Goal: Task Accomplishment & Management: Use online tool/utility

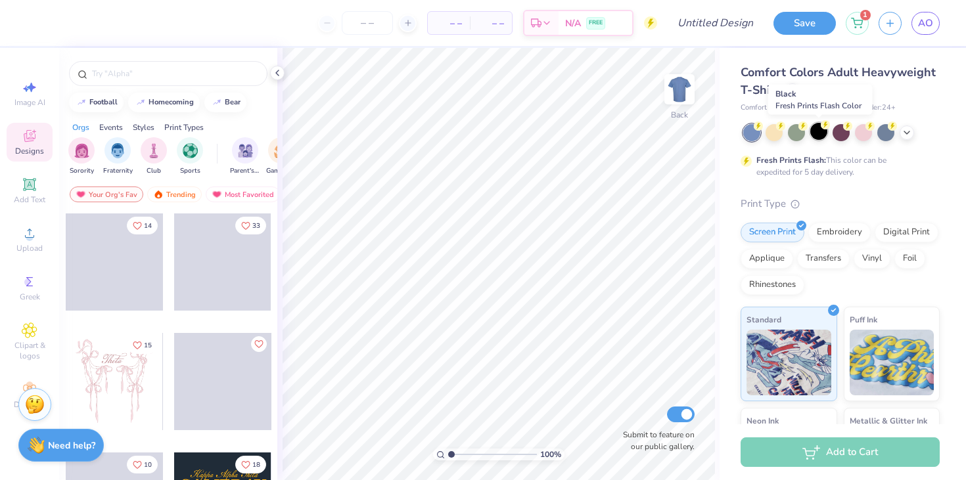
click at [820, 130] on div at bounding box center [818, 131] width 17 height 17
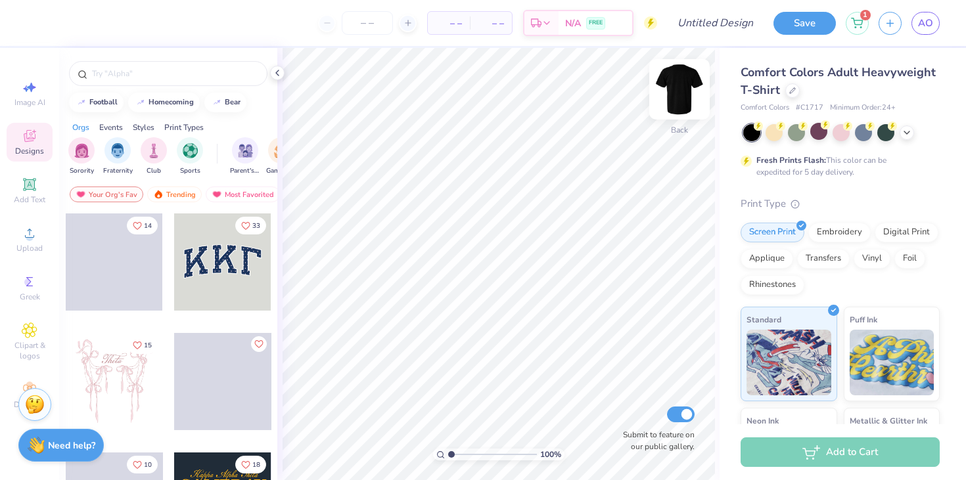
click at [678, 93] on img at bounding box center [679, 89] width 53 height 53
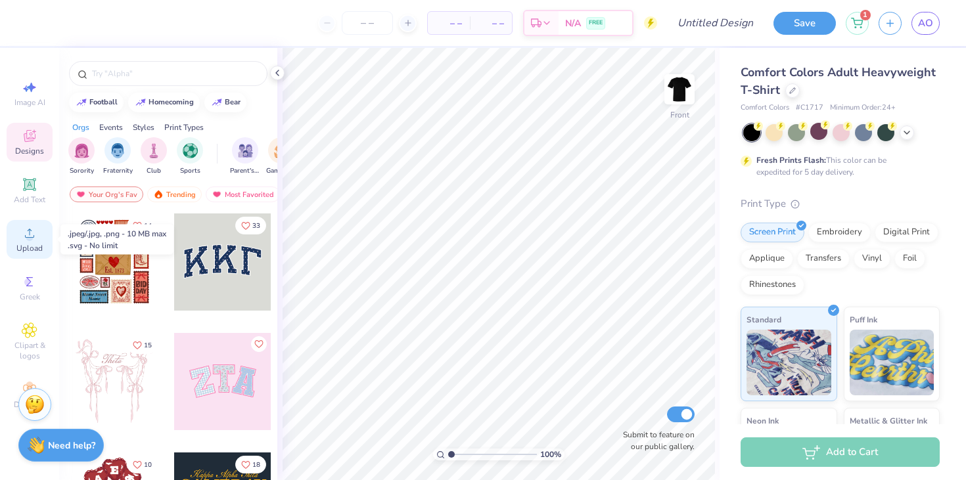
click at [17, 246] on span "Upload" at bounding box center [29, 248] width 26 height 11
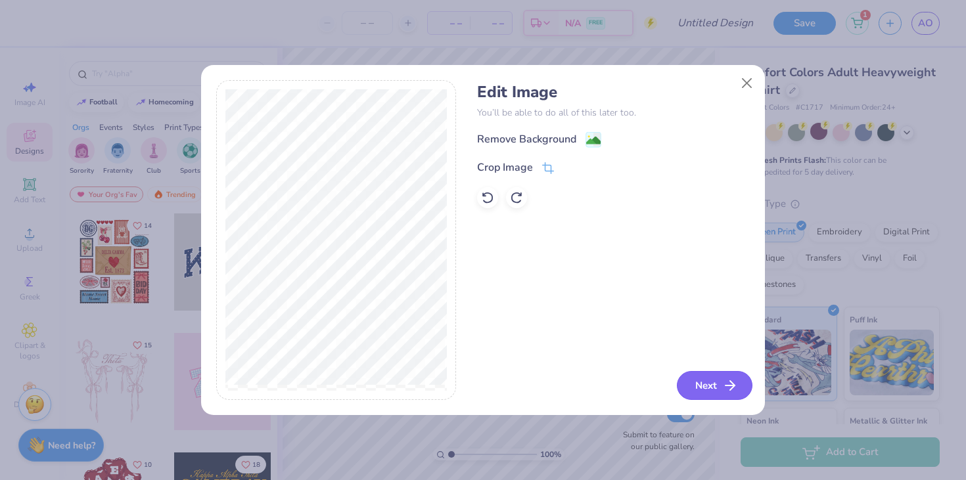
click at [726, 383] on icon "button" at bounding box center [730, 386] width 16 height 16
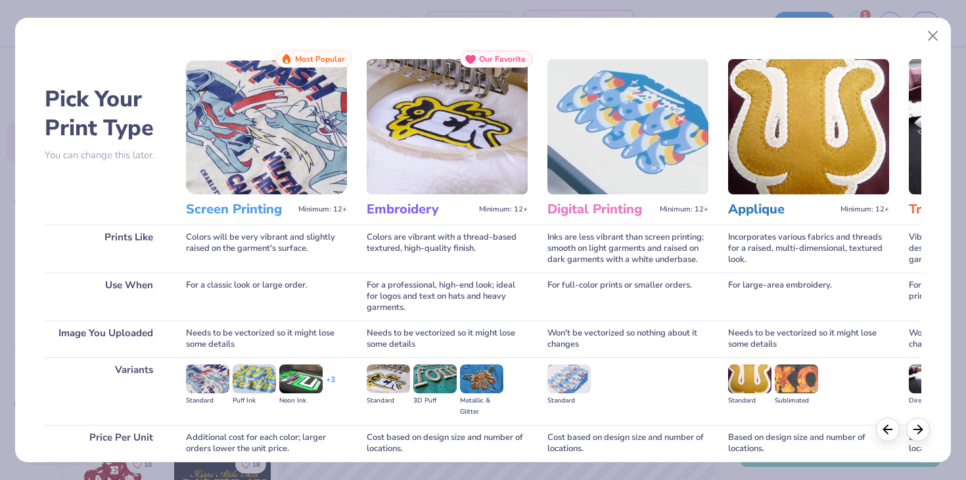
scroll to position [109, 0]
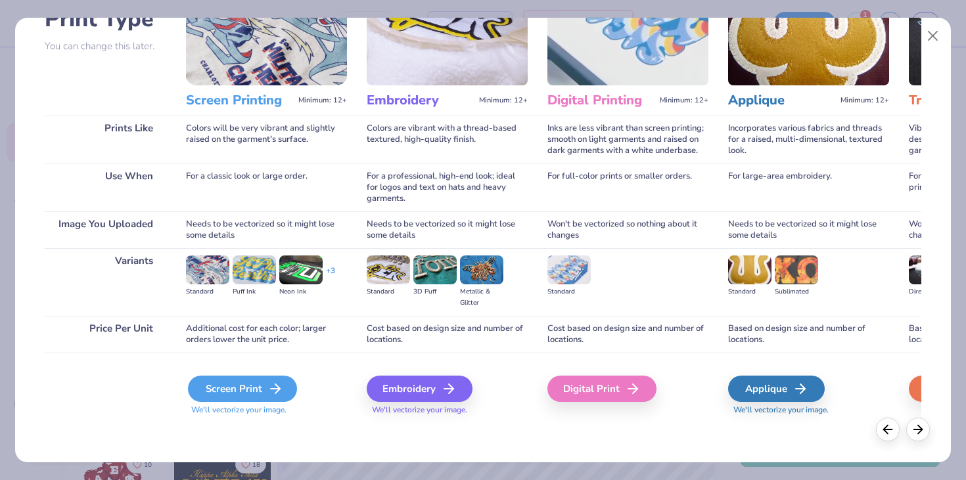
click at [250, 390] on div "Screen Print" at bounding box center [242, 389] width 109 height 26
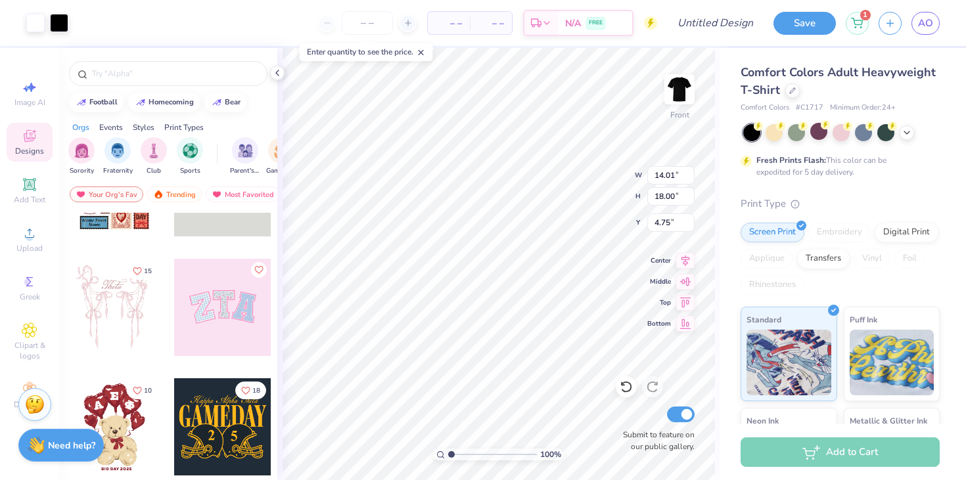
scroll to position [83, 0]
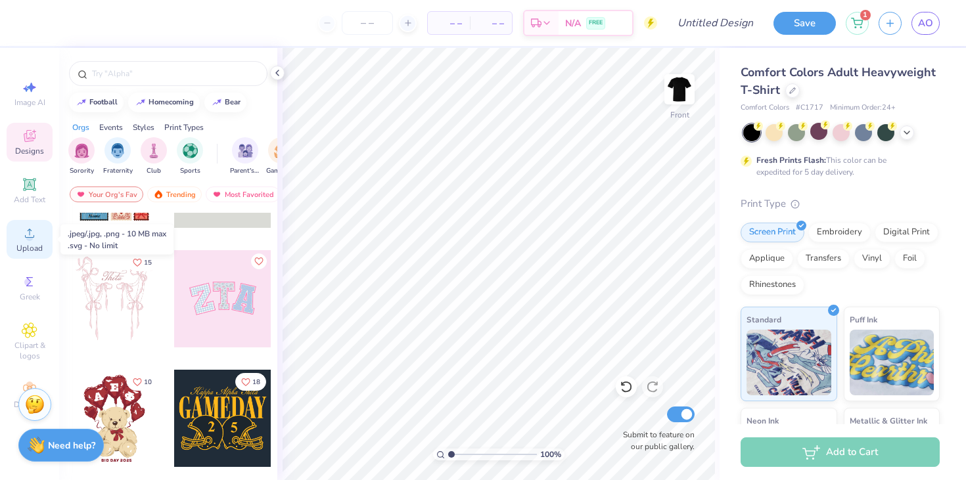
click at [19, 231] on div "Upload" at bounding box center [30, 239] width 46 height 39
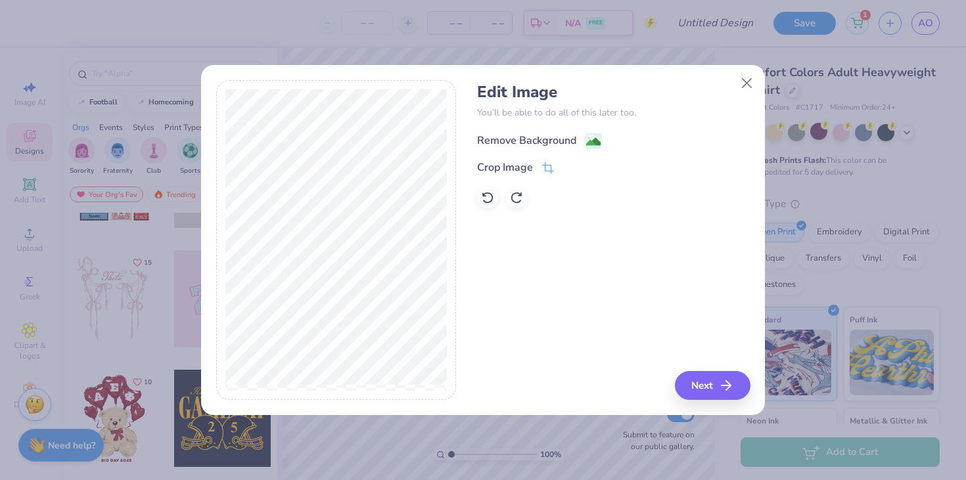
click at [548, 143] on div "Remove Background" at bounding box center [526, 141] width 99 height 16
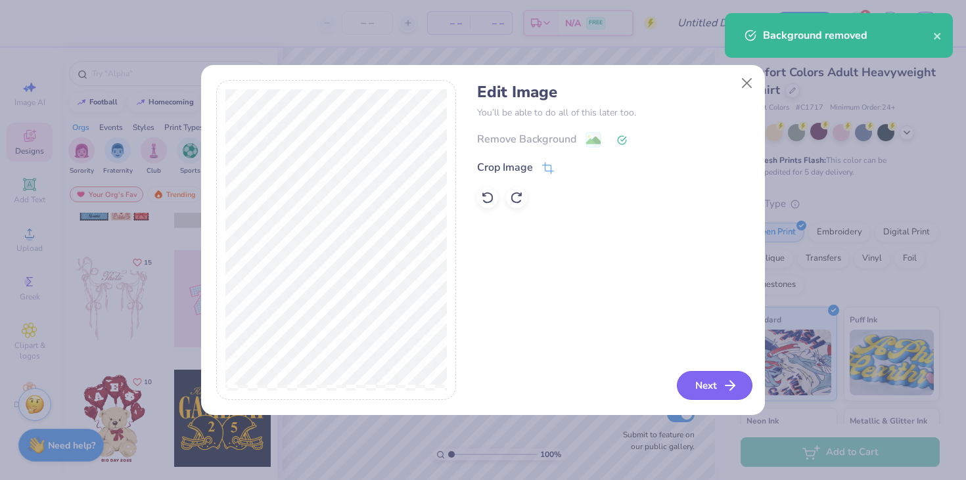
click at [711, 386] on button "Next" at bounding box center [715, 385] width 76 height 29
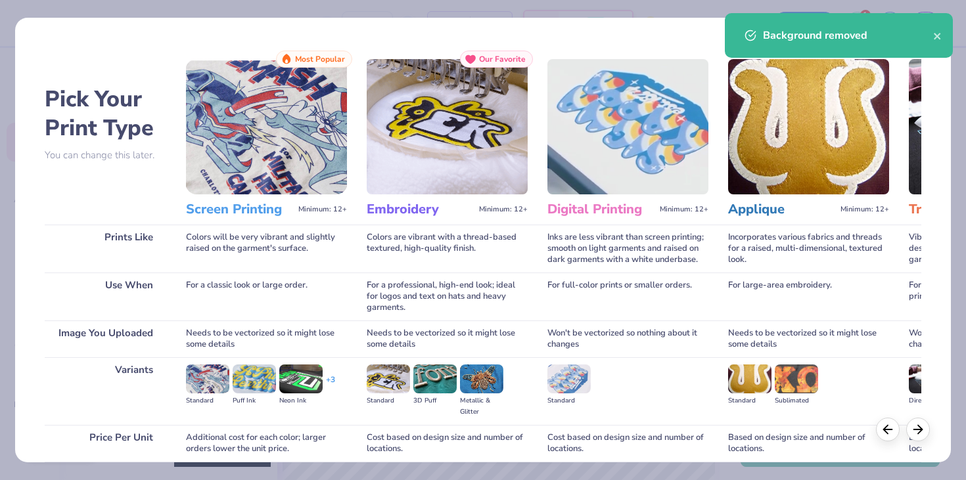
scroll to position [109, 0]
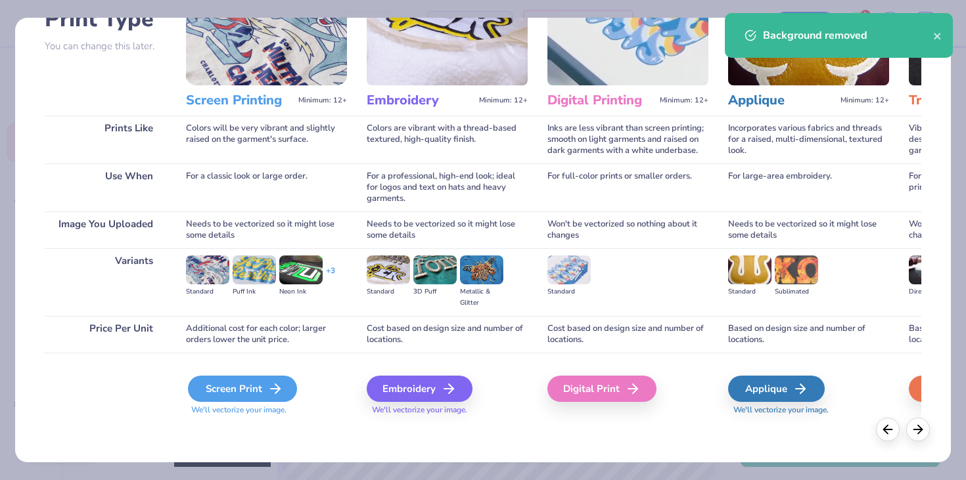
click at [248, 385] on div "Screen Print" at bounding box center [242, 389] width 109 height 26
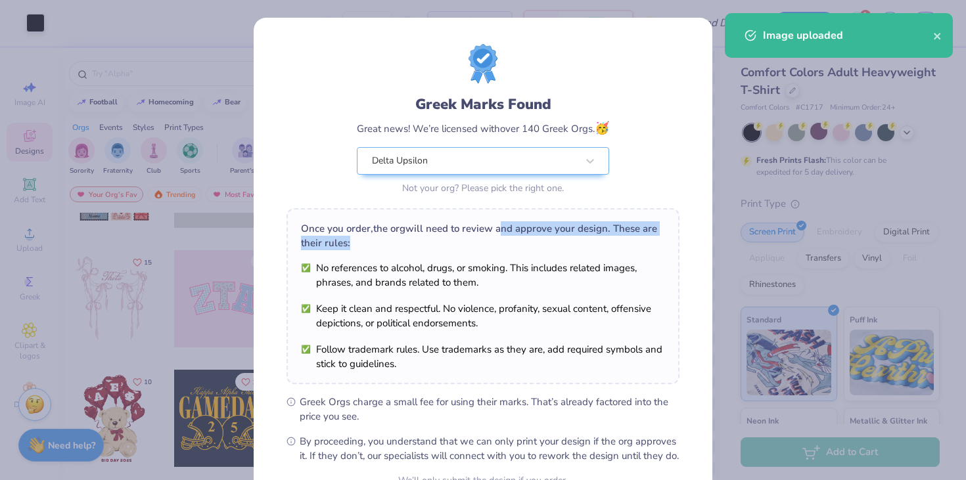
click at [503, 223] on div "Once you order, the org will need to review and approve your design. These are …" at bounding box center [483, 296] width 393 height 176
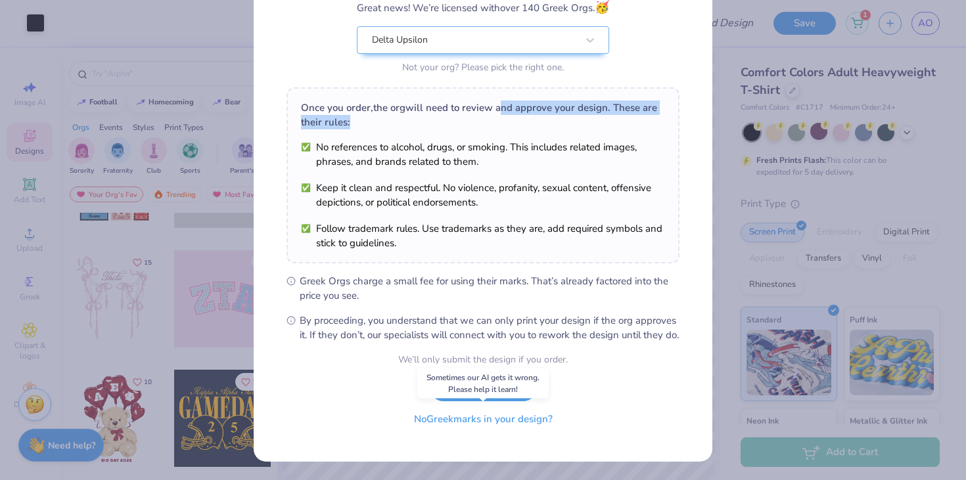
click at [506, 425] on button "No Greek marks in your design?" at bounding box center [483, 419] width 161 height 27
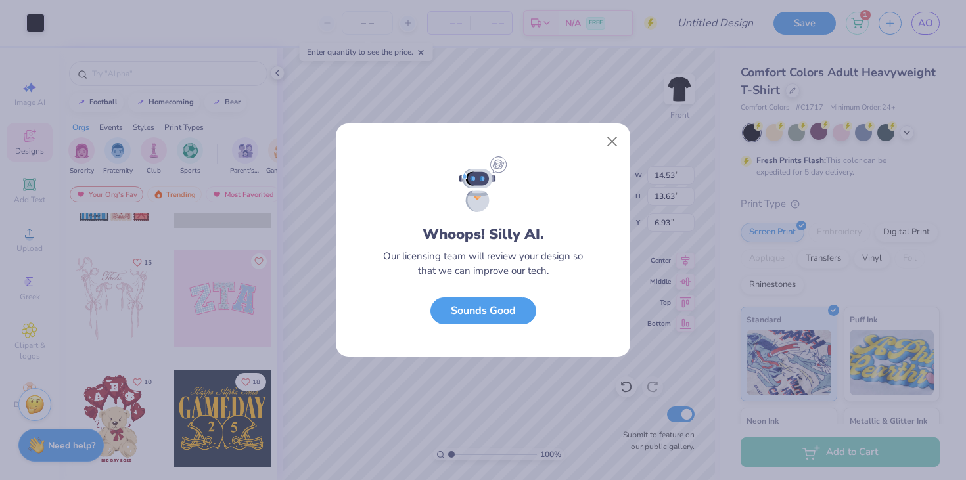
scroll to position [0, 0]
click at [488, 309] on button "Sounds Good" at bounding box center [484, 307] width 106 height 27
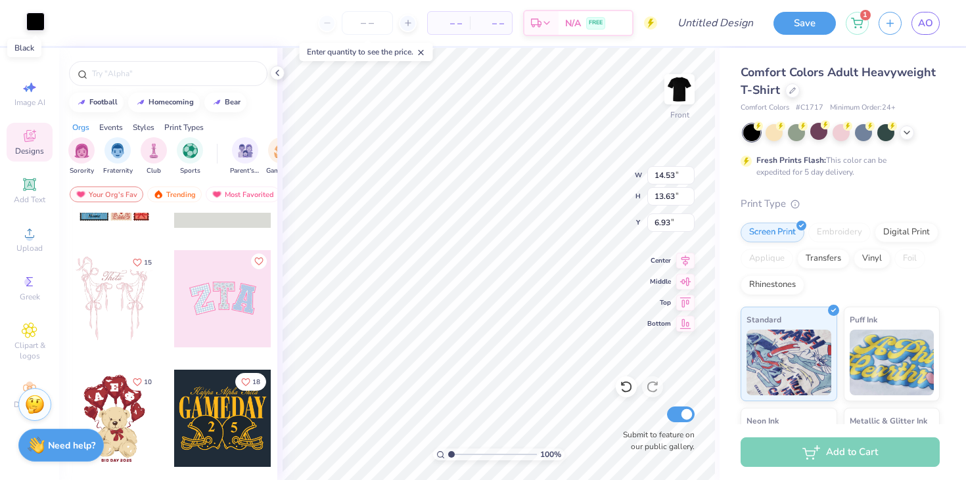
click at [38, 31] on div at bounding box center [35, 21] width 18 height 18
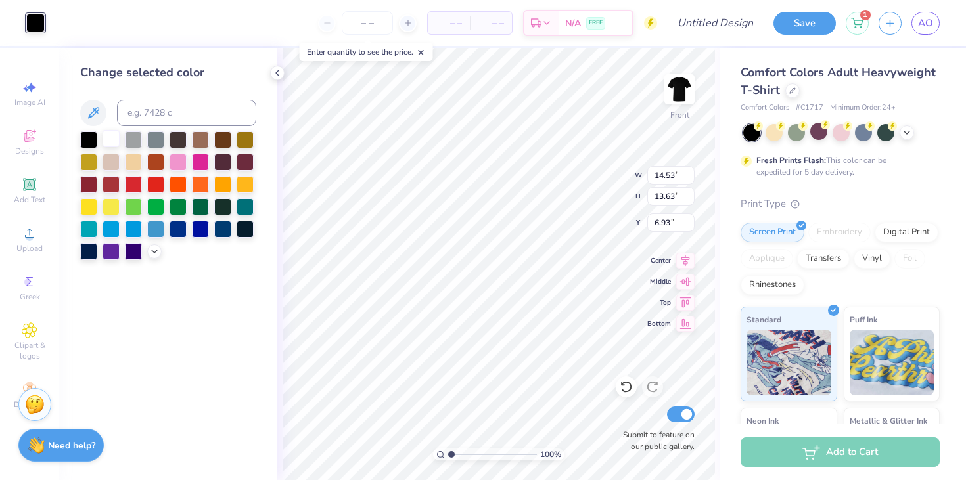
click at [106, 136] on div at bounding box center [111, 138] width 17 height 17
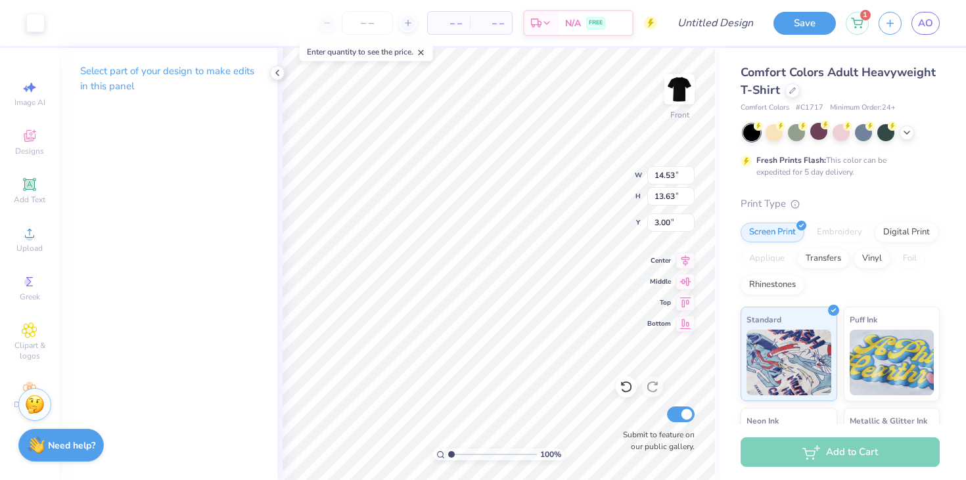
type input "3.00"
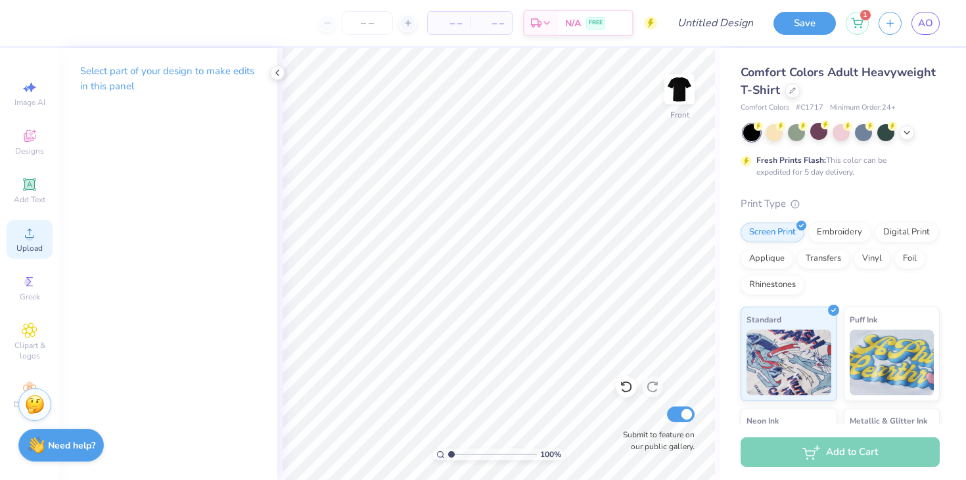
click at [28, 243] on span "Upload" at bounding box center [29, 248] width 26 height 11
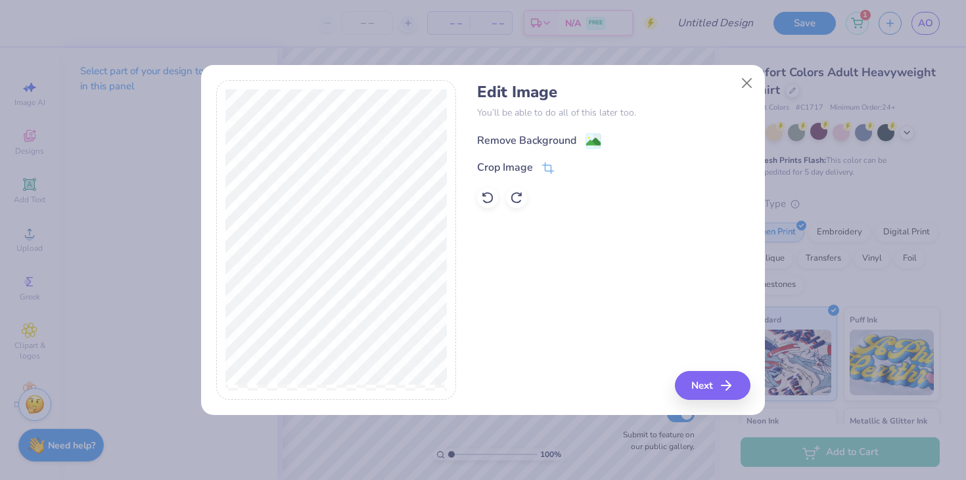
click at [534, 140] on div "Remove Background" at bounding box center [526, 141] width 99 height 16
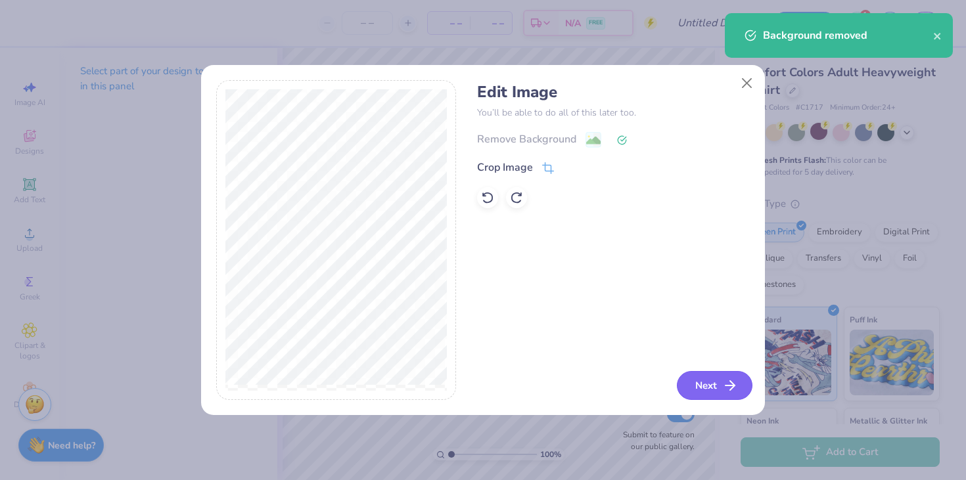
click at [703, 392] on button "Next" at bounding box center [715, 385] width 76 height 29
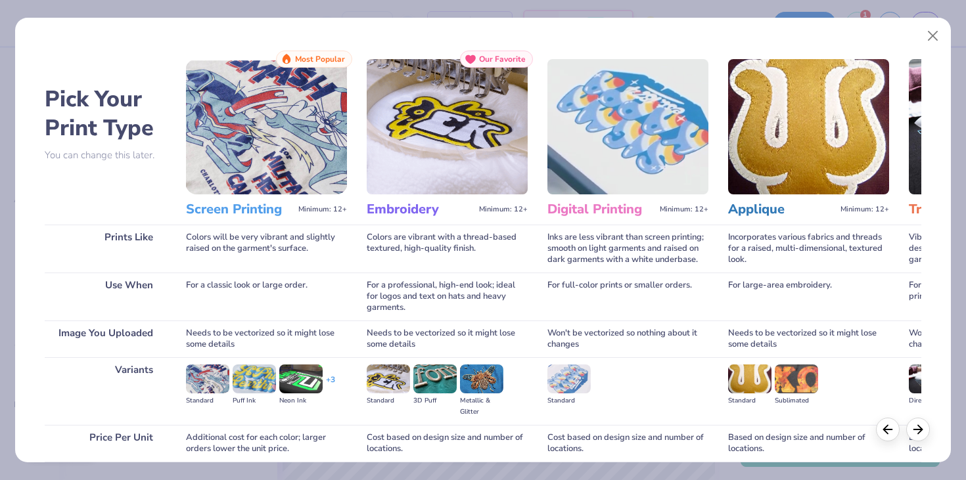
scroll to position [109, 0]
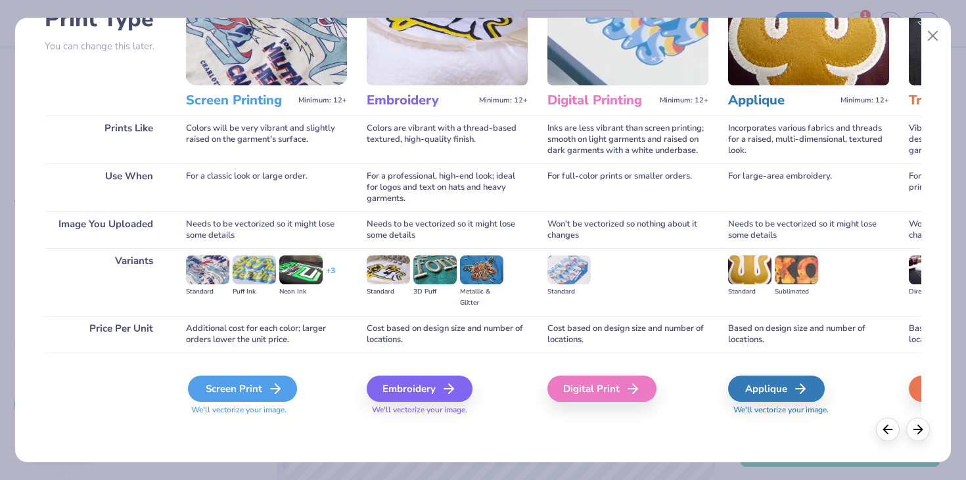
click at [262, 390] on div "Screen Print" at bounding box center [242, 389] width 109 height 26
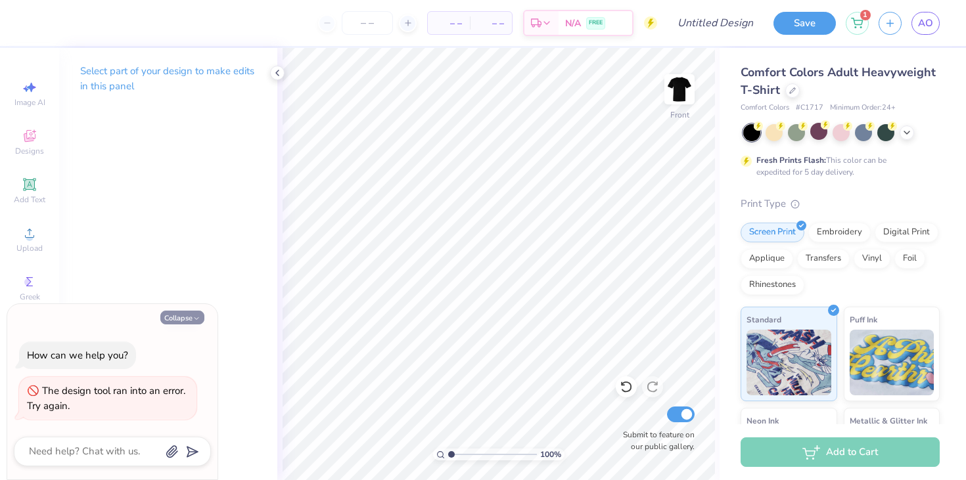
click at [180, 312] on button "Collapse" at bounding box center [182, 318] width 44 height 14
type textarea "x"
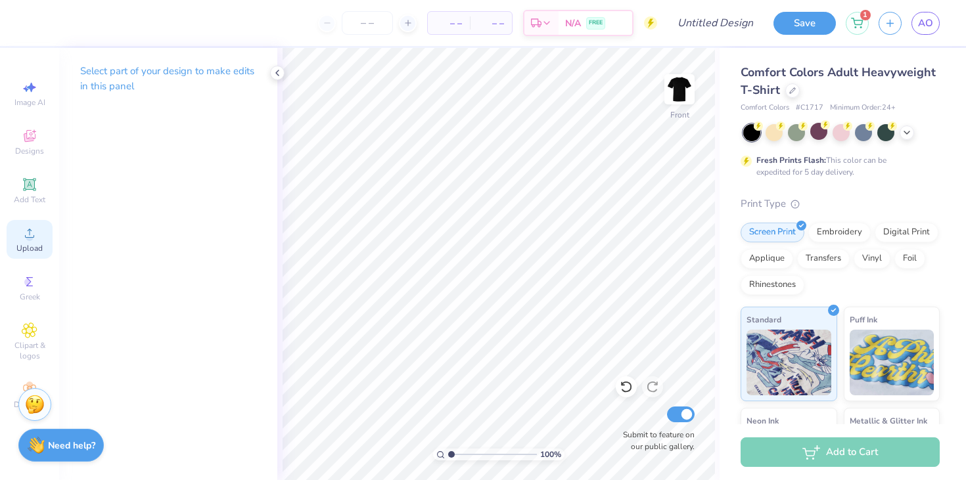
click at [33, 235] on icon at bounding box center [30, 233] width 16 height 16
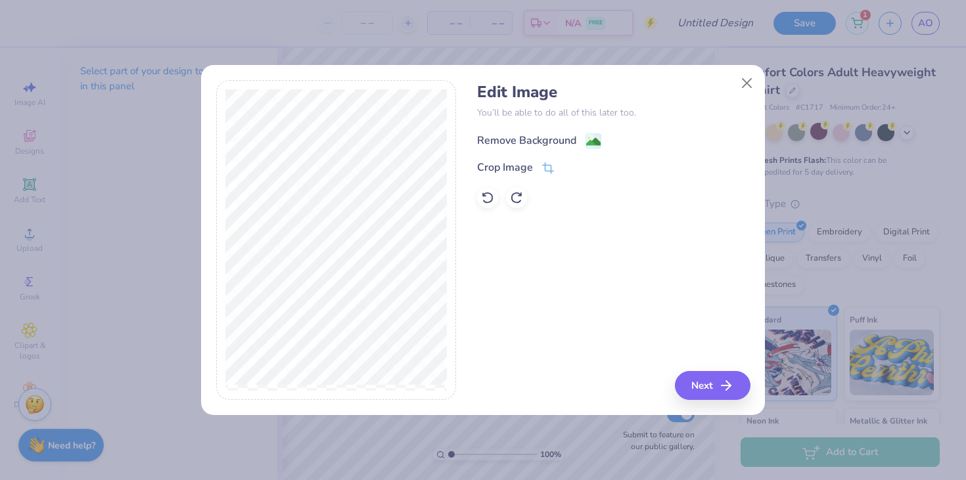
click at [513, 143] on div "Remove Background" at bounding box center [526, 141] width 99 height 16
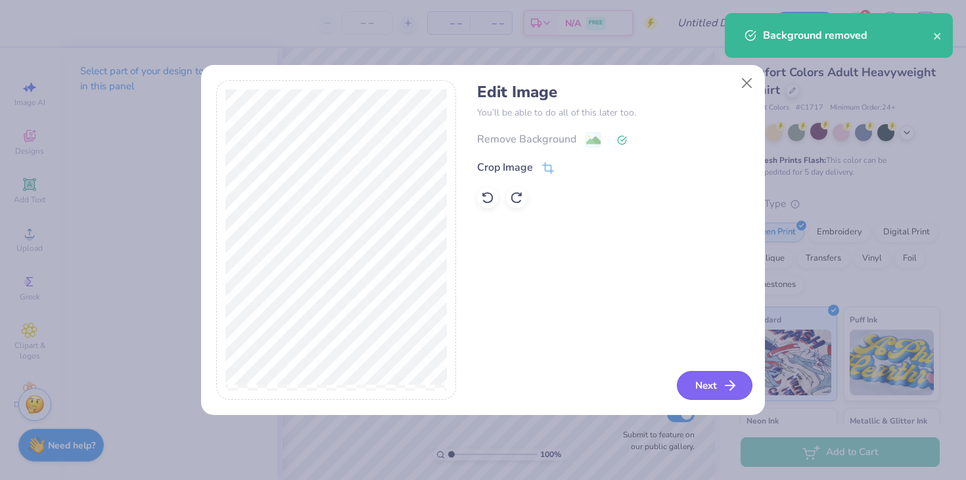
click at [718, 387] on button "Next" at bounding box center [715, 385] width 76 height 29
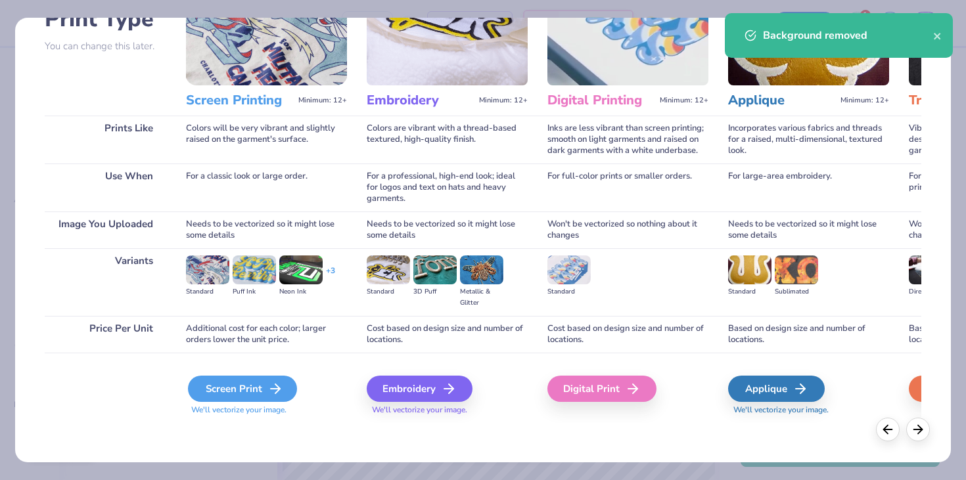
click at [256, 380] on div "Screen Print" at bounding box center [242, 389] width 109 height 26
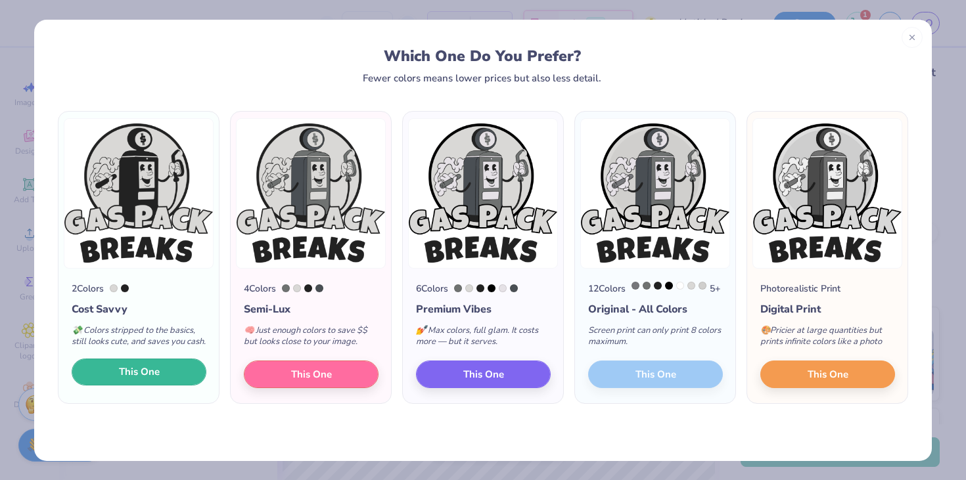
click at [152, 380] on span "This One" at bounding box center [139, 372] width 41 height 15
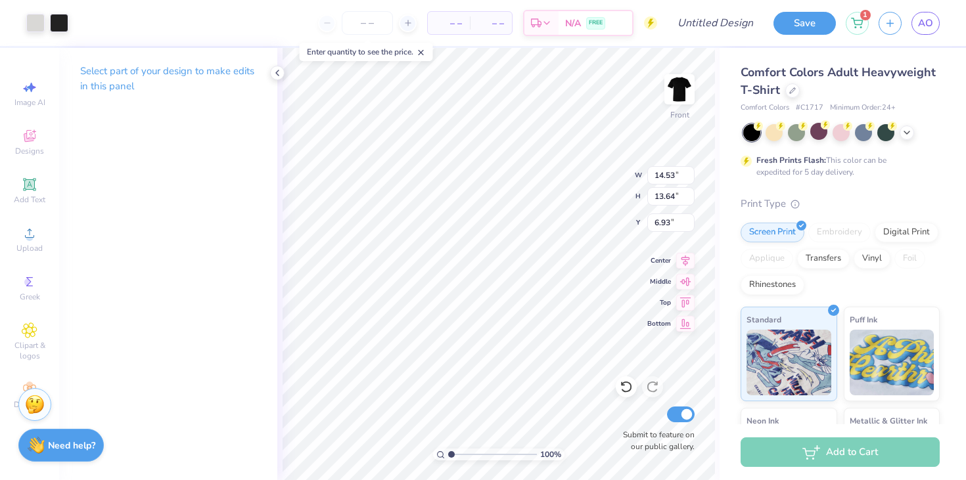
type input "3.00"
click at [50, 21] on div at bounding box center [59, 21] width 18 height 18
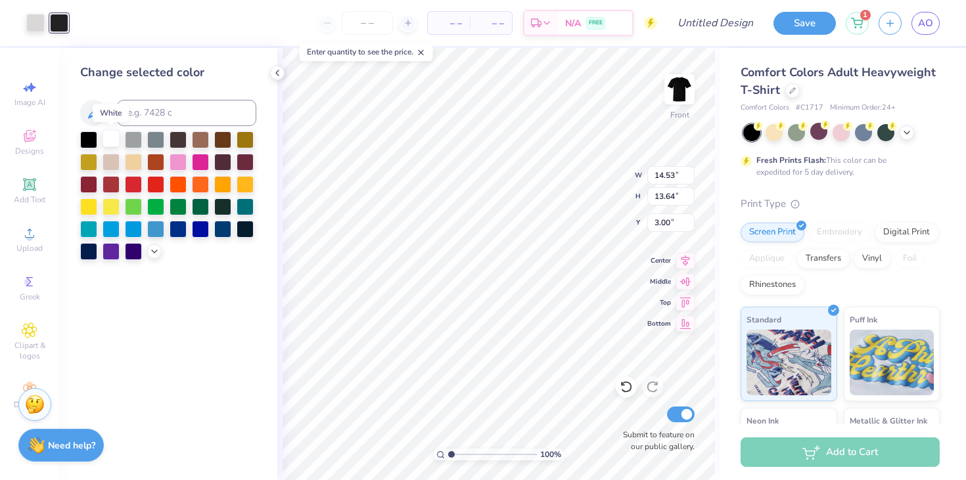
click at [112, 137] on div at bounding box center [111, 138] width 17 height 17
click at [37, 21] on div at bounding box center [35, 21] width 18 height 18
click at [91, 138] on div at bounding box center [88, 138] width 17 height 17
click at [628, 387] on icon at bounding box center [626, 387] width 13 height 13
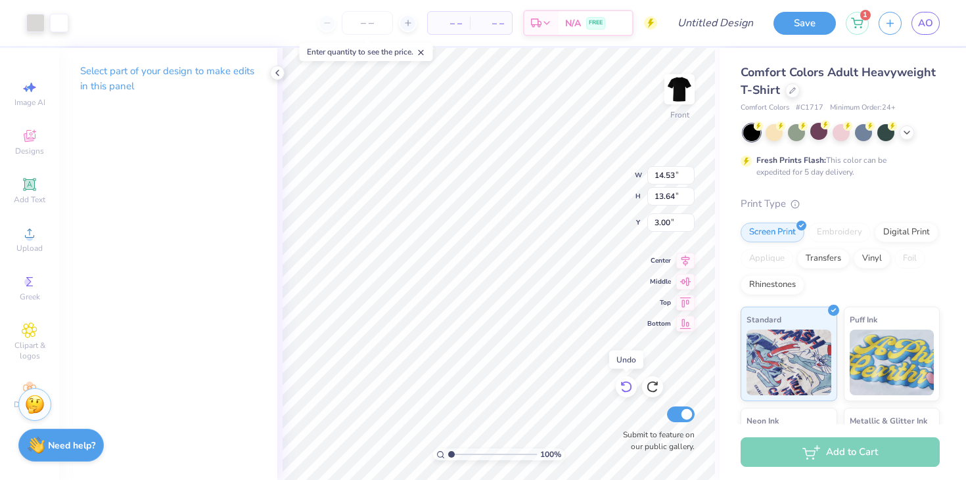
click at [628, 387] on icon at bounding box center [626, 387] width 13 height 13
click at [38, 22] on div at bounding box center [35, 21] width 18 height 18
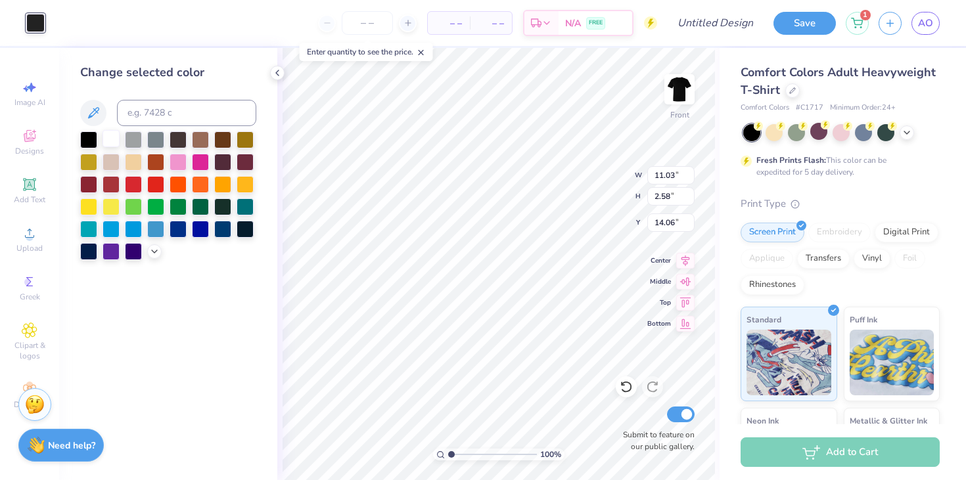
click at [108, 137] on div at bounding box center [111, 138] width 17 height 17
click at [159, 41] on div "– – Per Item – – Total Est. Delivery N/A FREE" at bounding box center [356, 23] width 603 height 46
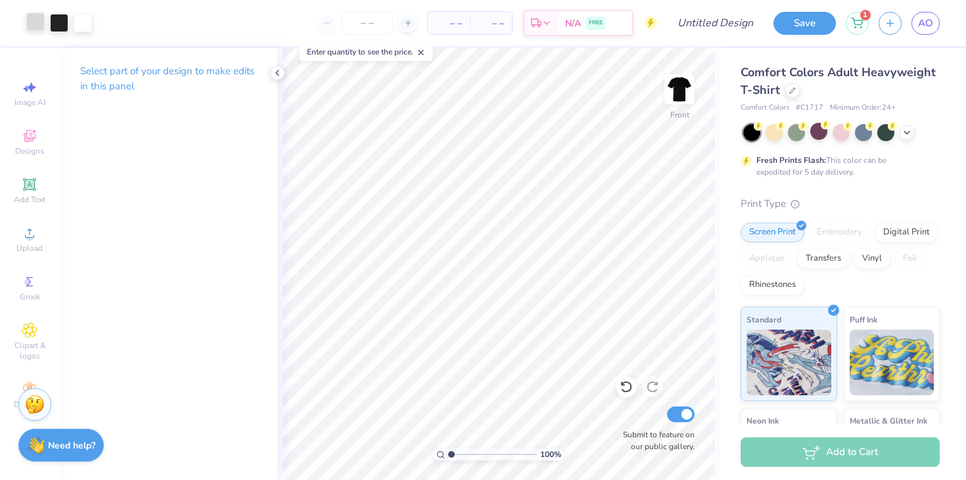
click at [31, 24] on div at bounding box center [35, 21] width 18 height 18
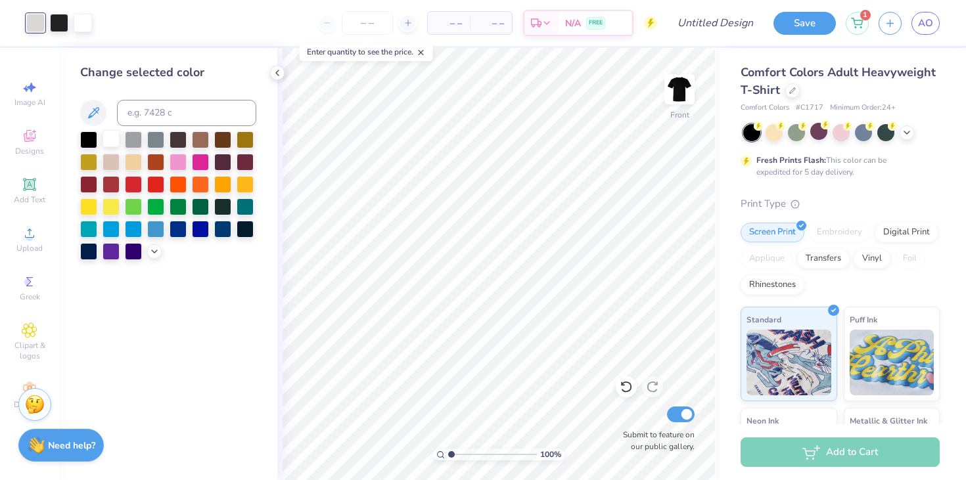
click at [114, 141] on div at bounding box center [111, 138] width 17 height 17
click at [687, 82] on img at bounding box center [679, 89] width 53 height 53
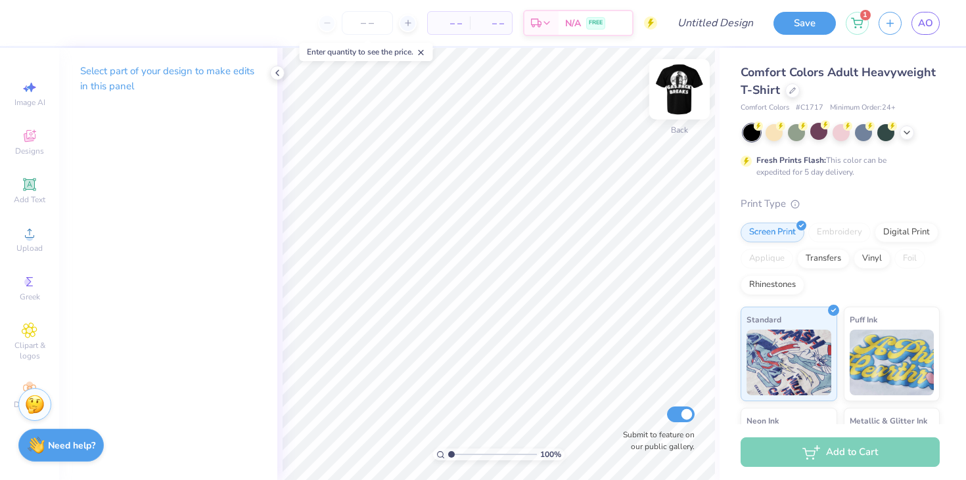
click at [677, 101] on img at bounding box center [679, 89] width 53 height 53
click at [34, 22] on div at bounding box center [35, 21] width 18 height 18
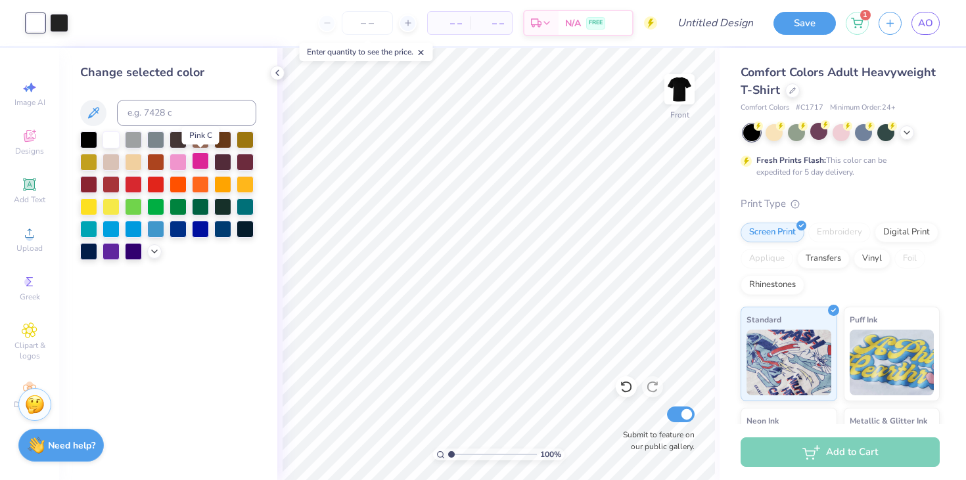
click at [198, 160] on div at bounding box center [200, 160] width 17 height 17
click at [56, 23] on div at bounding box center [59, 21] width 18 height 18
click at [110, 142] on div at bounding box center [111, 138] width 17 height 17
click at [34, 24] on div at bounding box center [35, 21] width 18 height 18
click at [85, 143] on div at bounding box center [88, 138] width 17 height 17
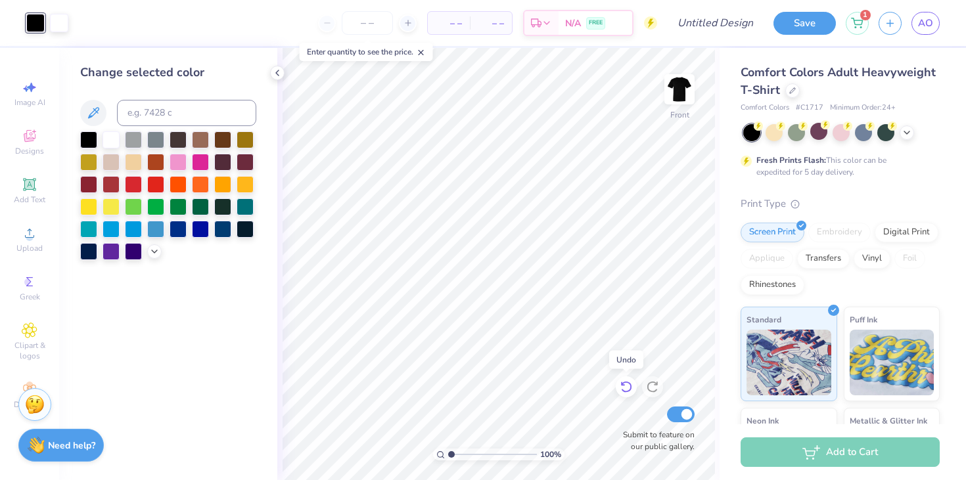
click at [627, 389] on icon at bounding box center [626, 387] width 13 height 13
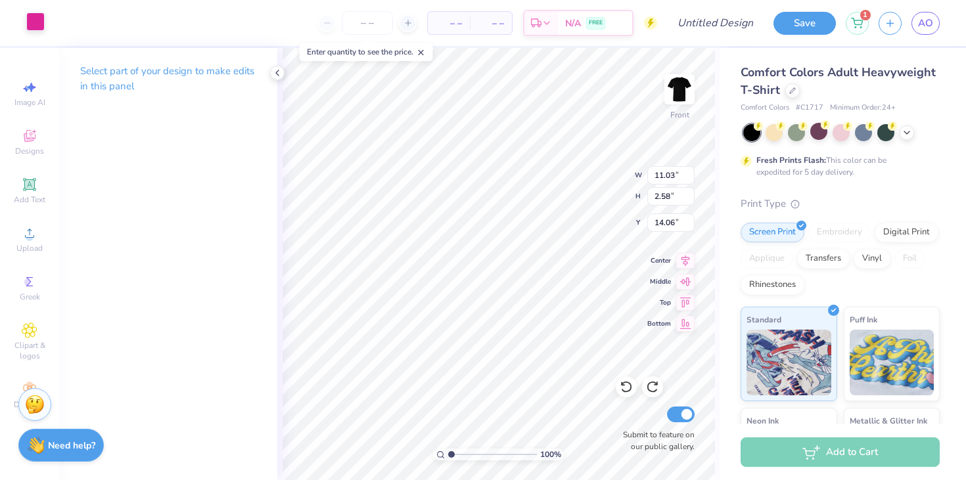
click at [30, 21] on div at bounding box center [35, 21] width 18 height 18
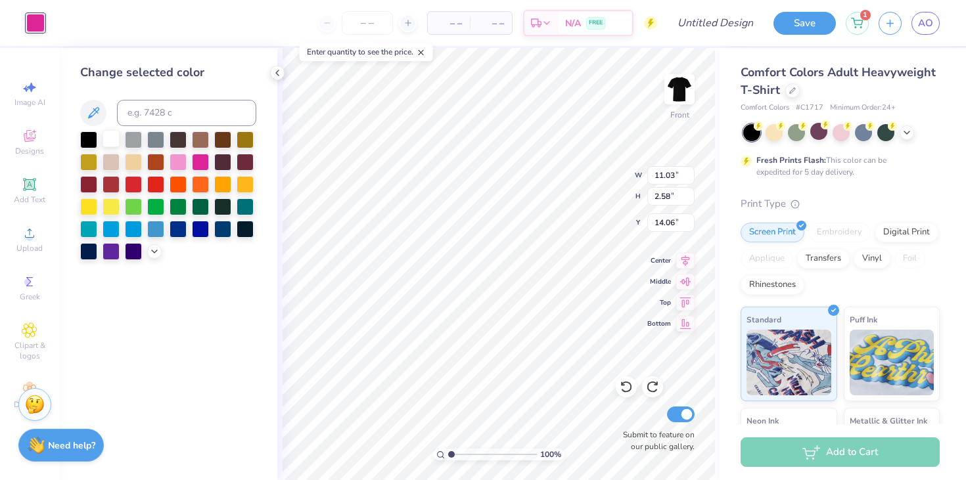
click at [110, 141] on div at bounding box center [111, 138] width 17 height 17
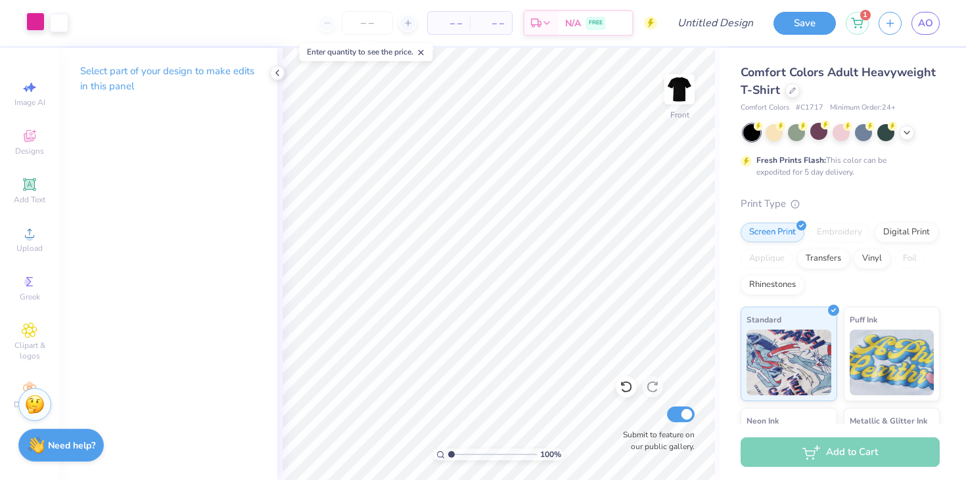
click at [35, 24] on div at bounding box center [35, 21] width 18 height 18
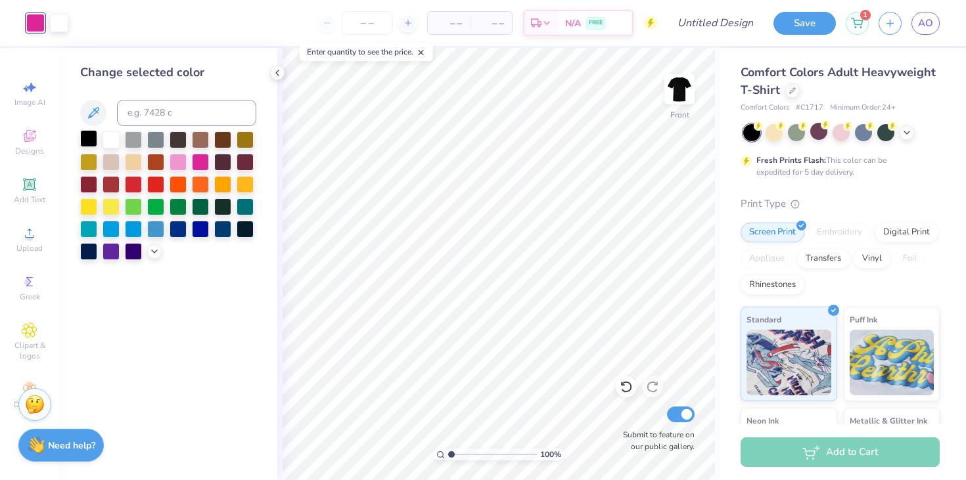
click at [90, 137] on div at bounding box center [88, 138] width 17 height 17
click at [624, 385] on icon at bounding box center [626, 387] width 13 height 13
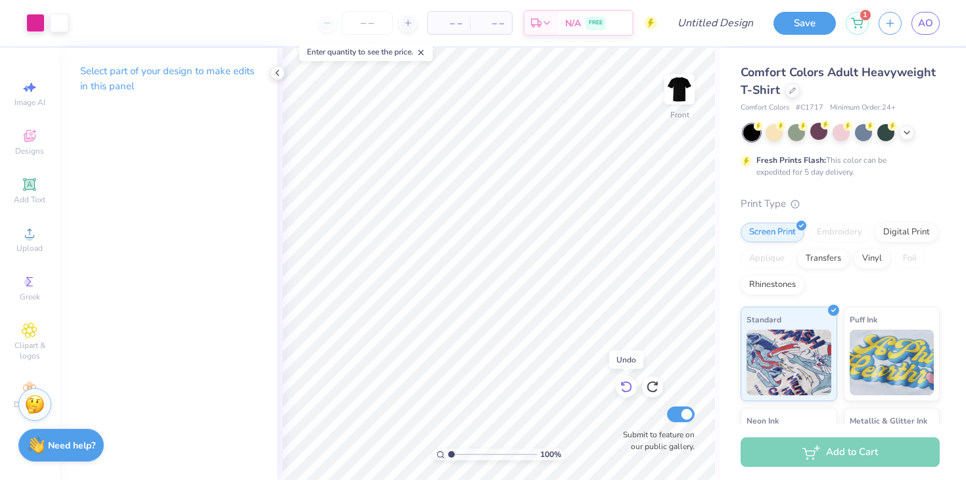
click at [624, 385] on icon at bounding box center [626, 387] width 13 height 13
click at [689, 99] on img at bounding box center [679, 89] width 53 height 53
click at [275, 71] on icon at bounding box center [277, 73] width 11 height 11
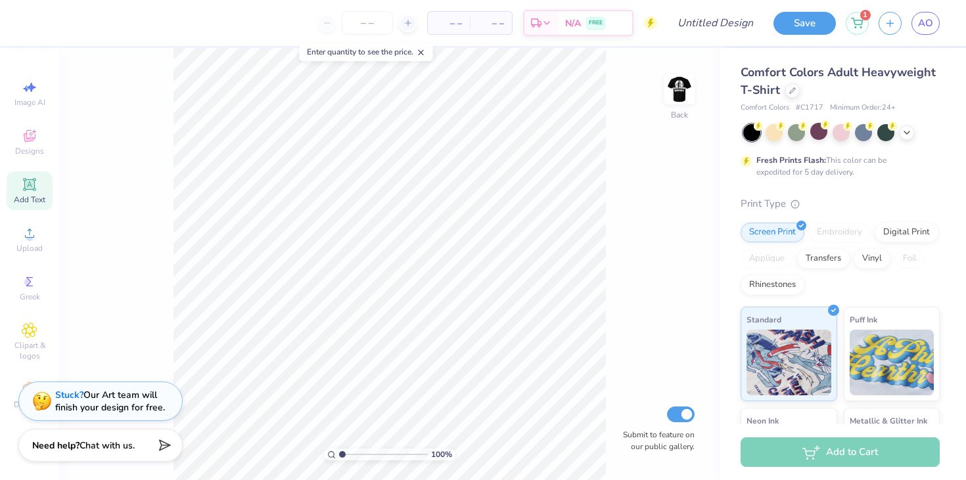
click at [23, 193] on div "Add Text" at bounding box center [30, 191] width 46 height 39
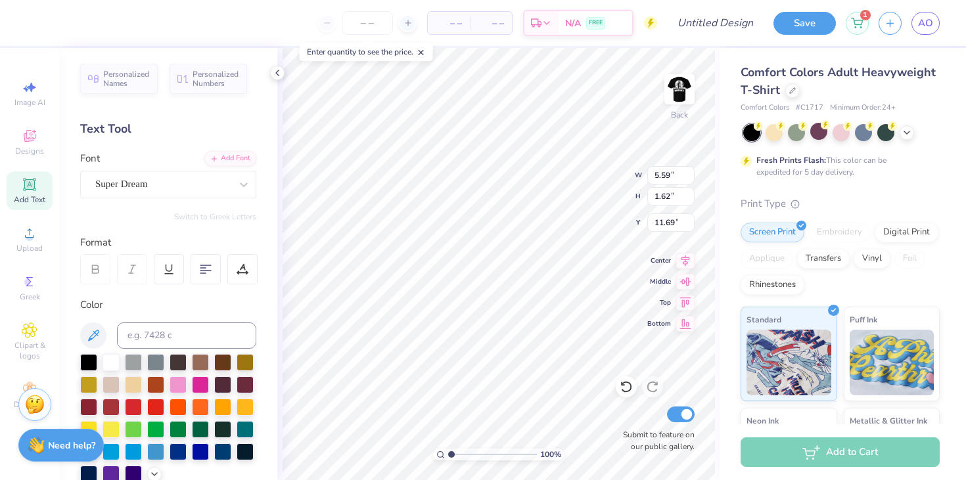
scroll to position [0, 3]
type textarea "Fuel The Hobby"
click at [174, 189] on div "Super Dream" at bounding box center [163, 184] width 138 height 20
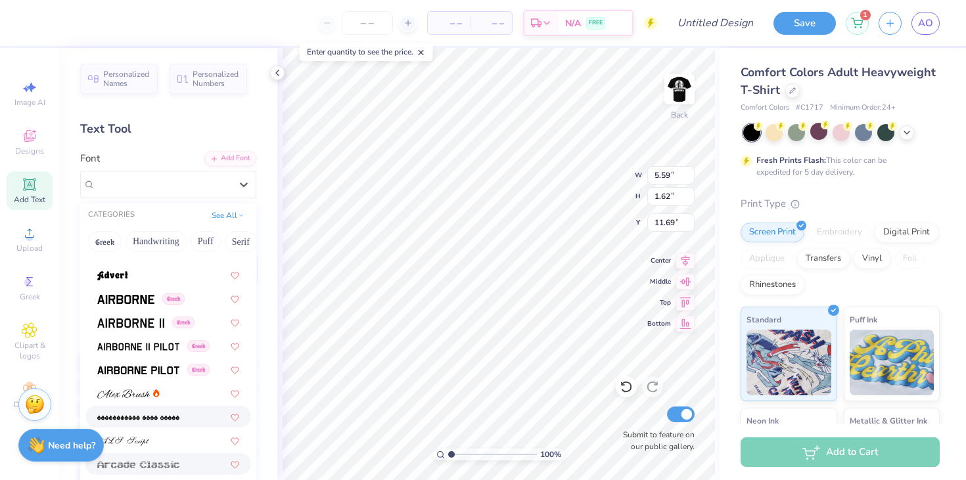
scroll to position [197, 0]
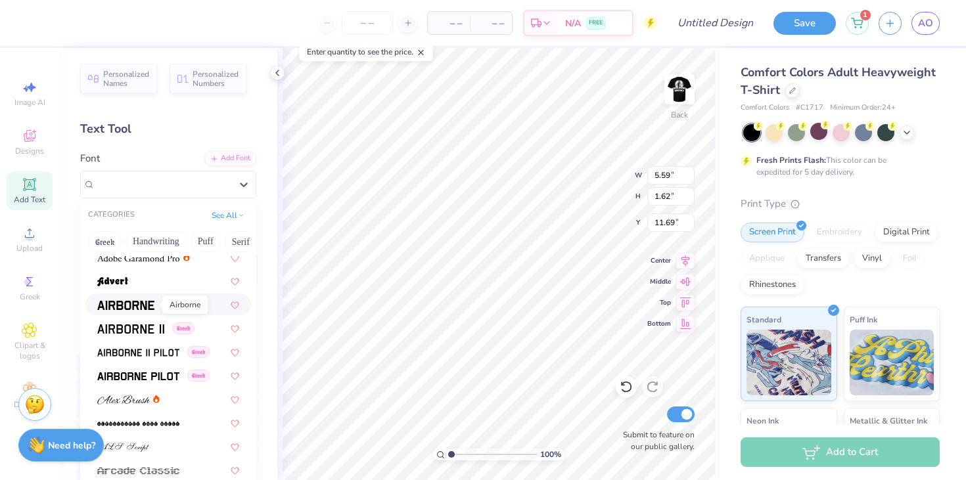
click at [118, 310] on img at bounding box center [125, 305] width 57 height 9
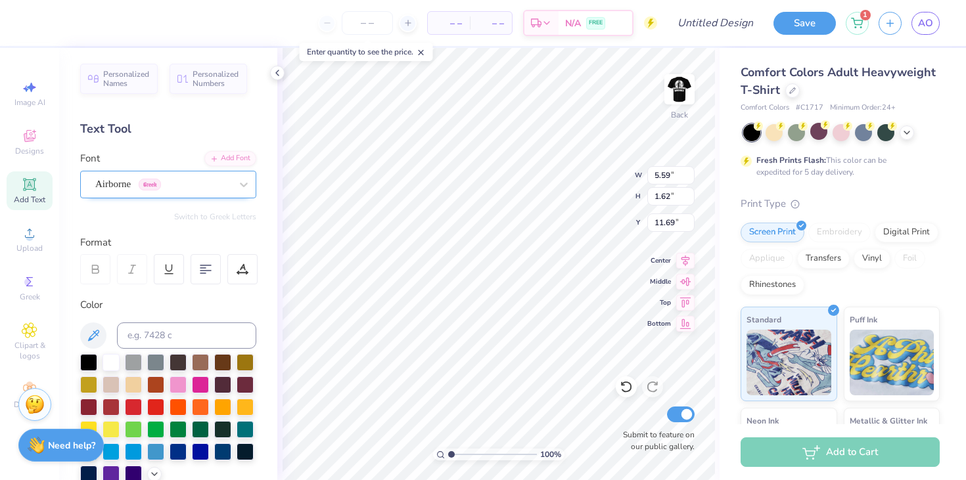
click at [125, 184] on div "Airborne Greek" at bounding box center [163, 184] width 138 height 20
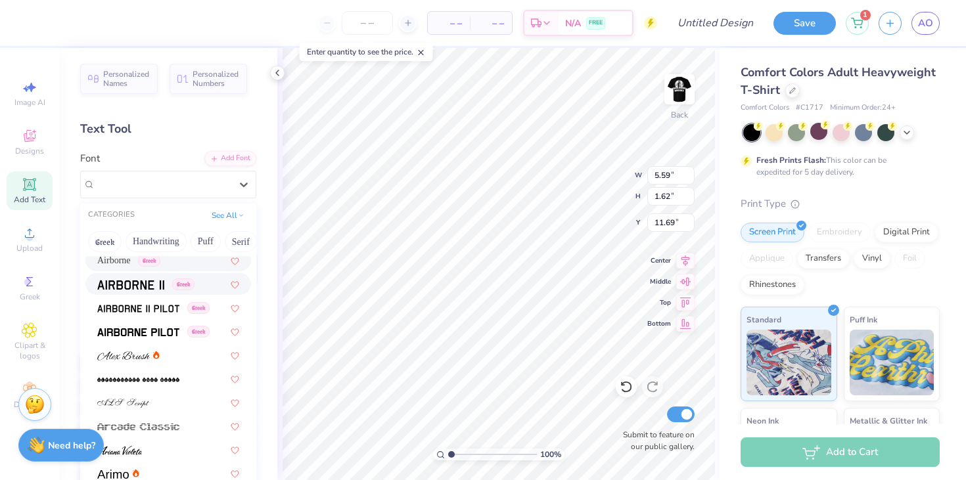
scroll to position [241, 0]
click at [154, 312] on img at bounding box center [138, 308] width 82 height 9
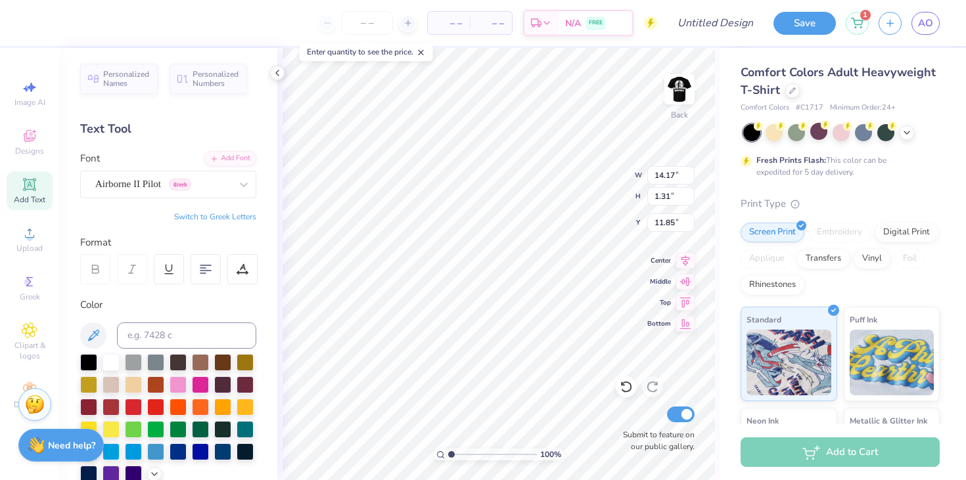
type input "10.89"
type input "1.00"
type input "5.51"
click at [26, 243] on span "Upload" at bounding box center [29, 248] width 26 height 11
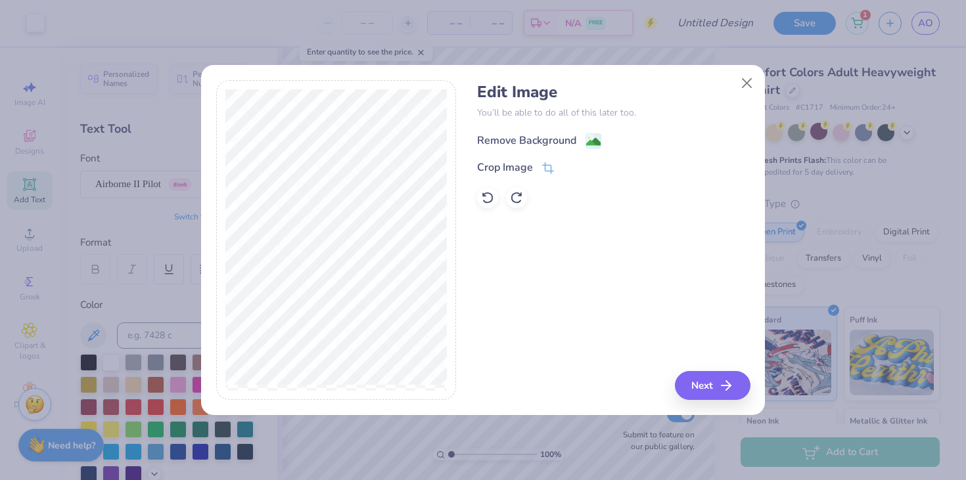
click at [559, 139] on div "Remove Background" at bounding box center [526, 141] width 99 height 16
click at [707, 385] on button "Next" at bounding box center [715, 385] width 76 height 29
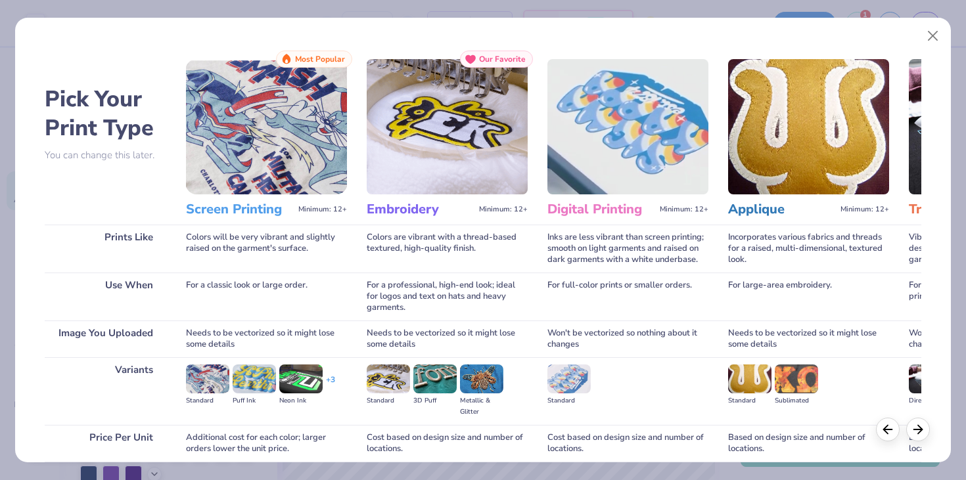
scroll to position [109, 0]
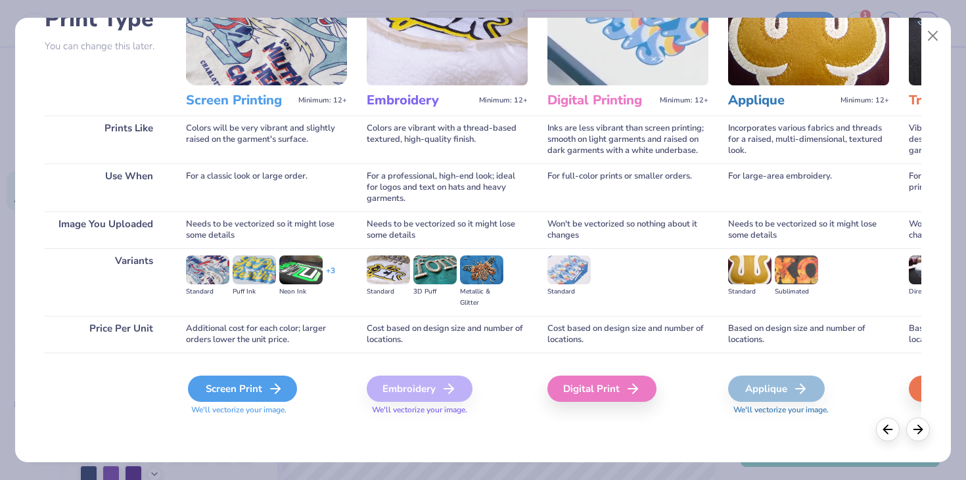
click at [258, 390] on div "Screen Print" at bounding box center [242, 389] width 109 height 26
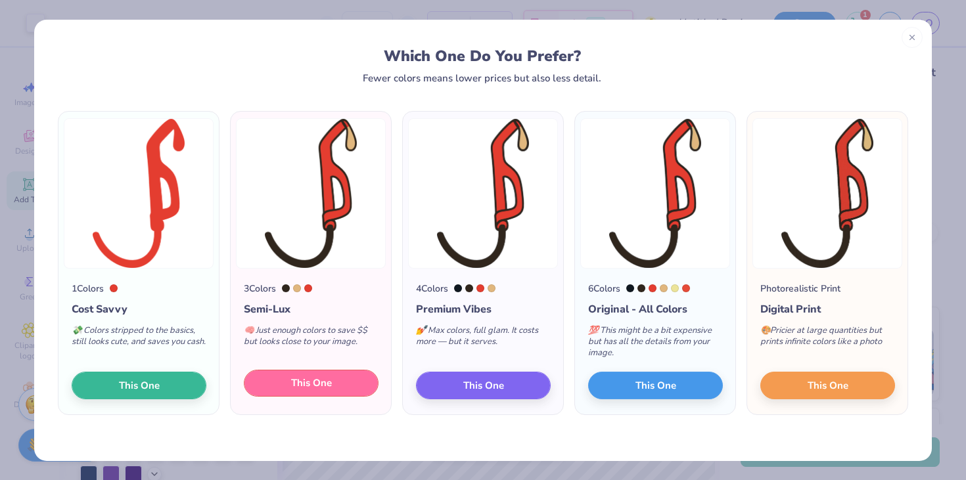
click at [312, 384] on span "This One" at bounding box center [311, 383] width 41 height 15
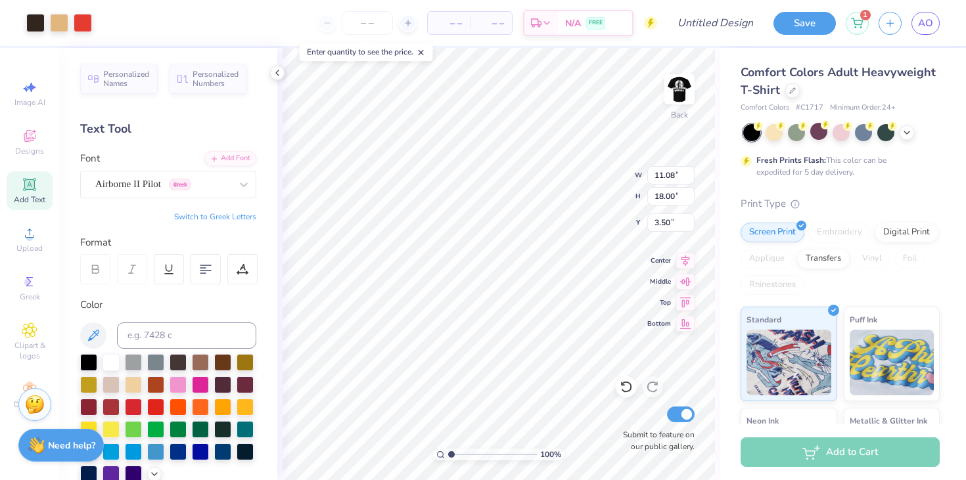
type input "3.92"
type input "6.36"
type input "9.85"
click at [684, 93] on img at bounding box center [679, 89] width 53 height 53
type input "9.44"
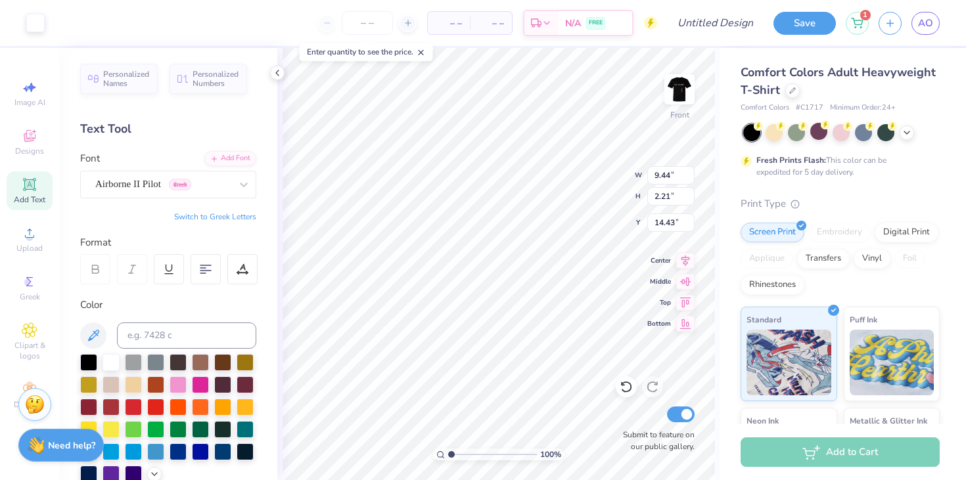
type input "2.21"
type input "14.23"
type input "13.02"
type input "9.75"
type input "4.52"
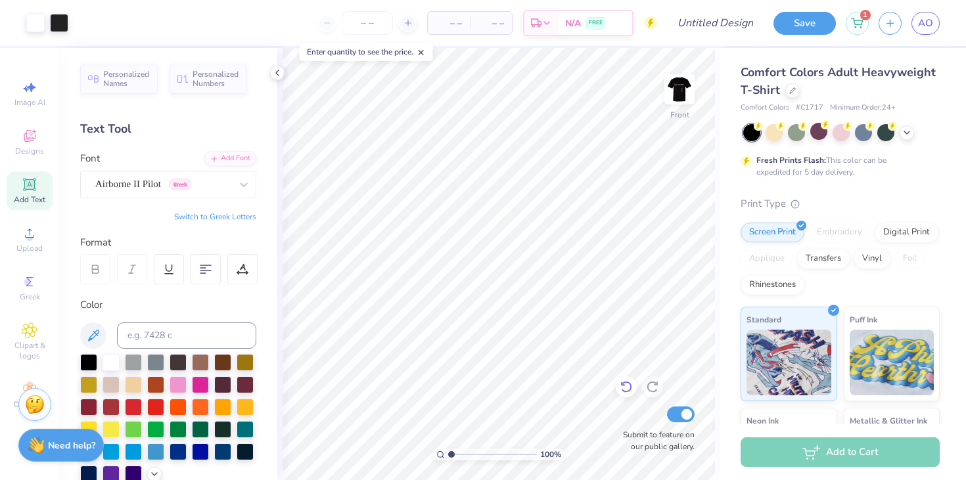
click at [634, 388] on div at bounding box center [626, 387] width 21 height 21
click at [624, 377] on div at bounding box center [626, 387] width 21 height 21
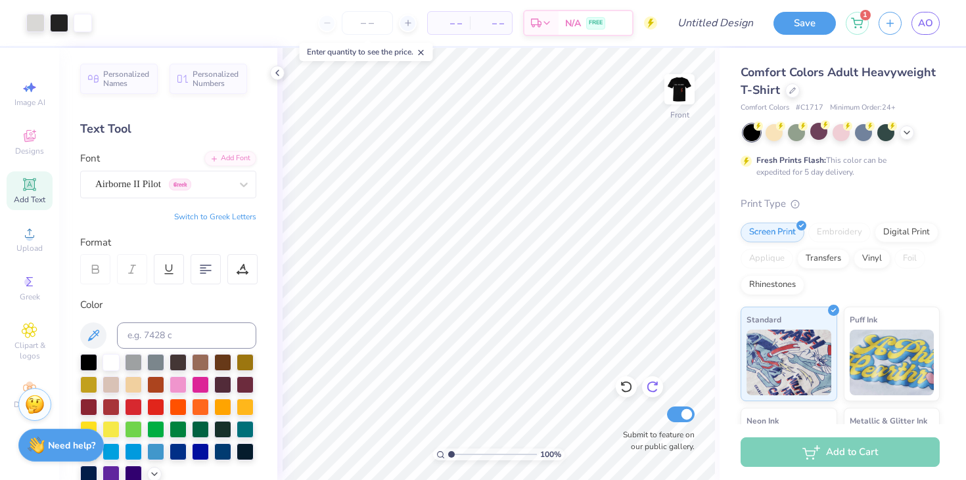
click at [656, 385] on icon at bounding box center [656, 384] width 3 height 3
type input "1.71"
type input "2.18"
type input "11.06"
type input "1.97"
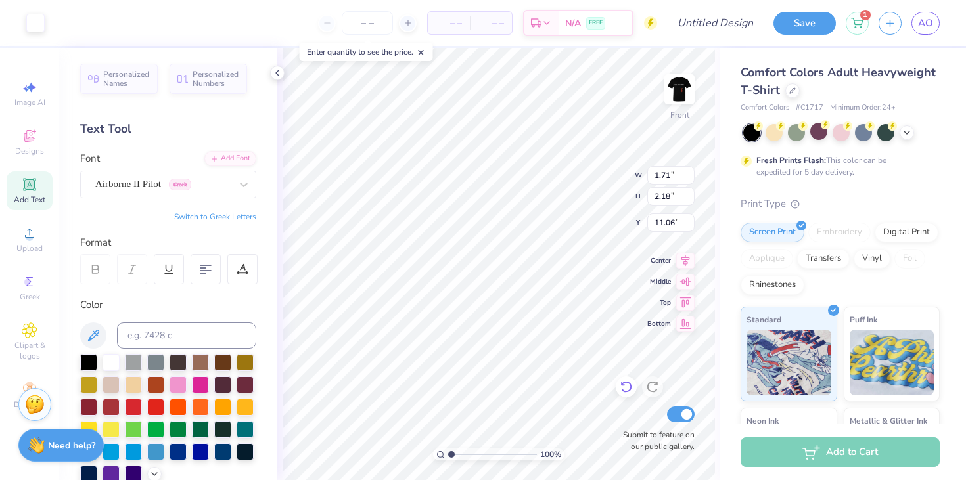
type input "2.07"
type input "11.11"
type input "1.62"
type input "2.10"
type input "11.30"
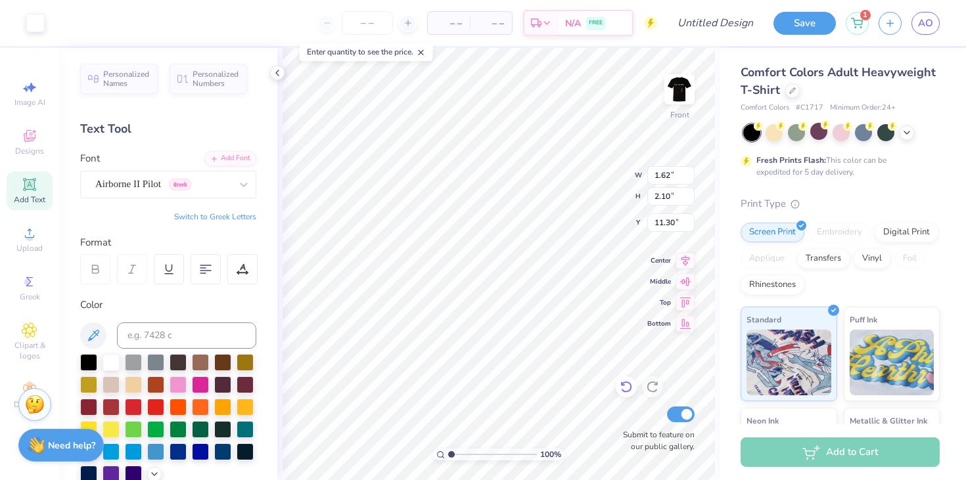
type input "2.21"
type input "2.34"
type input "11.36"
type input "19.77"
type input "1.95"
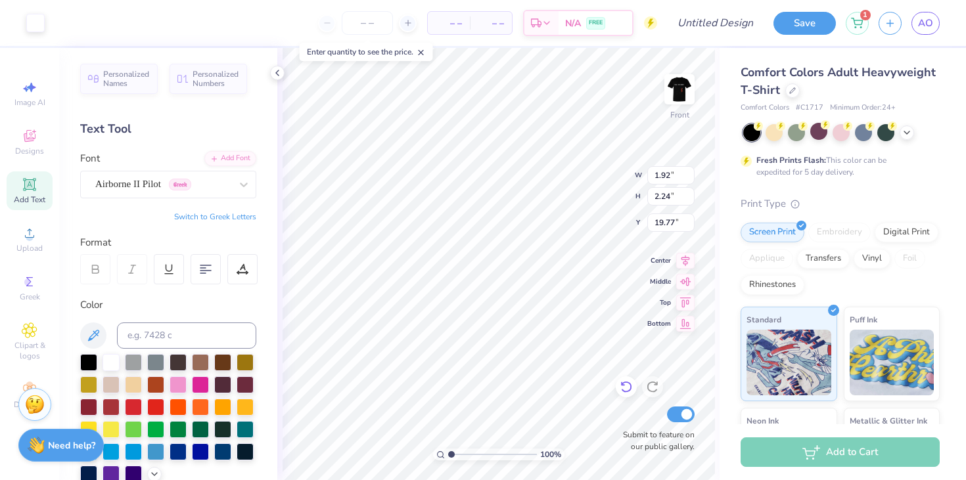
type input "2.14"
type input "22.41"
type input "1.59"
type input "2.21"
type input "17.92"
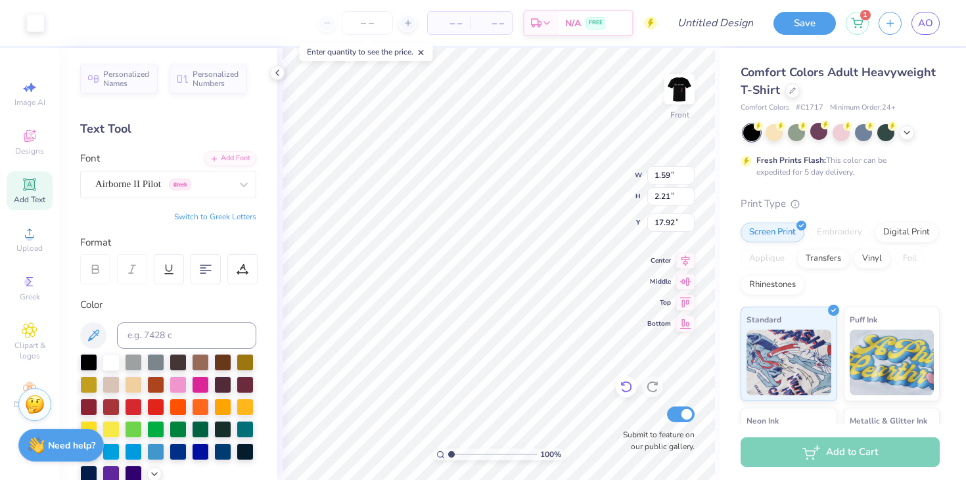
type input "1.95"
type input "2.14"
type input "19.77"
type input "1.59"
type input "2.21"
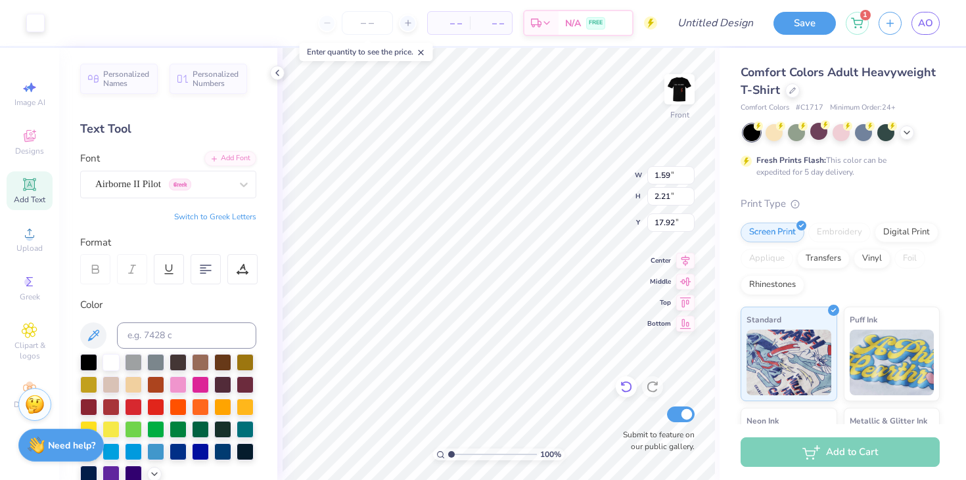
type input "19.31"
type input "1.71"
type input "2.18"
type input "18.72"
type input "1.97"
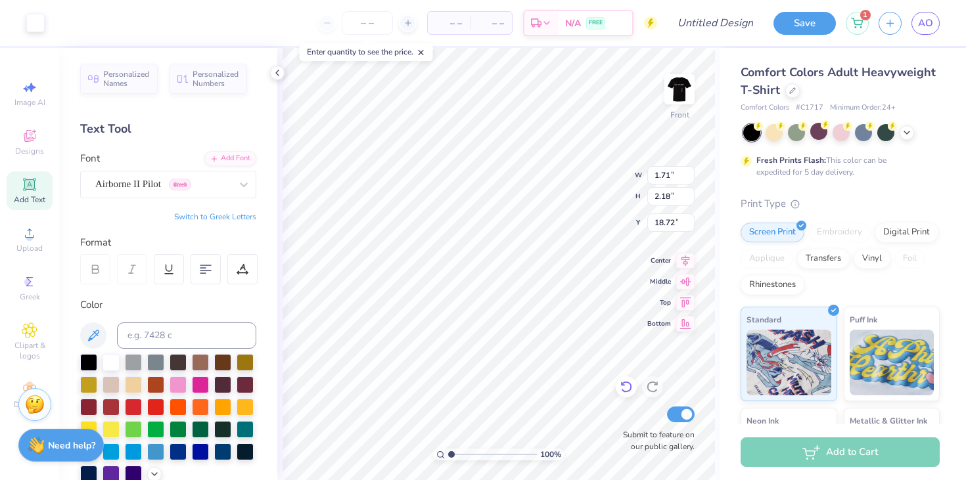
type input "2.07"
type input "18.82"
type input "1.62"
type input "2.10"
type input "22.01"
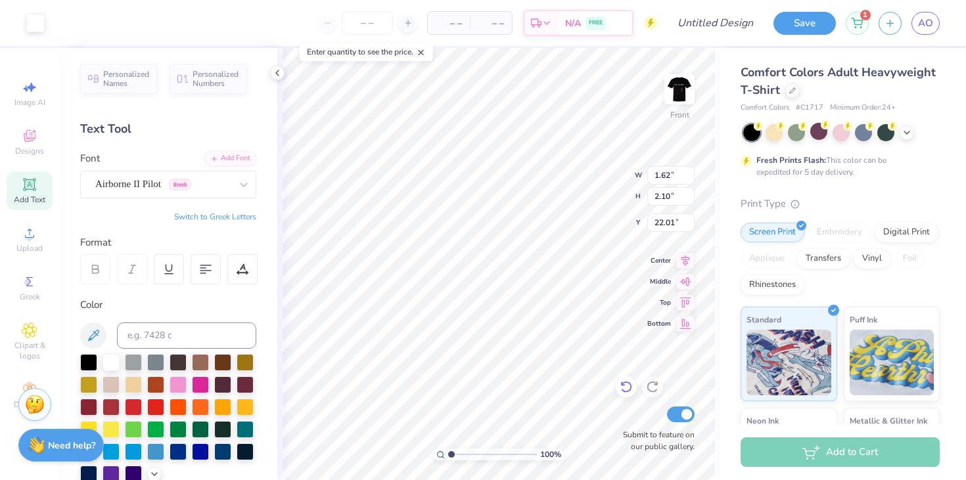
type input "2.21"
type input "2.34"
type input "22.01"
type input "1.97"
type input "2.07"
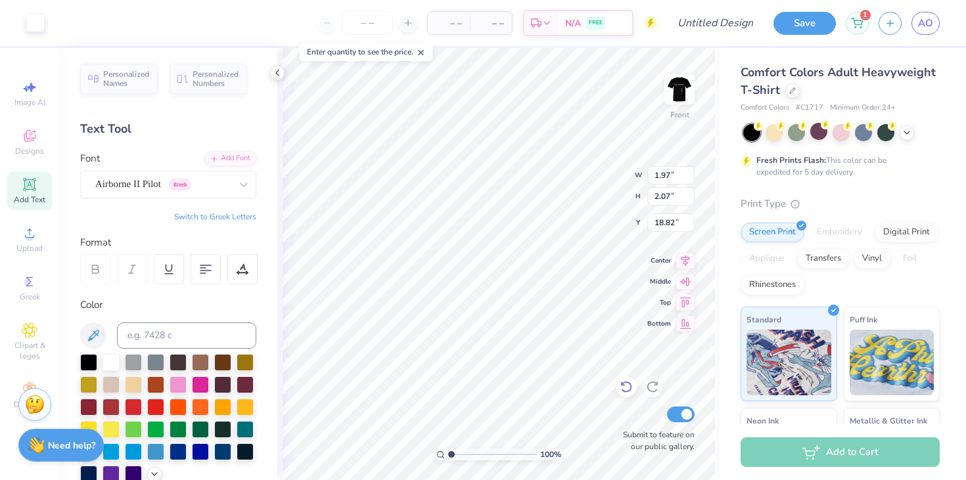
type input "21.91"
type input "1.71"
type input "2.18"
click at [628, 389] on icon at bounding box center [626, 387] width 13 height 13
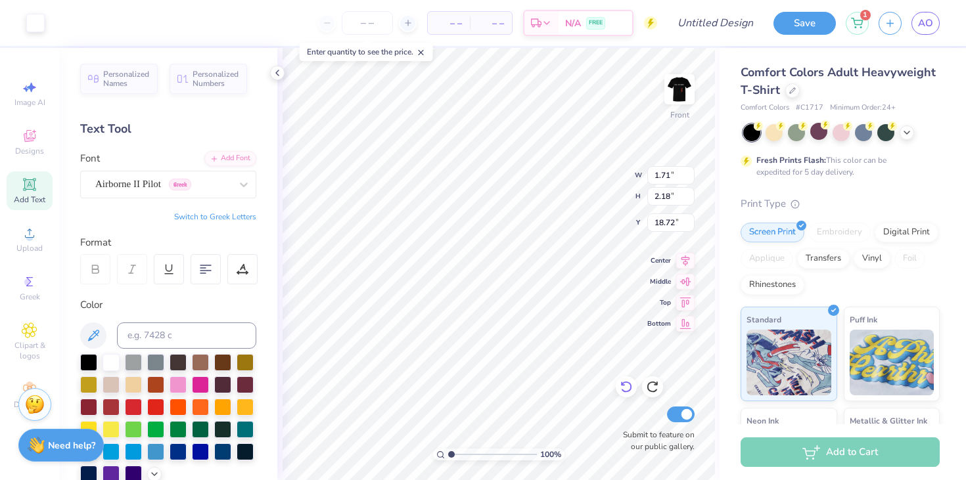
click at [628, 389] on icon at bounding box center [626, 387] width 13 height 13
type input "11.06"
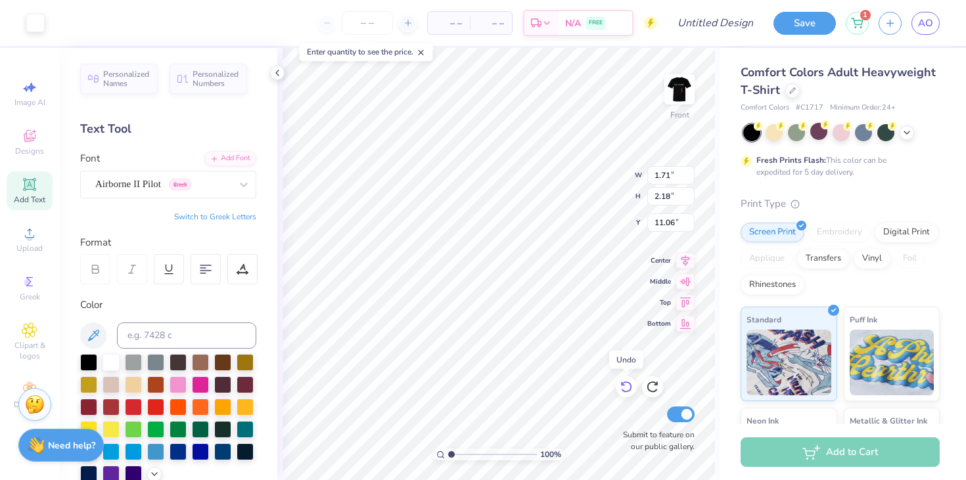
click at [628, 389] on icon at bounding box center [626, 387] width 13 height 13
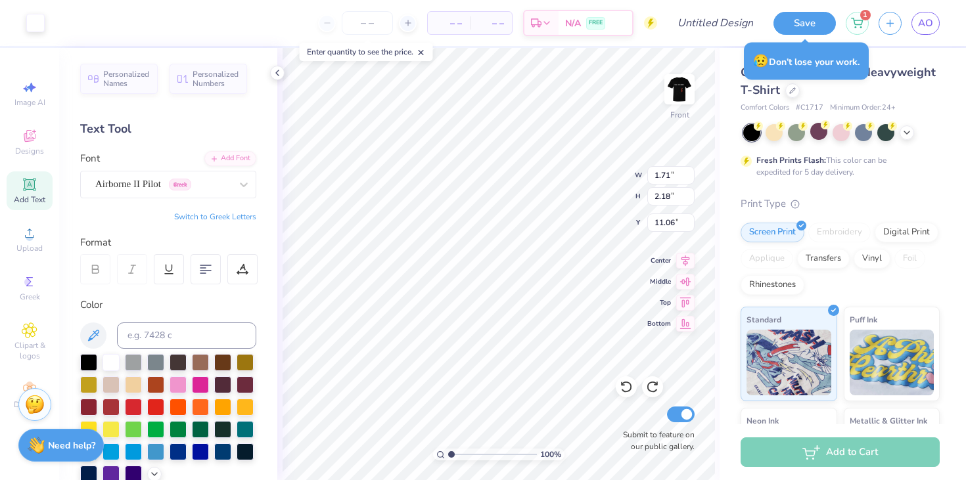
type input "2.21"
type input "2.34"
type input "11.36"
click at [32, 22] on div at bounding box center [35, 21] width 18 height 18
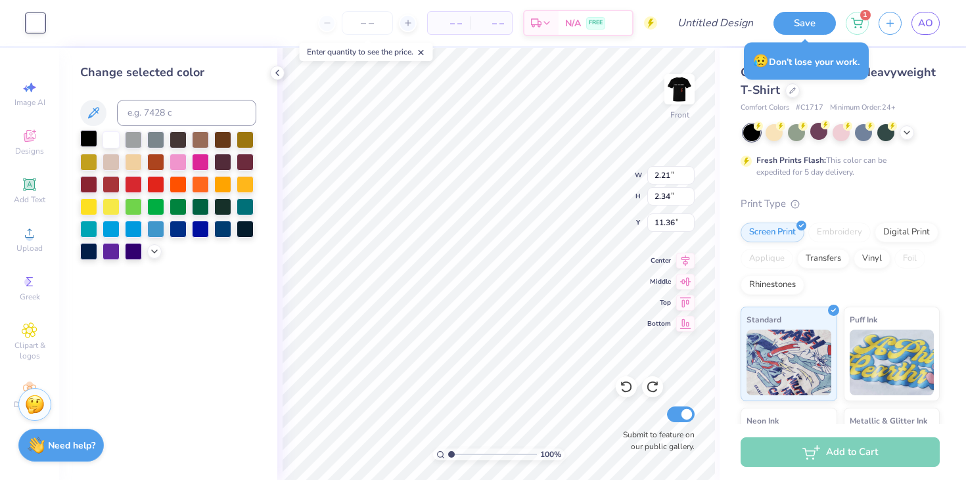
click at [89, 140] on div at bounding box center [88, 138] width 17 height 17
click at [151, 139] on div at bounding box center [155, 138] width 17 height 17
click at [135, 144] on div at bounding box center [133, 138] width 17 height 17
click at [156, 140] on div at bounding box center [155, 138] width 17 height 17
type input "1.62"
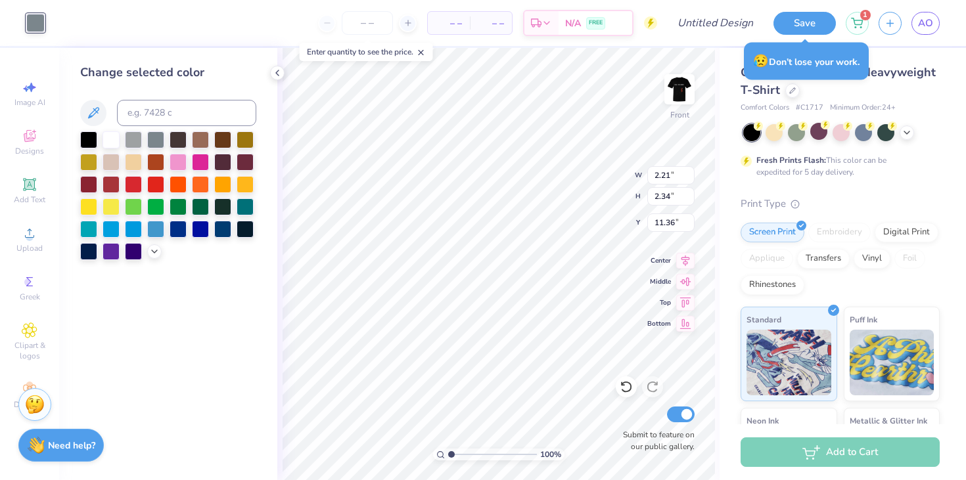
type input "2.10"
type input "11.30"
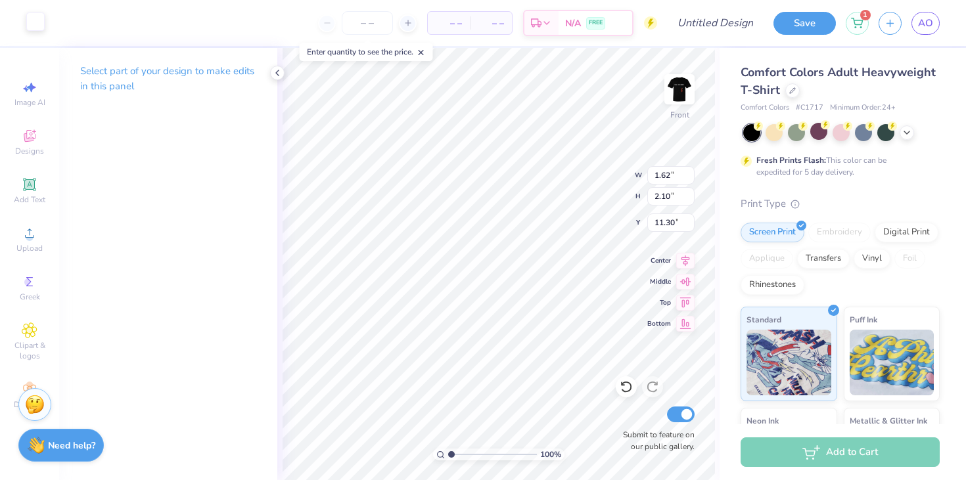
click at [37, 21] on div at bounding box center [35, 21] width 18 height 18
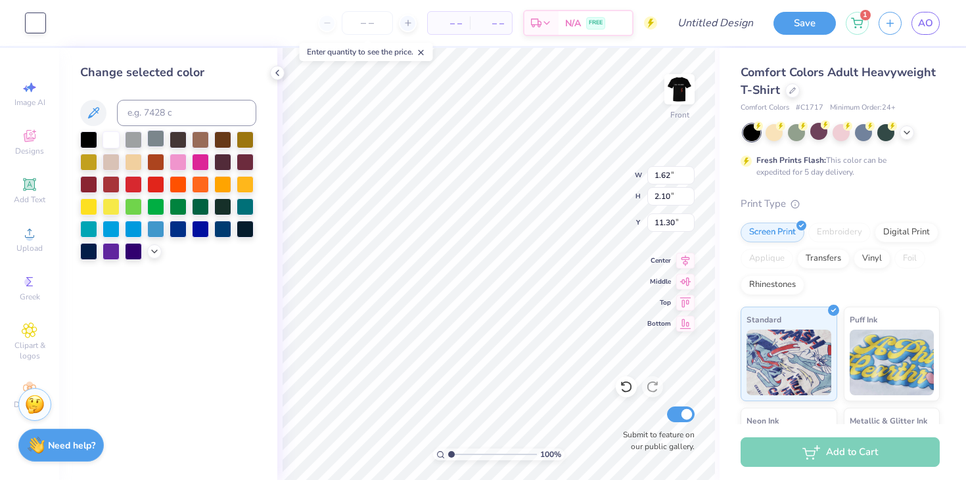
click at [162, 143] on div at bounding box center [155, 138] width 17 height 17
type input "1.97"
type input "2.07"
type input "11.11"
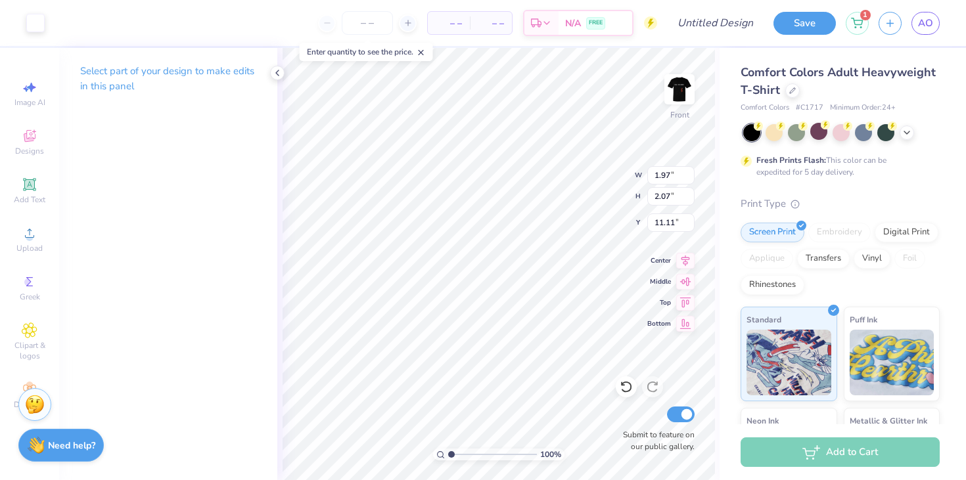
click at [30, 12] on div "Art colors" at bounding box center [22, 23] width 45 height 46
click at [33, 19] on div at bounding box center [35, 21] width 18 height 18
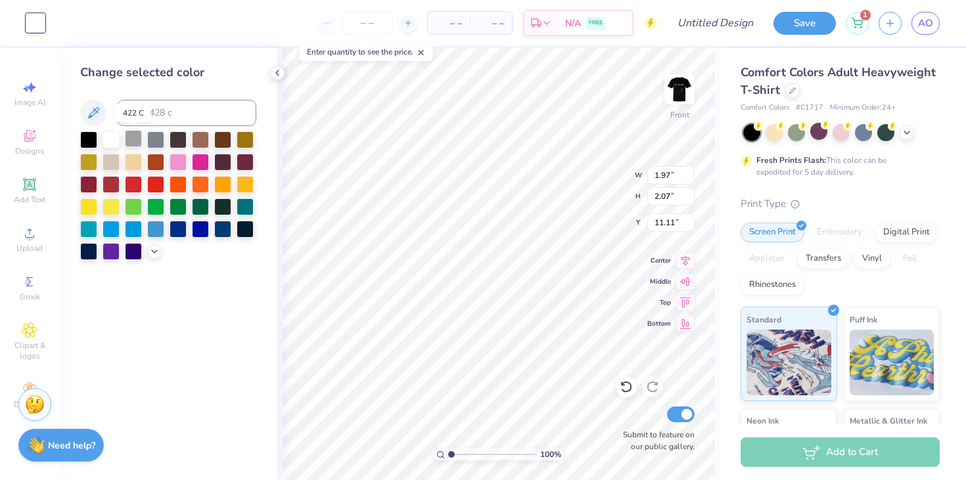
click at [134, 139] on div at bounding box center [133, 138] width 17 height 17
click at [156, 143] on div at bounding box center [155, 138] width 17 height 17
type input "1.71"
type input "2.18"
type input "11.06"
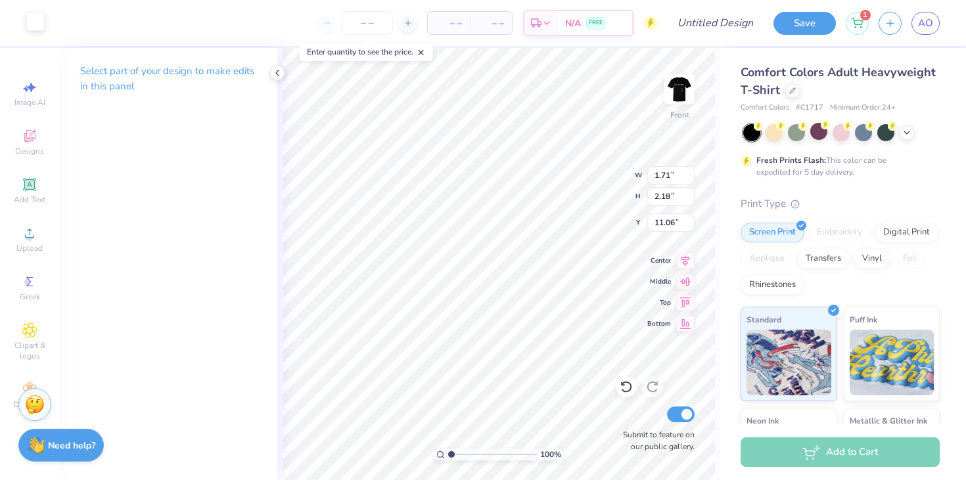
click at [34, 19] on div at bounding box center [35, 21] width 18 height 18
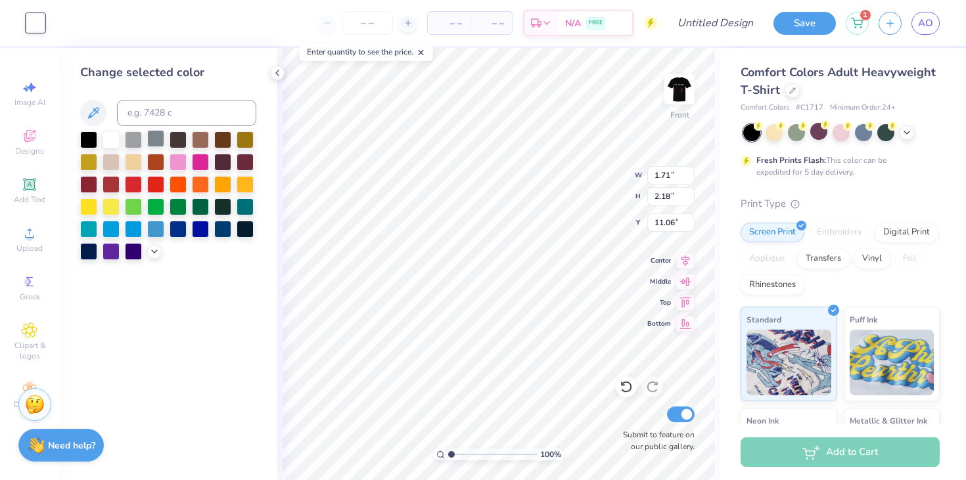
click at [155, 138] on div at bounding box center [155, 138] width 17 height 17
type input "1.59"
type input "2.21"
type input "11.04"
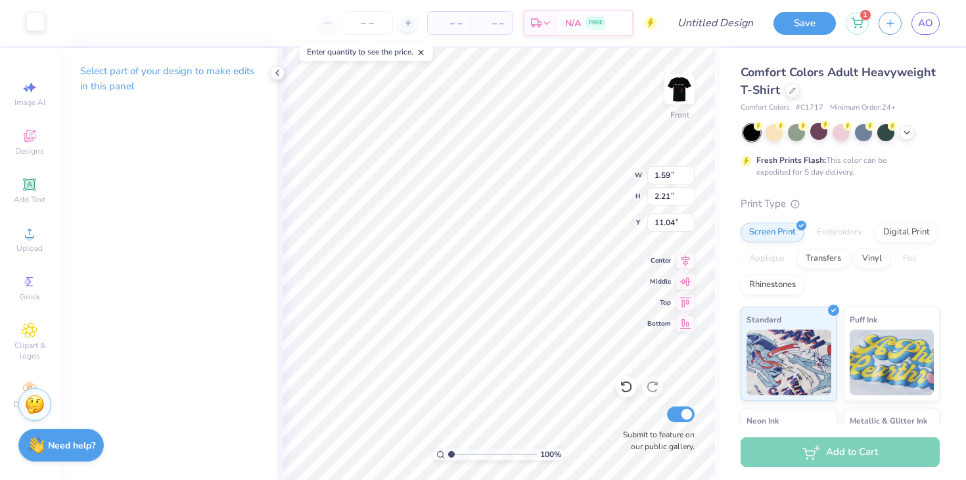
click at [37, 19] on div at bounding box center [35, 21] width 18 height 18
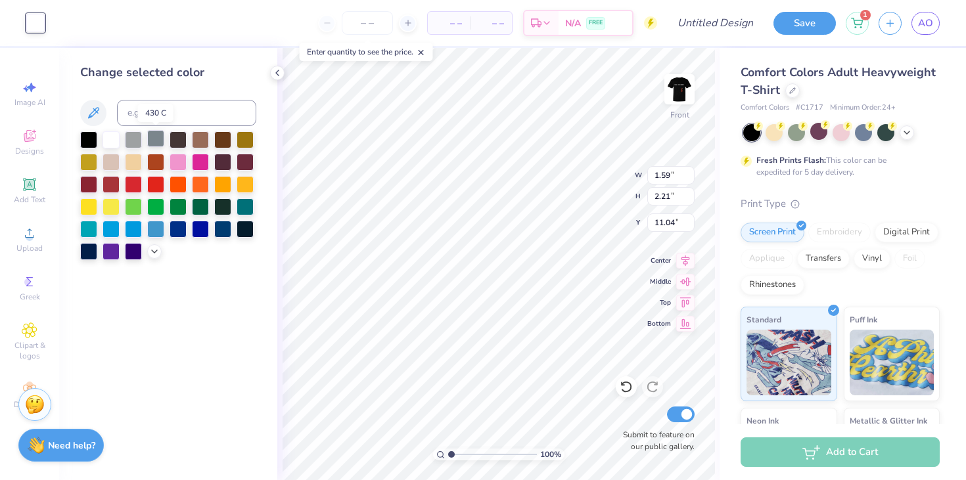
click at [156, 136] on div at bounding box center [155, 138] width 17 height 17
type input "1.95"
type input "2.14"
type input "11.32"
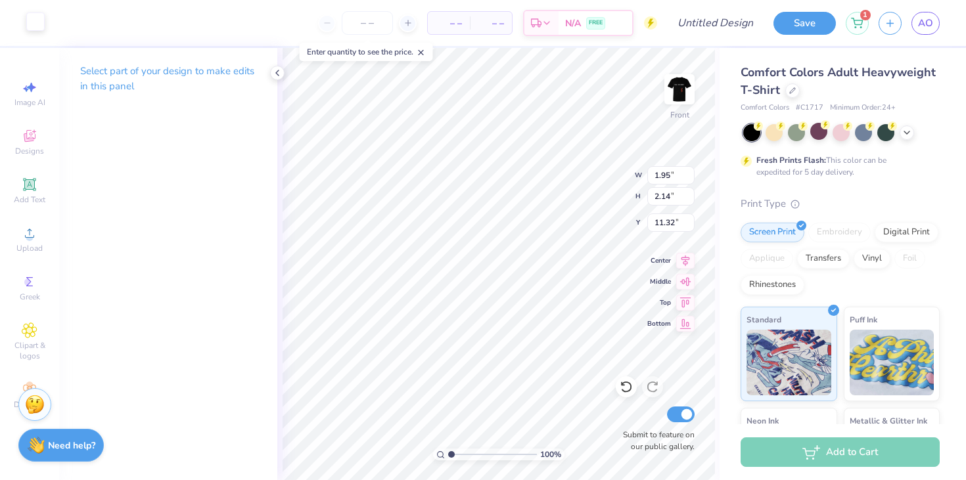
click at [38, 18] on div at bounding box center [35, 21] width 18 height 18
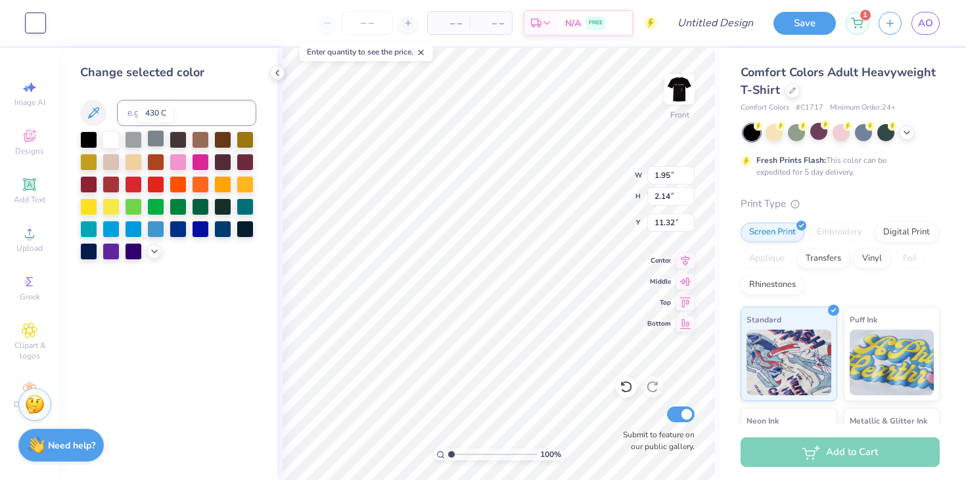
click at [161, 143] on div at bounding box center [155, 138] width 17 height 17
type input "1.92"
type input "2.24"
type input "11.53"
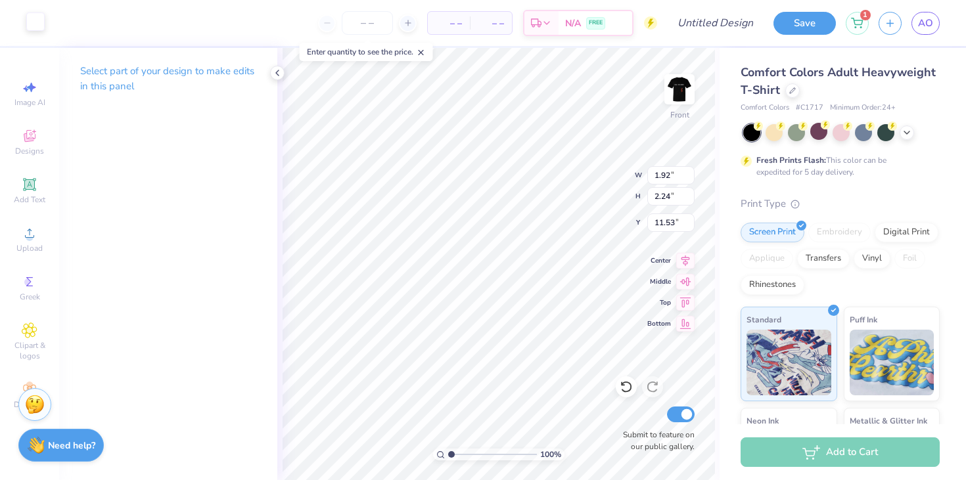
click at [35, 22] on div at bounding box center [35, 21] width 18 height 18
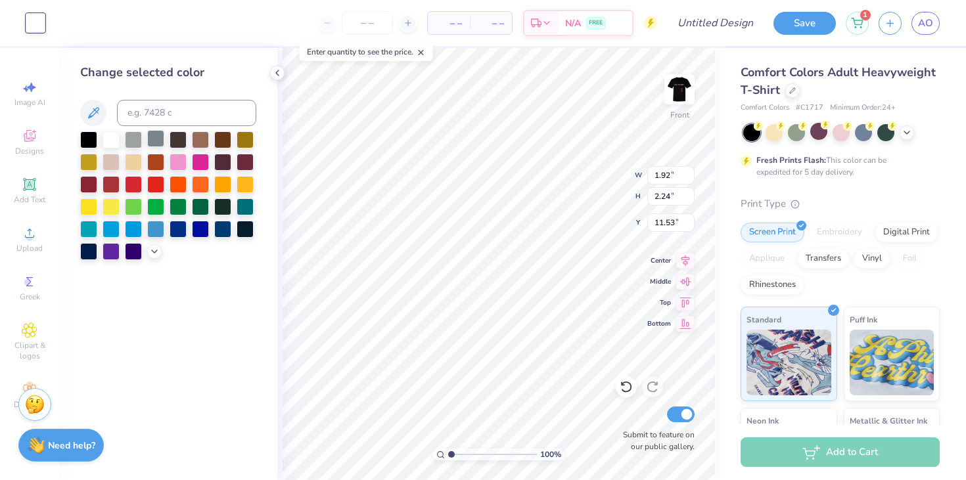
click at [158, 139] on div at bounding box center [155, 138] width 17 height 17
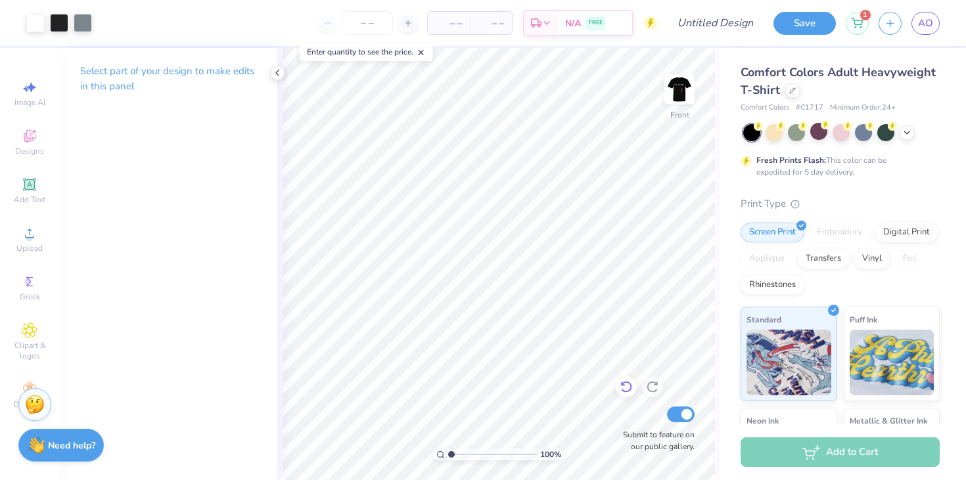
click at [624, 395] on div at bounding box center [626, 387] width 21 height 21
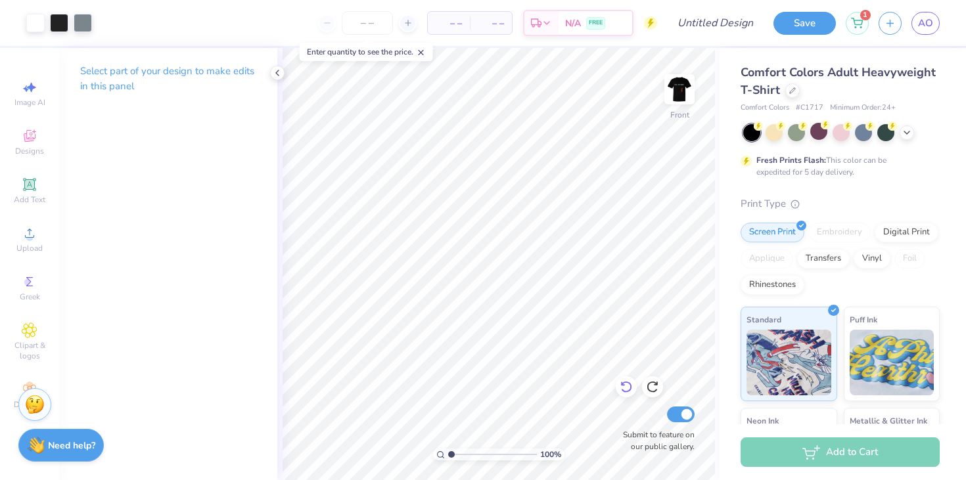
click at [624, 395] on div at bounding box center [626, 387] width 21 height 21
click at [627, 381] on icon at bounding box center [626, 387] width 13 height 13
click at [632, 388] on icon at bounding box center [626, 387] width 13 height 13
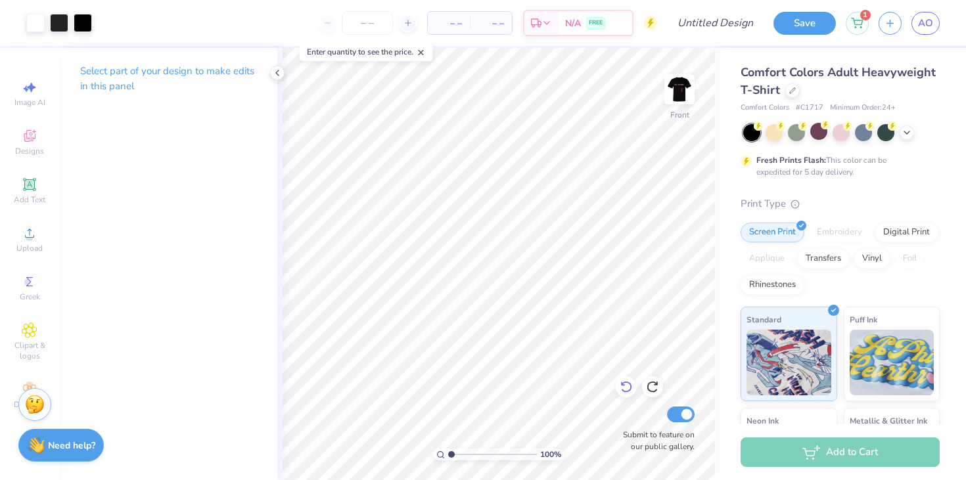
click at [629, 387] on icon at bounding box center [626, 387] width 13 height 13
click at [34, 30] on div at bounding box center [35, 21] width 18 height 18
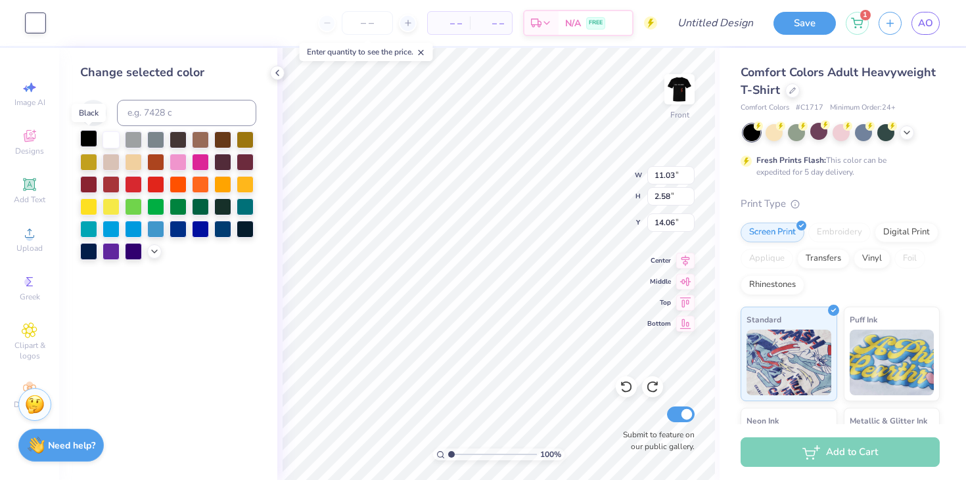
click at [87, 139] on div at bounding box center [88, 138] width 17 height 17
click at [105, 140] on div at bounding box center [111, 138] width 17 height 17
drag, startPoint x: 449, startPoint y: 455, endPoint x: 486, endPoint y: 459, distance: 37.0
type input "4.94"
click at [486, 461] on input "range" at bounding box center [492, 455] width 89 height 12
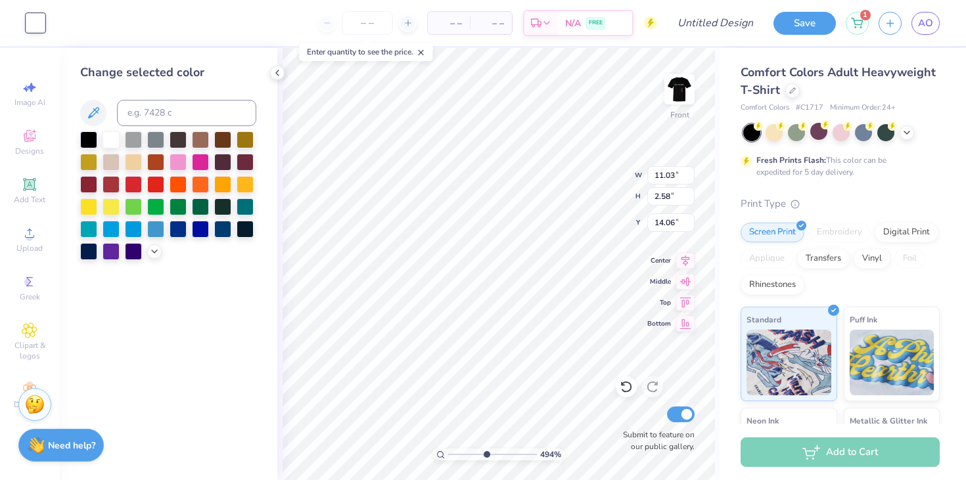
type input "14.53"
type input "10.88"
type input "3.00"
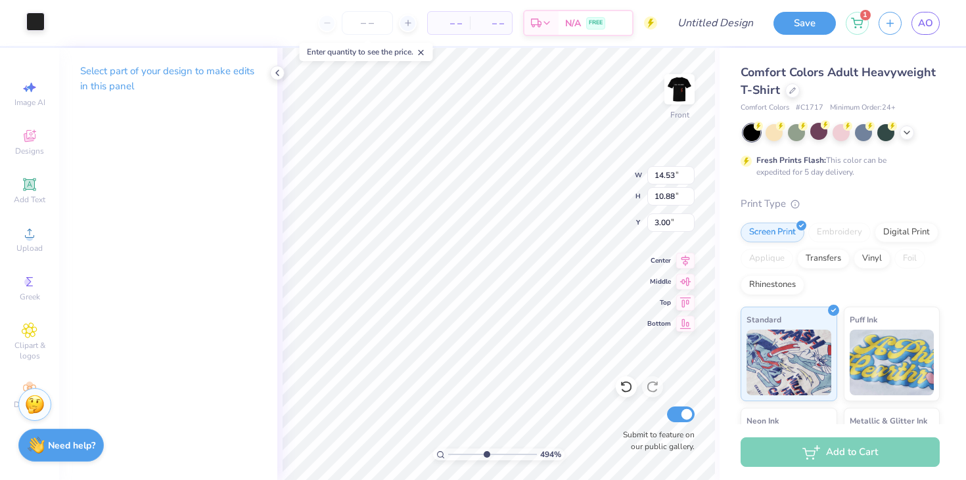
click at [26, 22] on div at bounding box center [35, 21] width 18 height 18
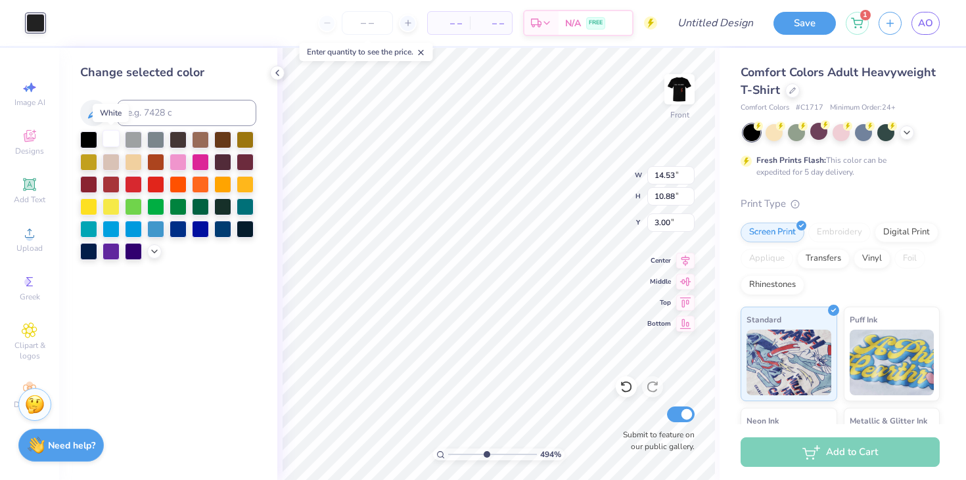
click at [110, 135] on div at bounding box center [111, 138] width 17 height 17
drag, startPoint x: 486, startPoint y: 454, endPoint x: 455, endPoint y: 452, distance: 31.6
type input "1.48"
click at [455, 452] on input "range" at bounding box center [492, 455] width 89 height 12
click at [626, 392] on icon at bounding box center [626, 387] width 13 height 13
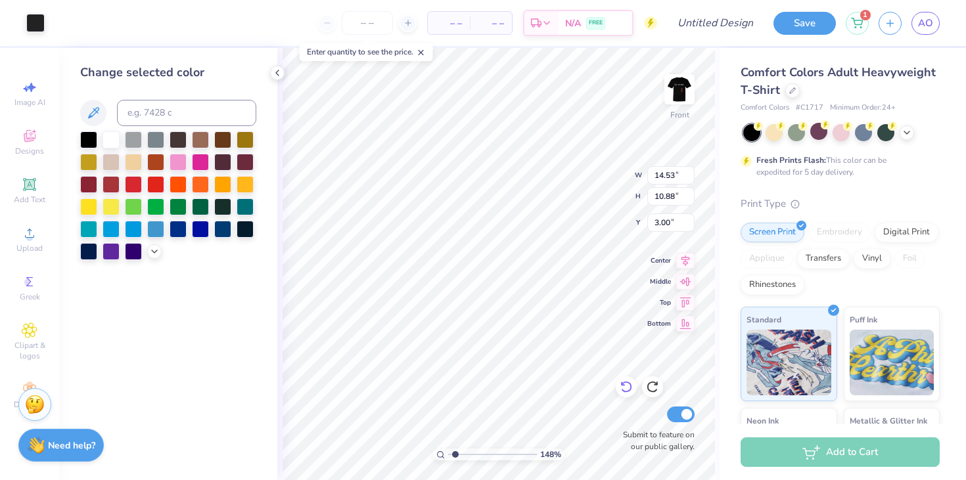
type input "1.92"
type input "2.24"
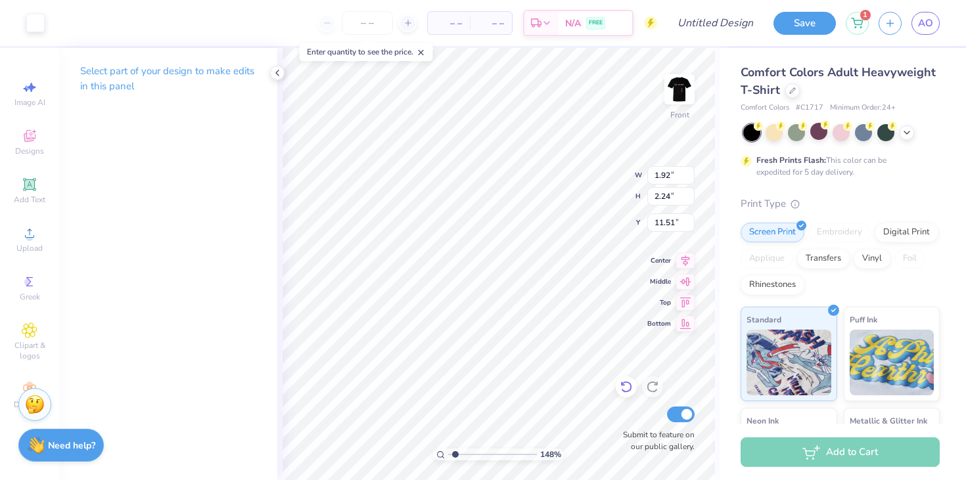
click at [624, 390] on icon at bounding box center [626, 387] width 13 height 13
type input "11.53"
click at [40, 34] on div "Art colors" at bounding box center [22, 23] width 45 height 46
click at [40, 29] on div at bounding box center [35, 21] width 18 height 18
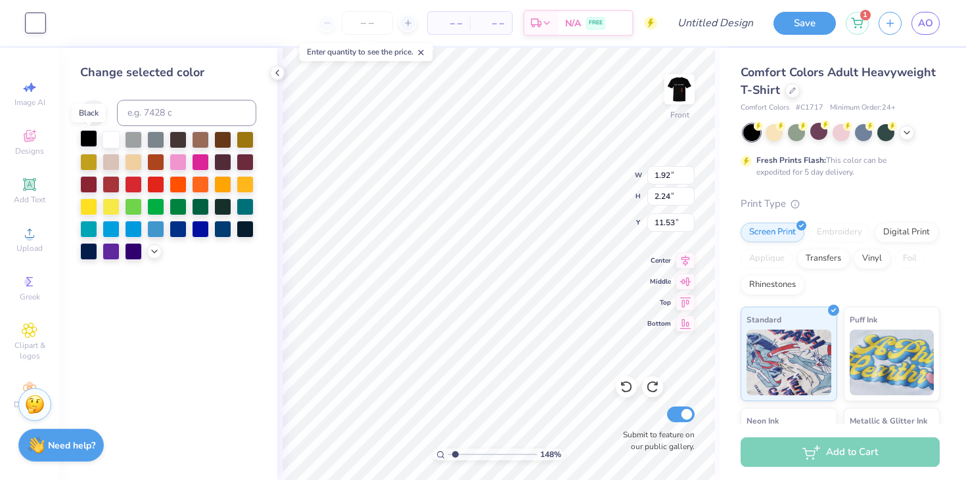
click at [90, 137] on div at bounding box center [88, 138] width 17 height 17
drag, startPoint x: 457, startPoint y: 453, endPoint x: 501, endPoint y: 457, distance: 44.3
type input "6.66"
click at [501, 457] on input "range" at bounding box center [492, 455] width 89 height 12
type input "14.53"
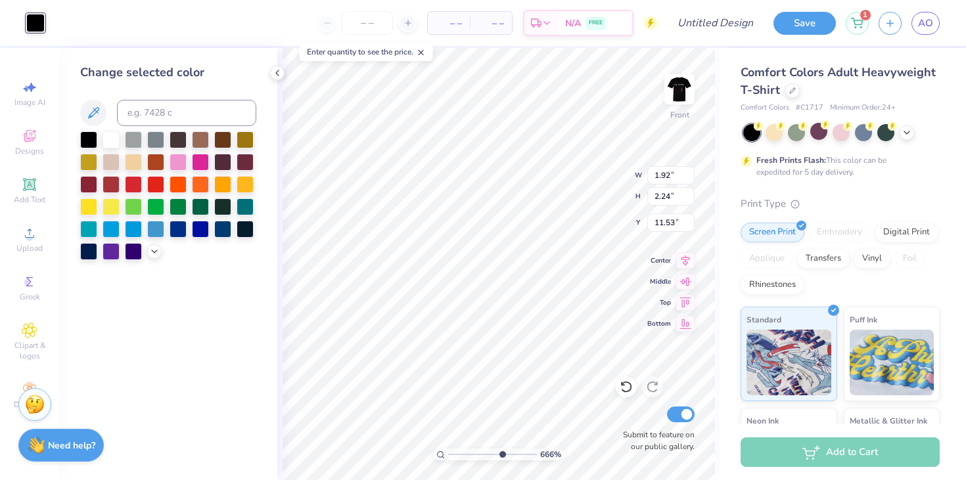
type input "10.88"
type input "3.00"
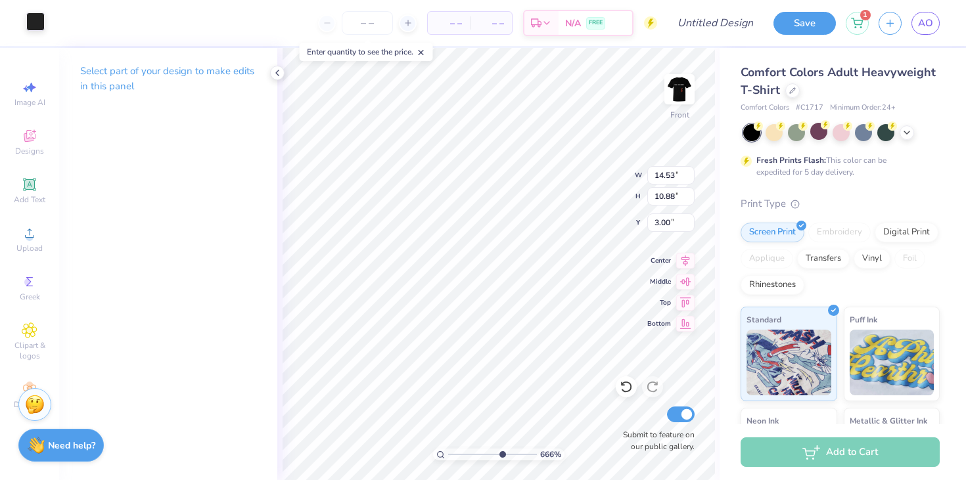
click at [32, 26] on div at bounding box center [35, 21] width 18 height 18
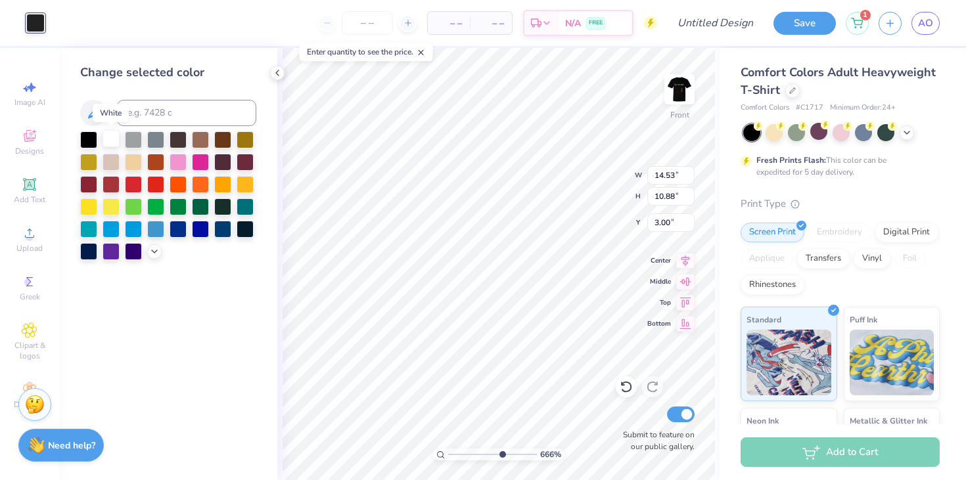
click at [108, 141] on div at bounding box center [111, 138] width 17 height 17
drag, startPoint x: 501, startPoint y: 453, endPoint x: 451, endPoint y: 448, distance: 50.8
click at [451, 449] on input "range" at bounding box center [492, 455] width 89 height 12
click at [624, 391] on icon at bounding box center [625, 388] width 11 height 12
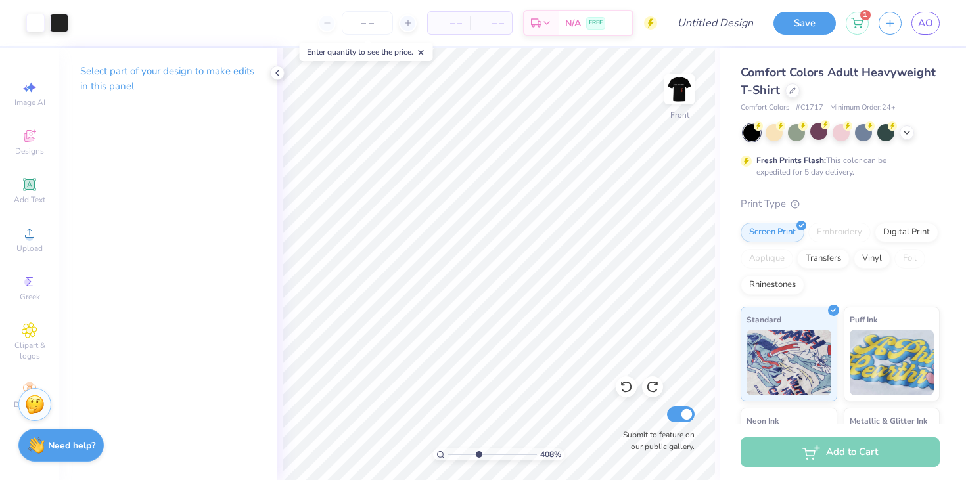
drag, startPoint x: 452, startPoint y: 454, endPoint x: 478, endPoint y: 455, distance: 25.6
click at [478, 455] on input "range" at bounding box center [492, 455] width 89 height 12
drag, startPoint x: 478, startPoint y: 454, endPoint x: 429, endPoint y: 452, distance: 48.7
type input "1"
click at [448, 452] on input "range" at bounding box center [492, 455] width 89 height 12
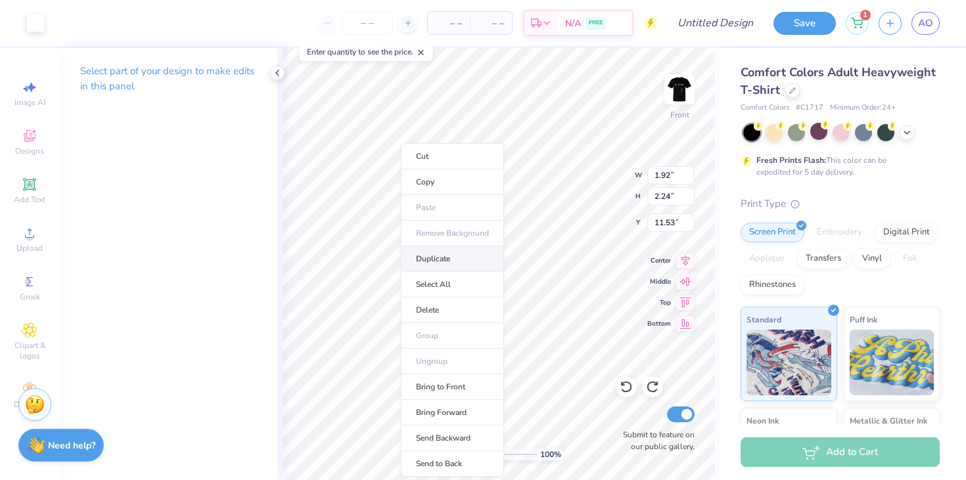
click at [438, 258] on li "Duplicate" at bounding box center [452, 259] width 103 height 26
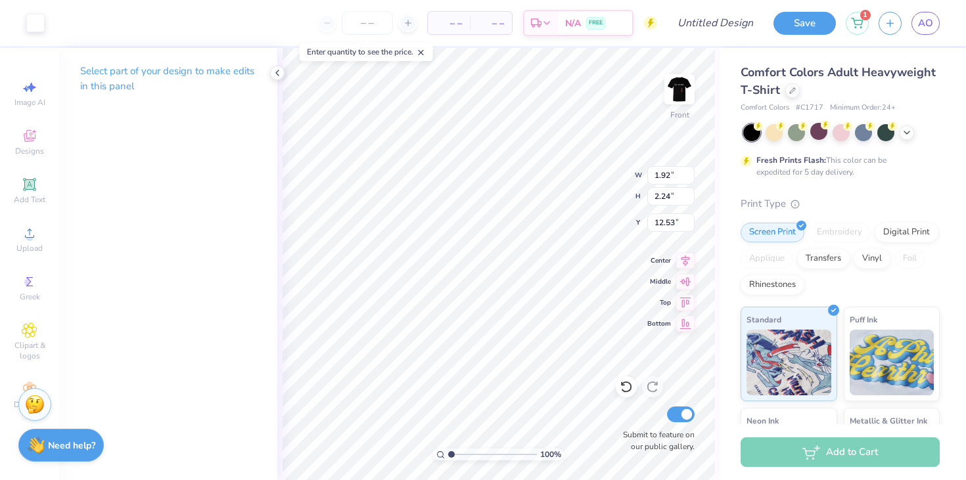
type input "11.51"
click at [31, 14] on div at bounding box center [35, 21] width 18 height 18
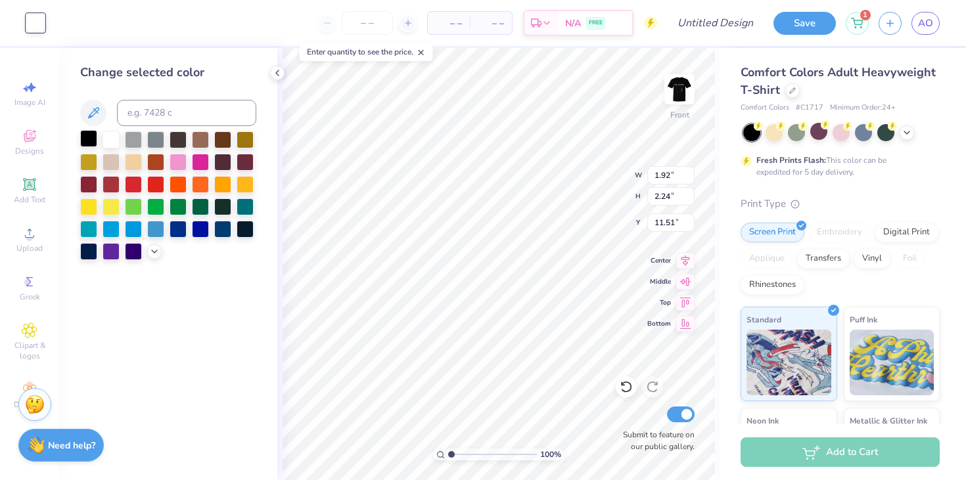
click at [90, 141] on div at bounding box center [88, 138] width 17 height 17
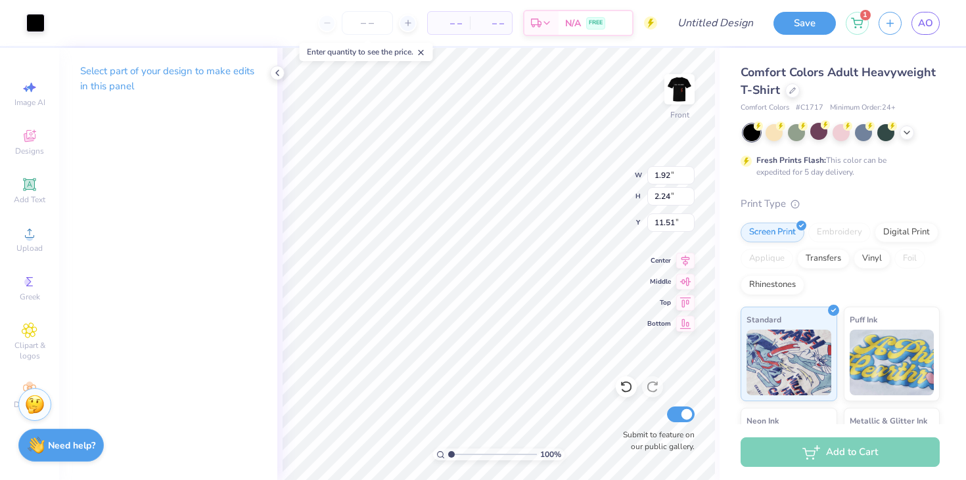
type input "1.66"
type input "1.94"
type input "11.81"
type input "6.04"
drag, startPoint x: 453, startPoint y: 453, endPoint x: 497, endPoint y: 457, distance: 44.3
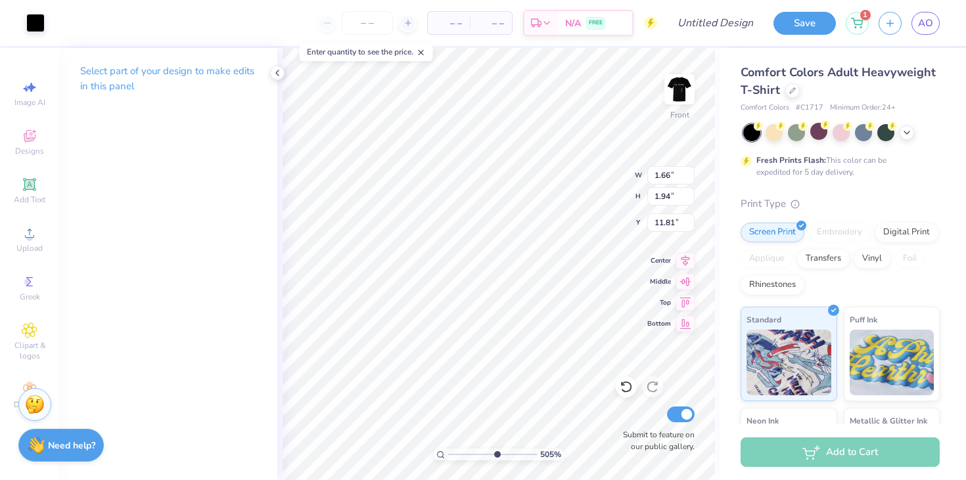
click at [496, 457] on input "range" at bounding box center [492, 455] width 89 height 12
type input "11.57"
type input "1.75"
type input "2.05"
type input "11.63"
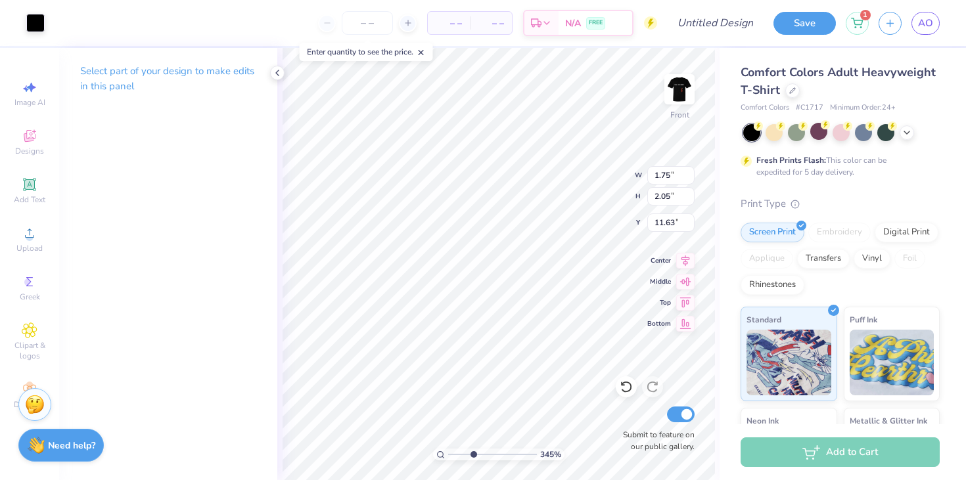
drag, startPoint x: 496, startPoint y: 452, endPoint x: 473, endPoint y: 461, distance: 24.5
type input "3.45"
click at [473, 461] on input "range" at bounding box center [492, 455] width 89 height 12
type input "1.54"
type input "1.80"
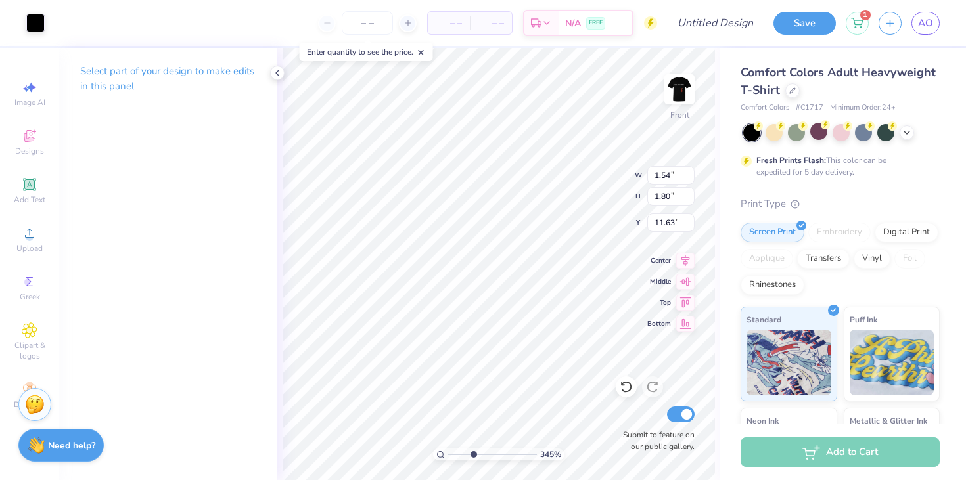
type input "11.76"
type input "1"
click at [408, 415] on div "100 %" at bounding box center [499, 264] width 432 height 432
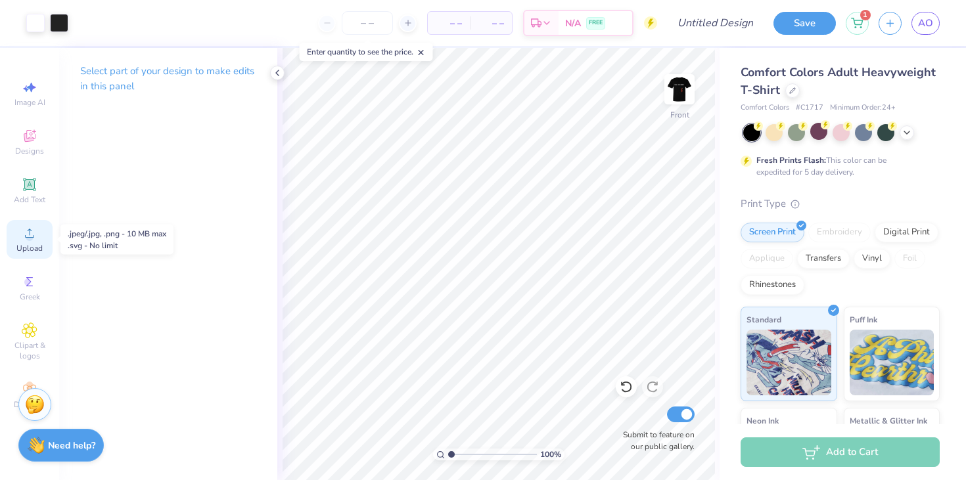
click at [33, 243] on span "Upload" at bounding box center [29, 248] width 26 height 11
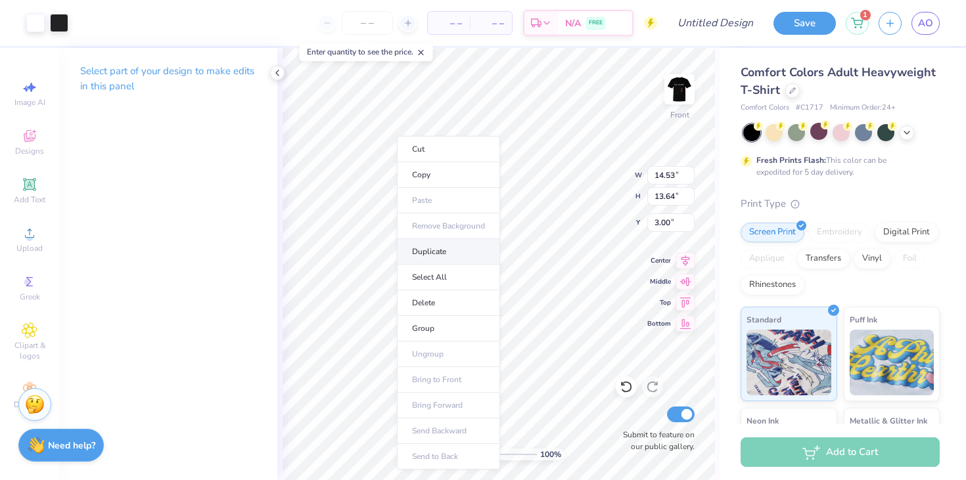
click at [445, 258] on li "Duplicate" at bounding box center [448, 252] width 103 height 26
type input "3.77"
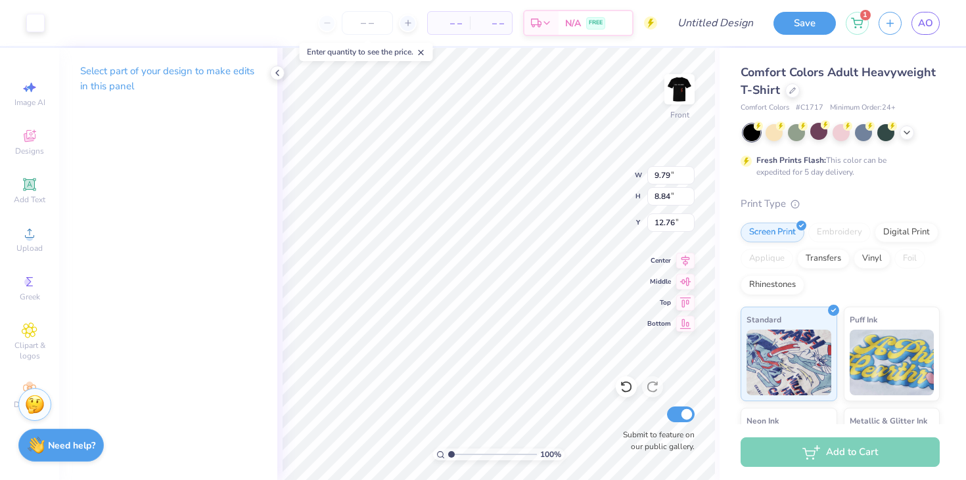
type input "12.76"
click at [628, 383] on icon at bounding box center [625, 388] width 11 height 12
type input "14.53"
type input "13.64"
type input "3.77"
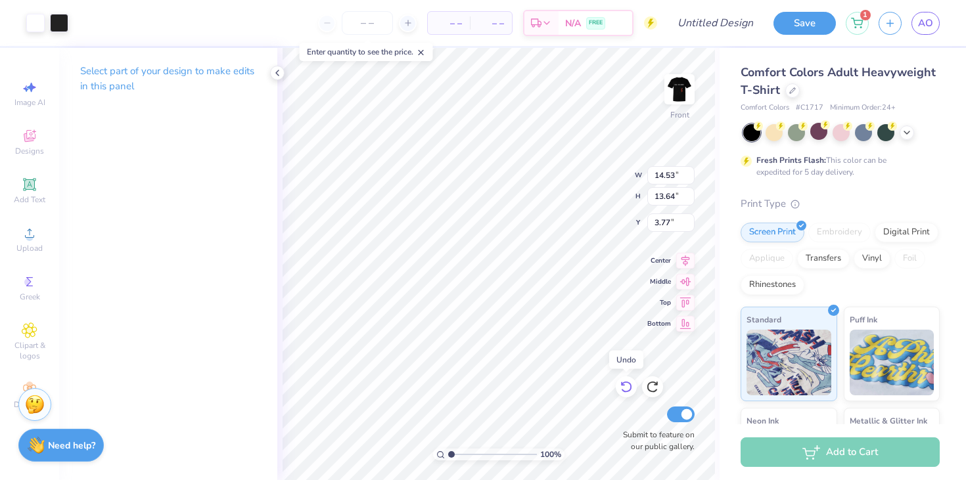
click at [628, 383] on icon at bounding box center [625, 388] width 11 height 12
click at [490, 252] on li "Duplicate" at bounding box center [511, 259] width 103 height 26
type input "3.77"
type input "4.67"
type input "4.38"
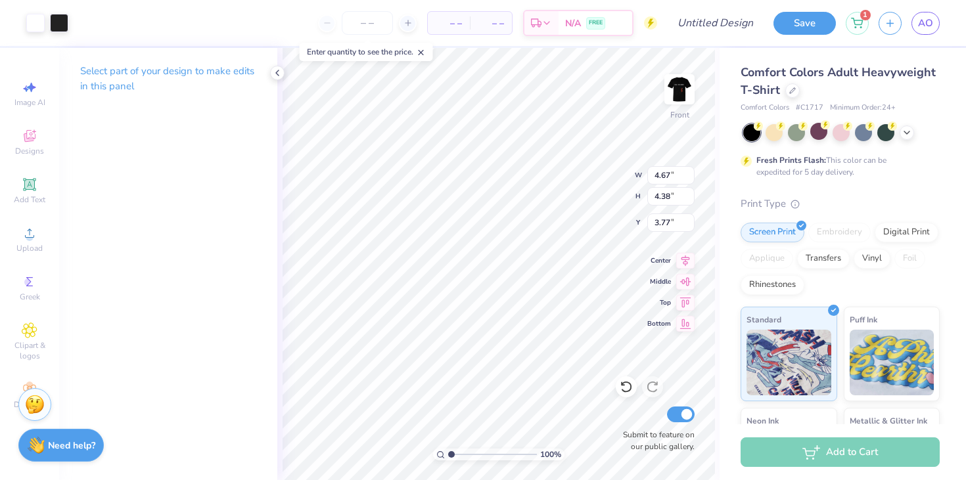
type input "18.53"
drag, startPoint x: 451, startPoint y: 455, endPoint x: 498, endPoint y: 459, distance: 46.8
click at [498, 459] on input "range" at bounding box center [492, 455] width 89 height 12
type input "9.79"
drag, startPoint x: 499, startPoint y: 453, endPoint x: 528, endPoint y: 459, distance: 29.7
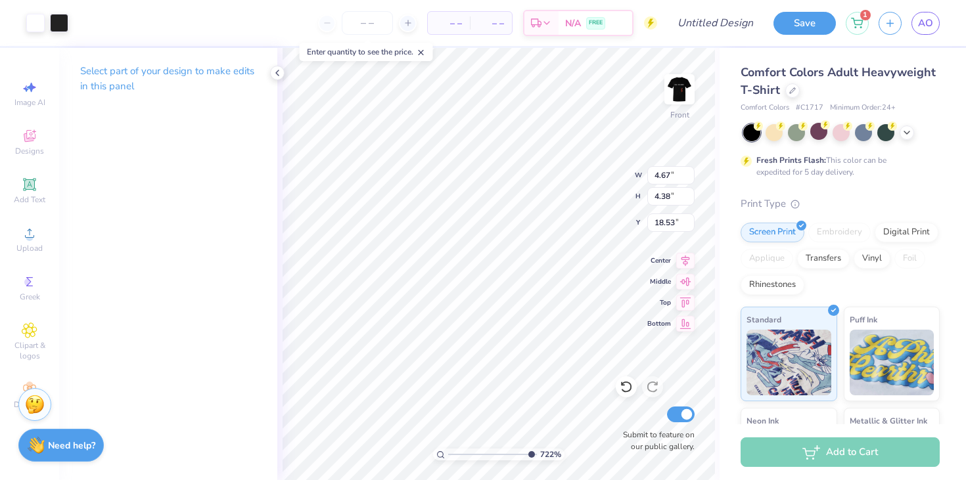
click at [528, 459] on input "range" at bounding box center [492, 455] width 89 height 12
type input "18.54"
type input "4.67"
type input "3.50"
type input "17.79"
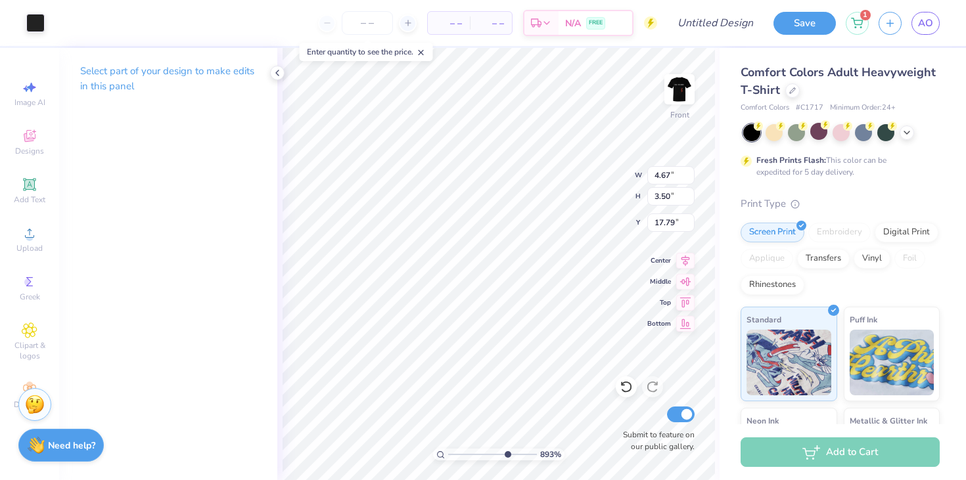
drag, startPoint x: 528, startPoint y: 453, endPoint x: 505, endPoint y: 448, distance: 23.5
type input "7.2"
click at [505, 449] on input "range" at bounding box center [492, 455] width 89 height 12
type input "17.72"
drag, startPoint x: 507, startPoint y: 454, endPoint x: 452, endPoint y: 441, distance: 56.8
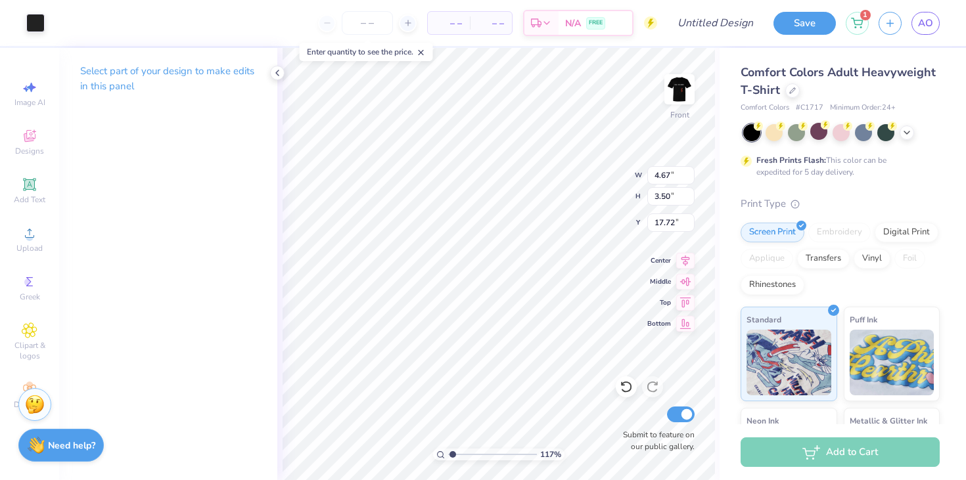
type input "1.17"
click at [452, 449] on input "range" at bounding box center [492, 455] width 89 height 12
type input "10.65"
type input "19.93"
click at [676, 195] on div "117 % Front W 4.67 4.67 " H 3.50 3.50 " Y 19.93 19.93 " Center Middle Top Botto…" at bounding box center [498, 264] width 442 height 432
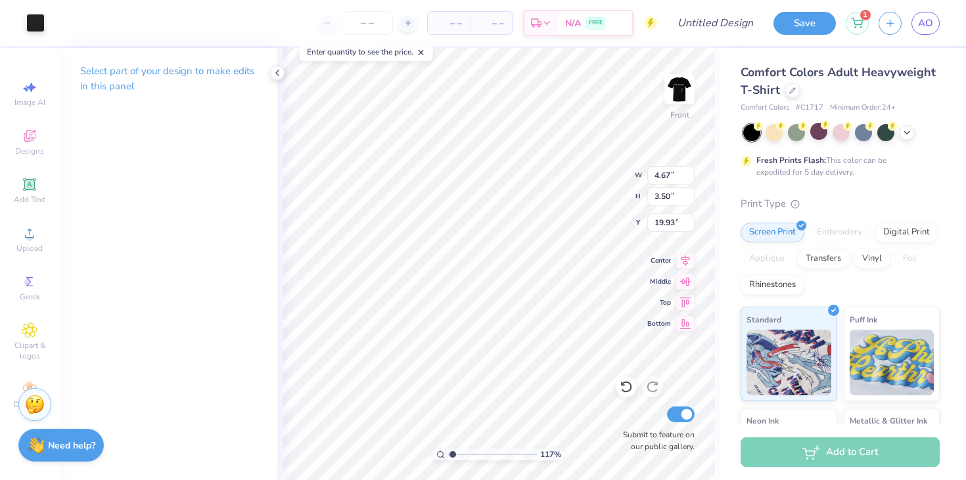
type input "9.83"
type input "11.85"
type input "8.87"
type input "4.88"
type input "14.30"
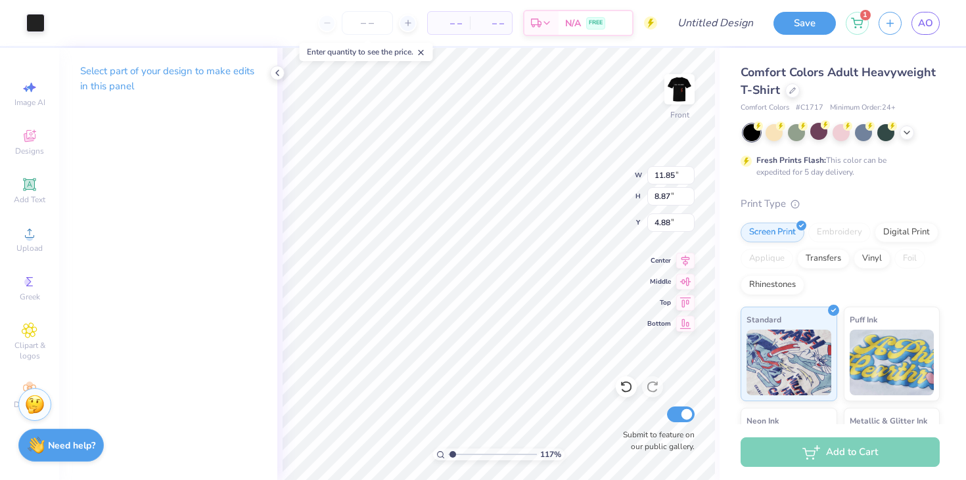
type input "10.70"
type input "3.00"
click at [528, 457] on li "Send to Back" at bounding box center [557, 465] width 103 height 26
click at [37, 16] on div at bounding box center [35, 21] width 18 height 18
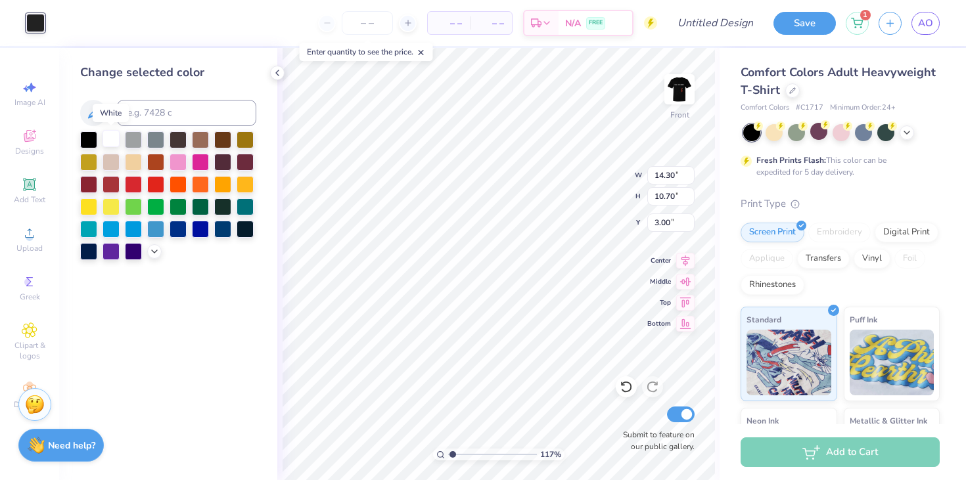
click at [112, 145] on div at bounding box center [111, 138] width 17 height 17
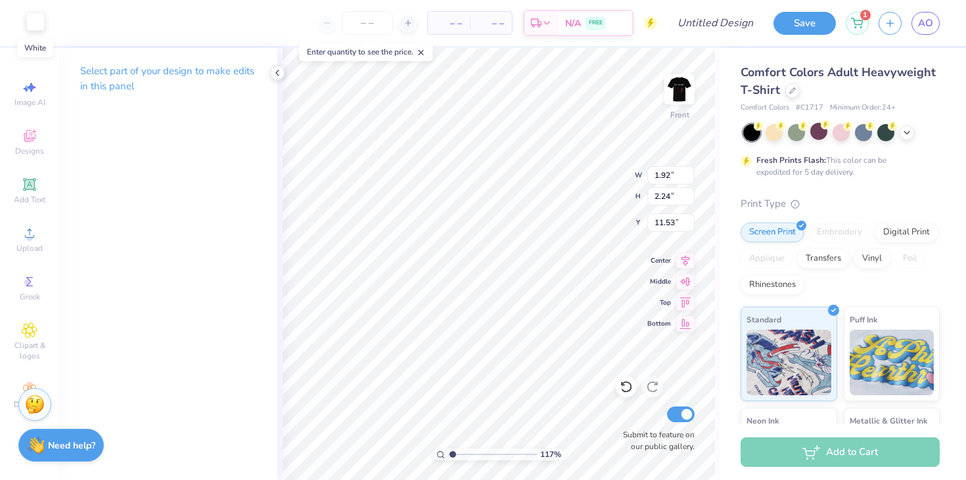
click at [29, 24] on div at bounding box center [35, 21] width 18 height 18
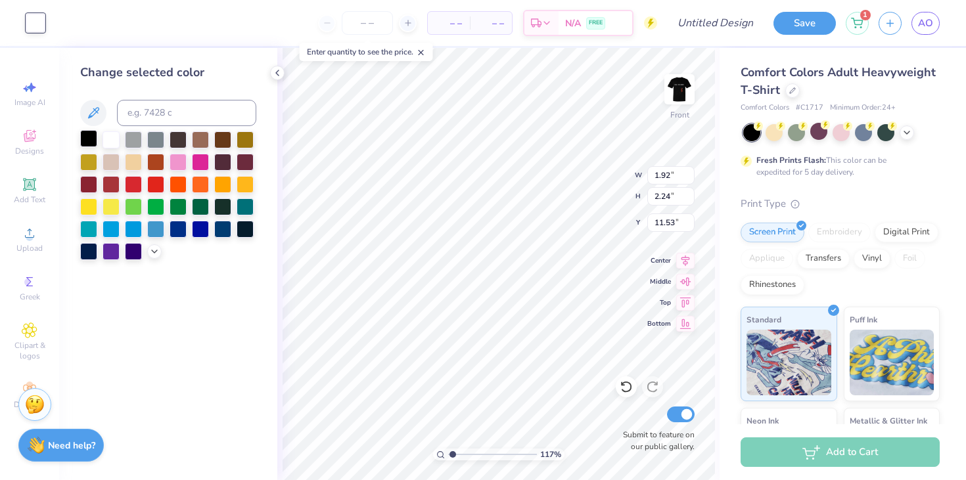
click at [90, 145] on div at bounding box center [88, 138] width 17 height 17
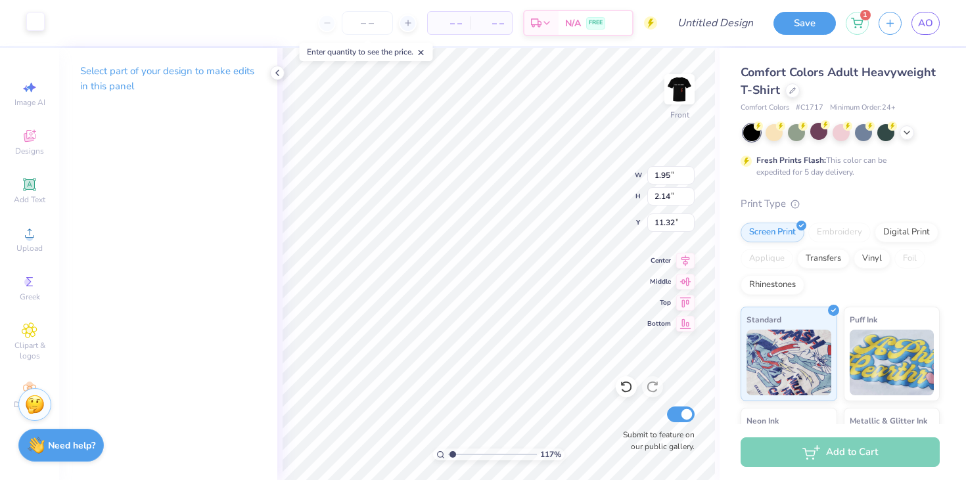
click at [37, 29] on div at bounding box center [35, 21] width 18 height 18
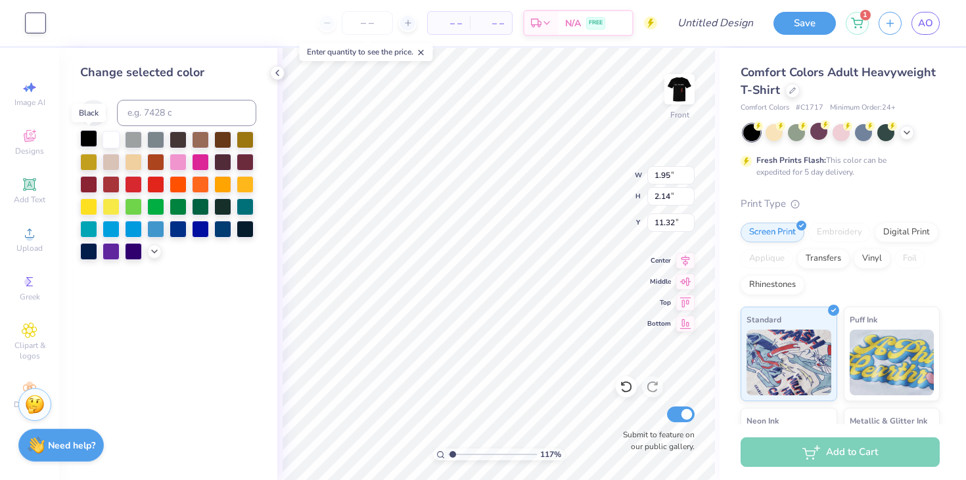
click at [83, 135] on div at bounding box center [88, 138] width 17 height 17
type input "1.59"
type input "2.21"
type input "11.04"
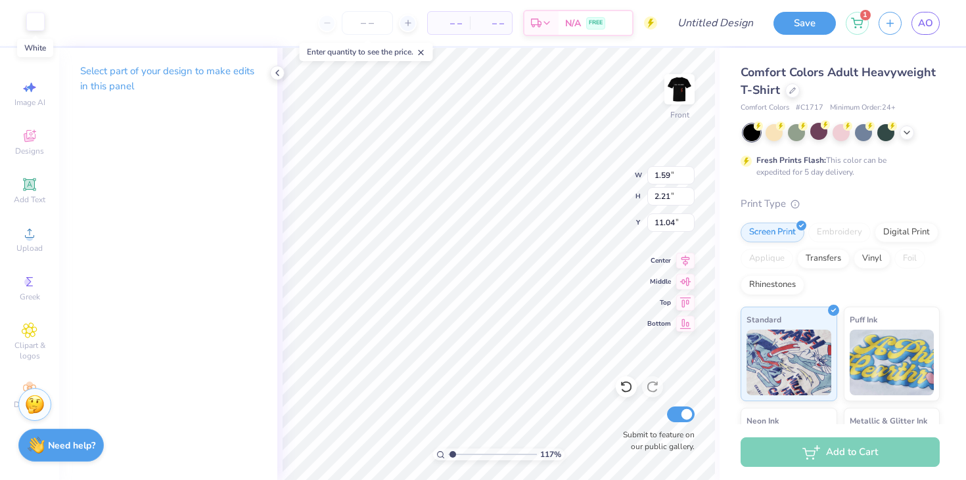
click at [41, 30] on div at bounding box center [35, 21] width 18 height 18
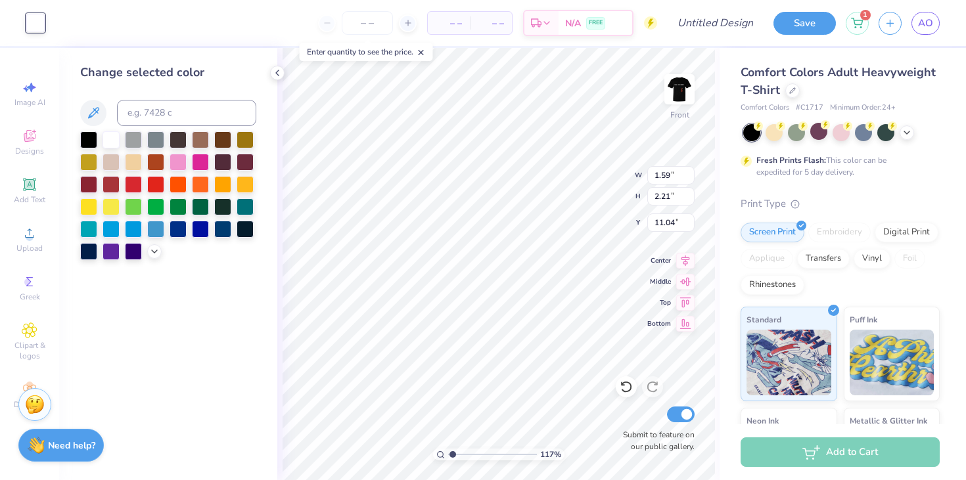
click at [80, 129] on div "Change selected color" at bounding box center [168, 162] width 176 height 197
click at [83, 133] on div at bounding box center [88, 138] width 17 height 17
type input "1.71"
type input "2.18"
type input "11.06"
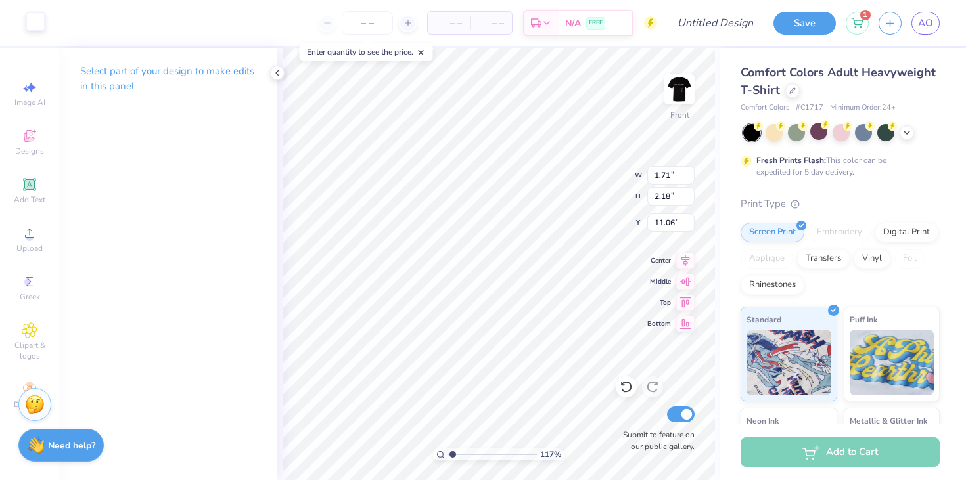
click at [39, 22] on div at bounding box center [35, 21] width 18 height 18
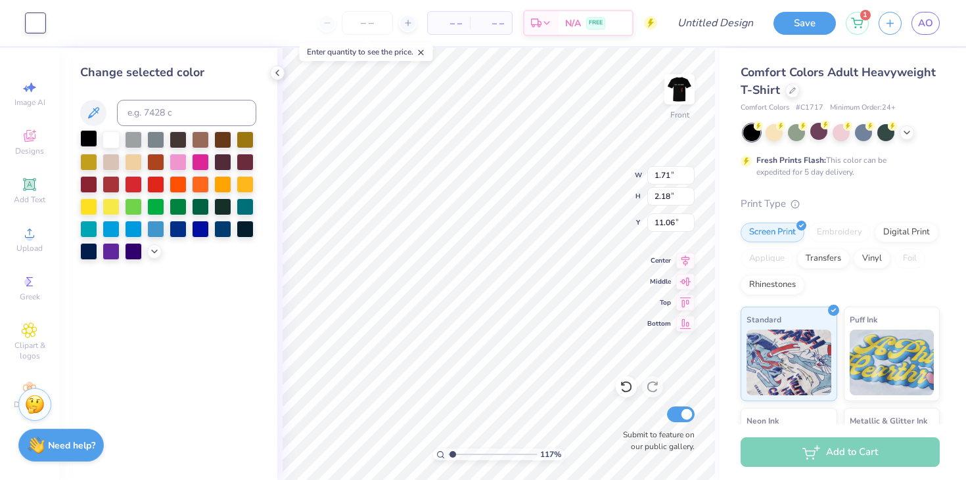
click at [91, 137] on div at bounding box center [88, 138] width 17 height 17
type input "1.97"
type input "2.07"
type input "11.11"
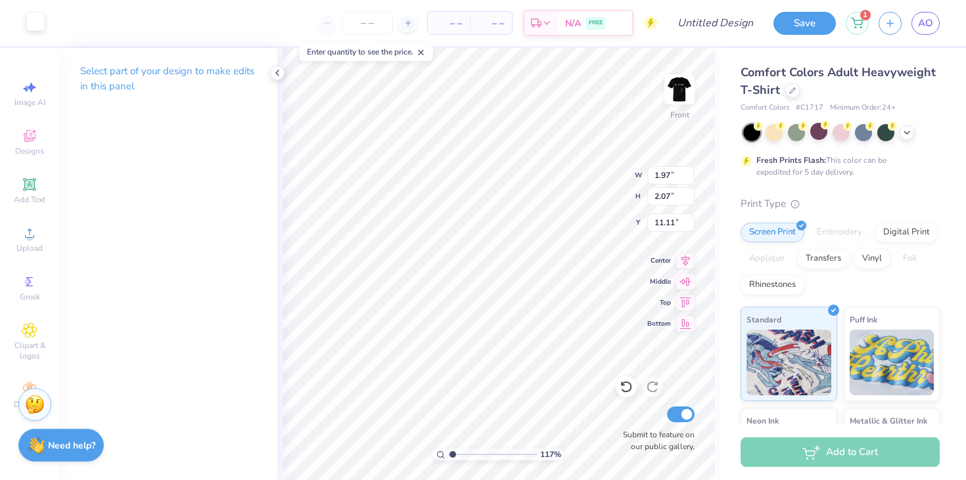
click at [43, 26] on div at bounding box center [35, 21] width 18 height 18
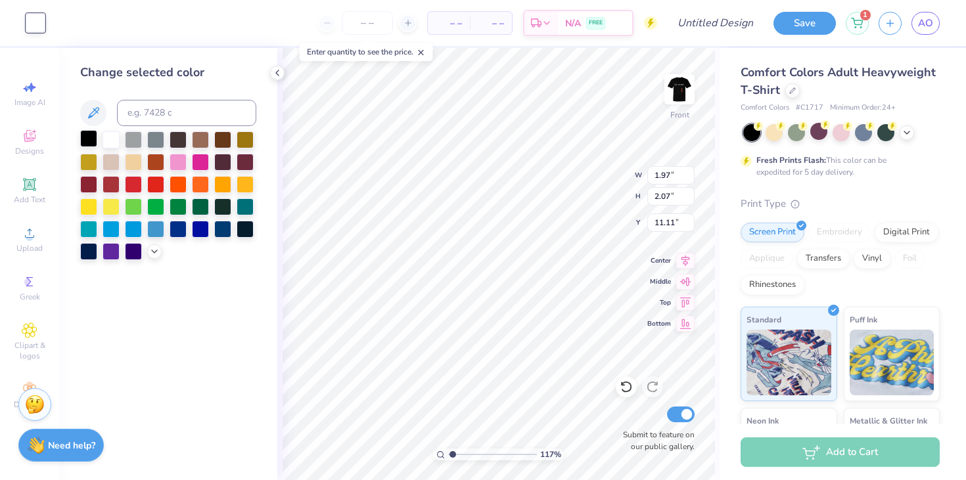
click at [89, 137] on div at bounding box center [88, 138] width 17 height 17
type input "1.62"
type input "2.10"
type input "11.30"
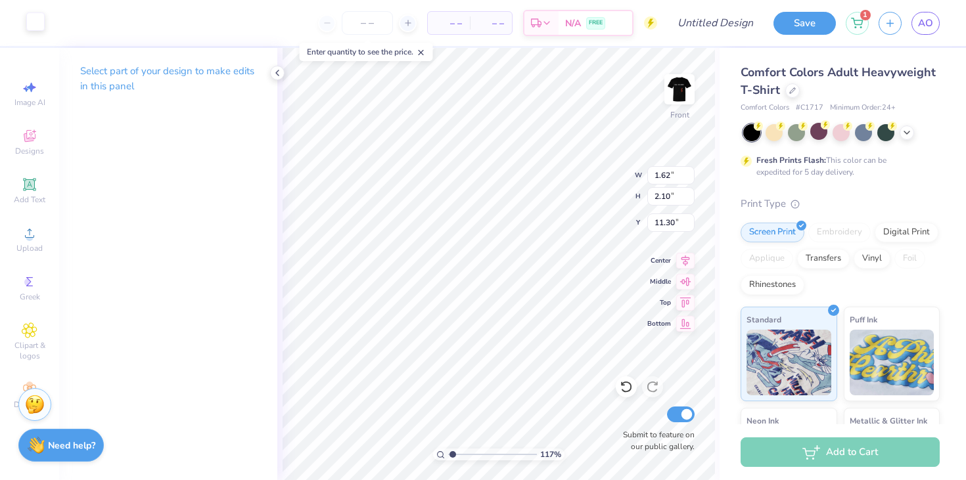
click at [41, 26] on div at bounding box center [35, 21] width 18 height 18
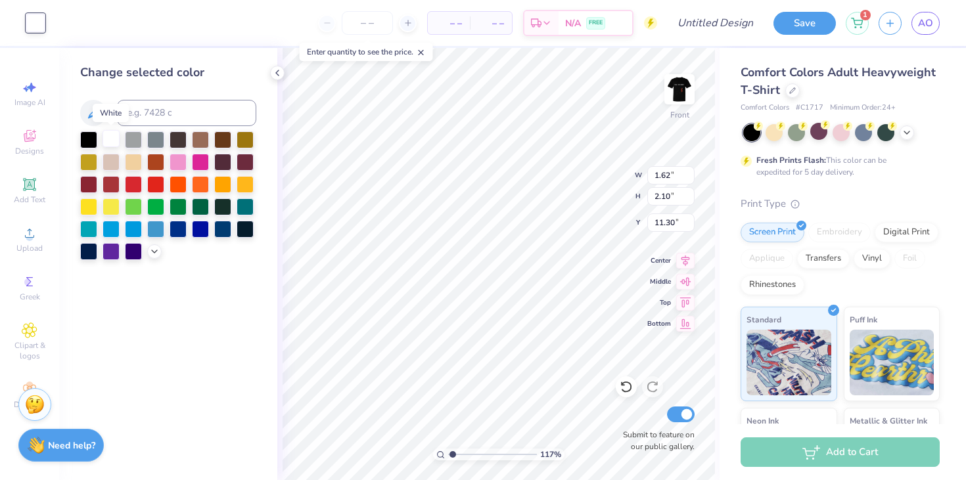
click at [115, 145] on div at bounding box center [111, 138] width 17 height 17
click at [85, 137] on div at bounding box center [88, 138] width 17 height 17
type input "2.21"
type input "2.34"
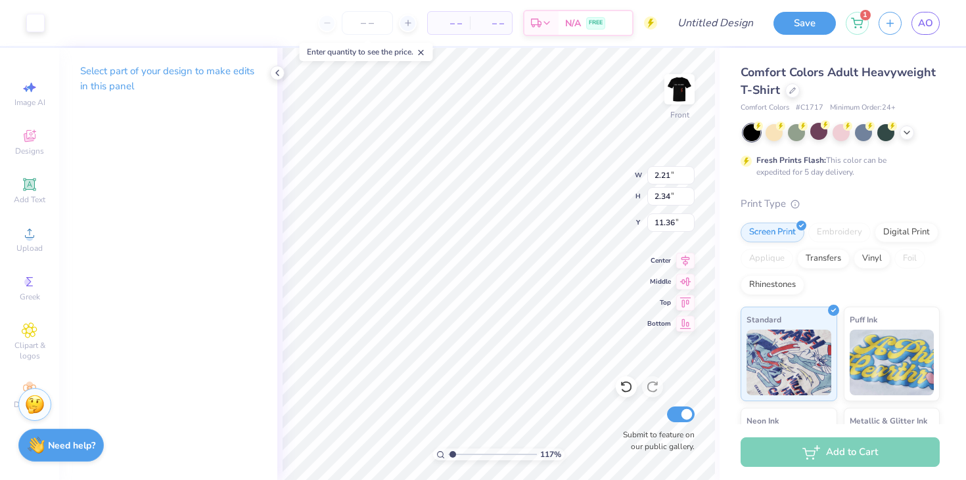
type input "11.41"
click at [39, 21] on div at bounding box center [35, 21] width 18 height 18
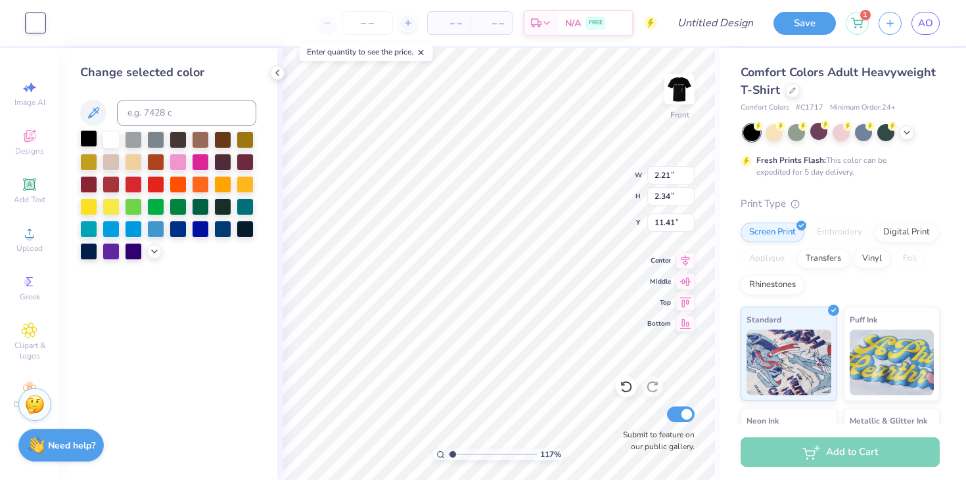
click at [91, 133] on div at bounding box center [88, 138] width 17 height 17
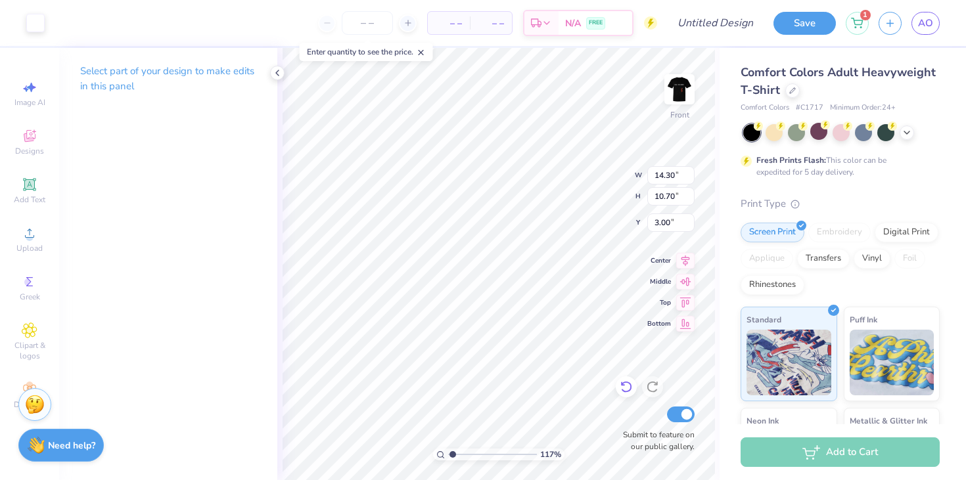
click at [626, 385] on icon at bounding box center [626, 387] width 13 height 13
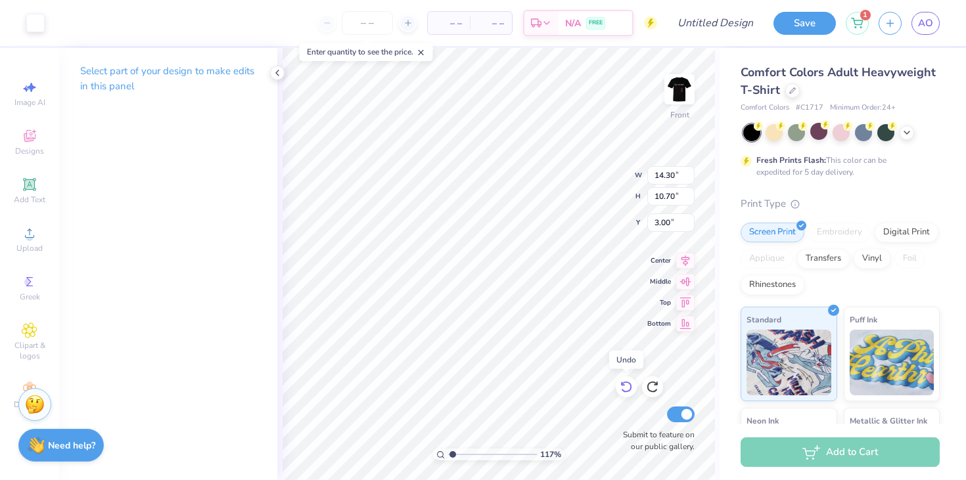
click at [626, 385] on icon at bounding box center [626, 387] width 13 height 13
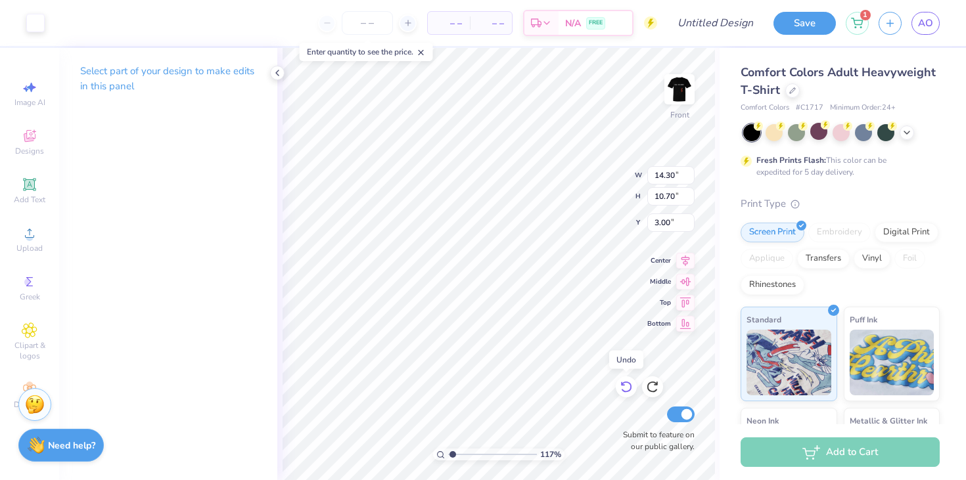
click at [626, 385] on icon at bounding box center [626, 387] width 13 height 13
click at [648, 381] on icon at bounding box center [652, 387] width 13 height 13
click at [630, 386] on icon at bounding box center [626, 387] width 13 height 13
type input "11.99"
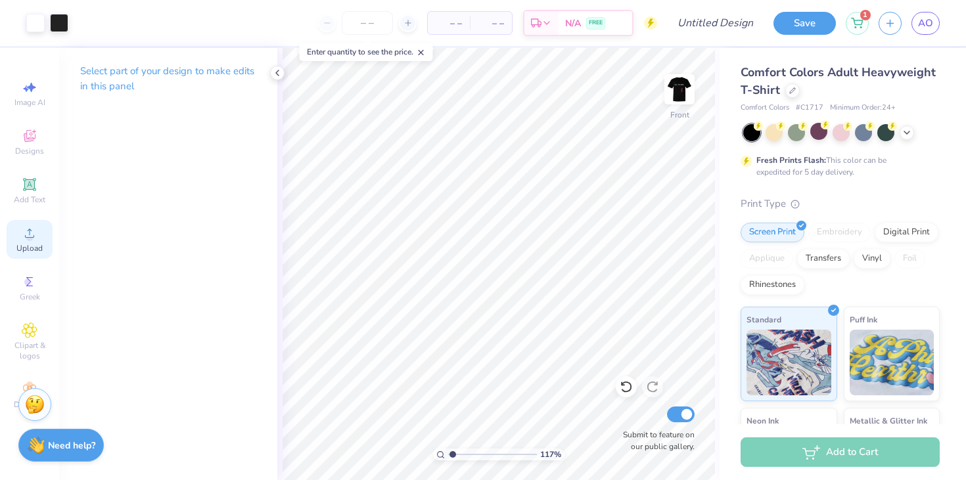
click at [34, 256] on div "Upload" at bounding box center [30, 239] width 46 height 39
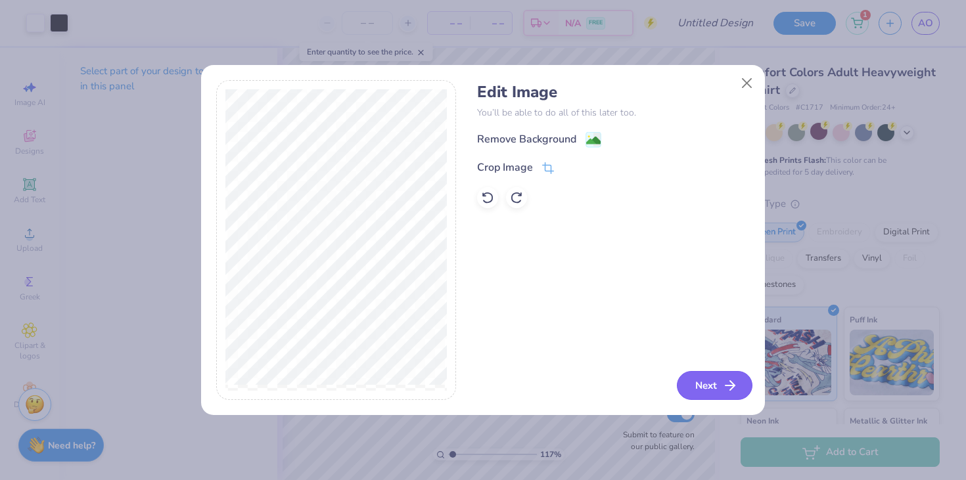
click at [693, 382] on button "Next" at bounding box center [715, 385] width 76 height 29
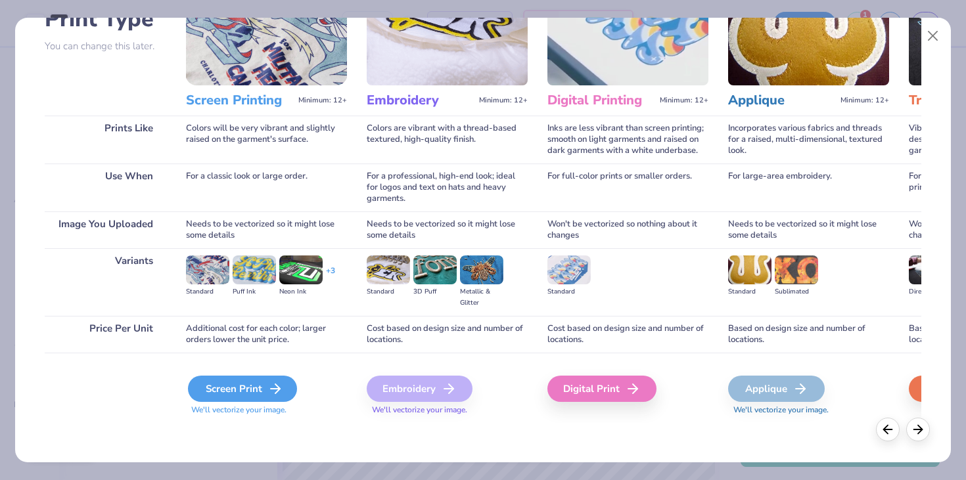
click at [235, 390] on div "Screen Print" at bounding box center [242, 389] width 109 height 26
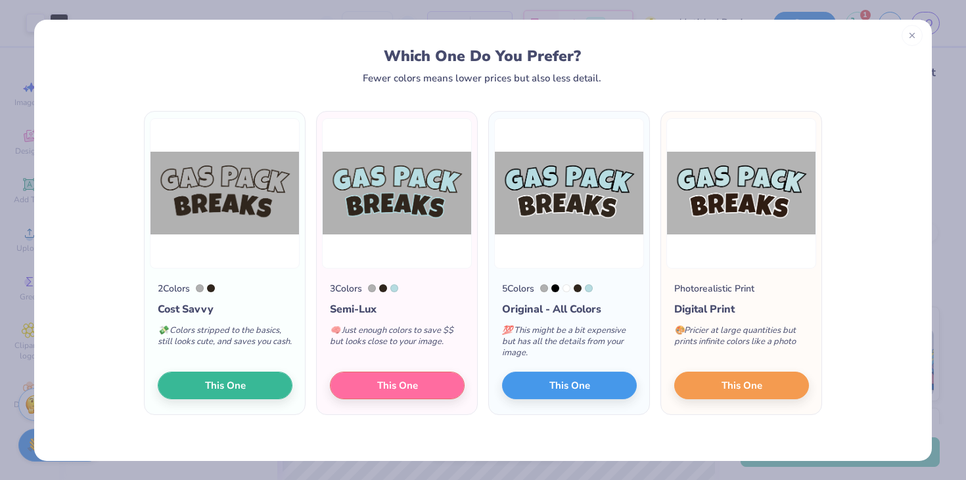
click at [920, 34] on div at bounding box center [912, 35] width 21 height 21
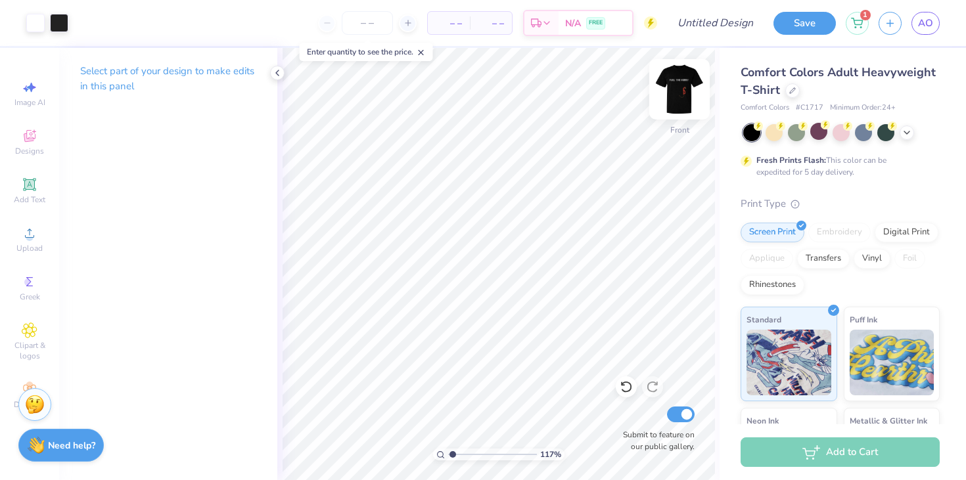
click at [677, 93] on img at bounding box center [679, 89] width 53 height 53
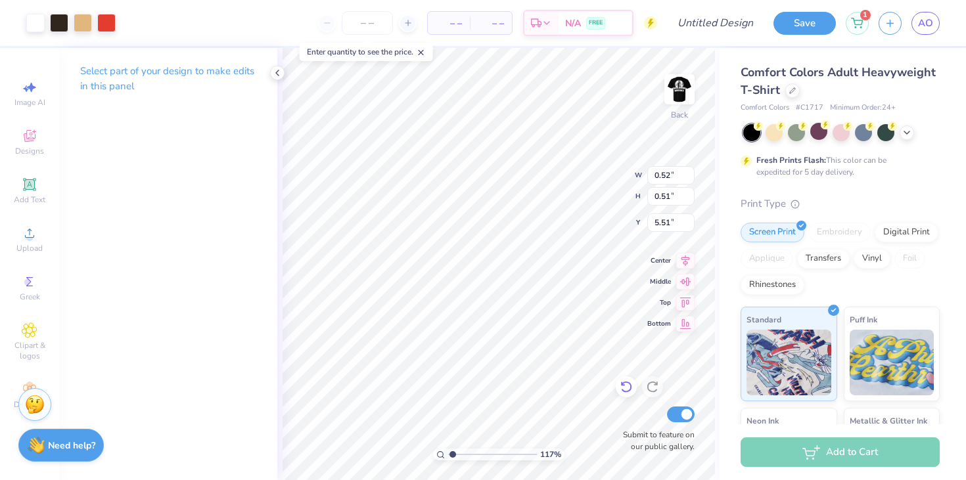
type input "0.52"
type input "0.51"
type input "0.50"
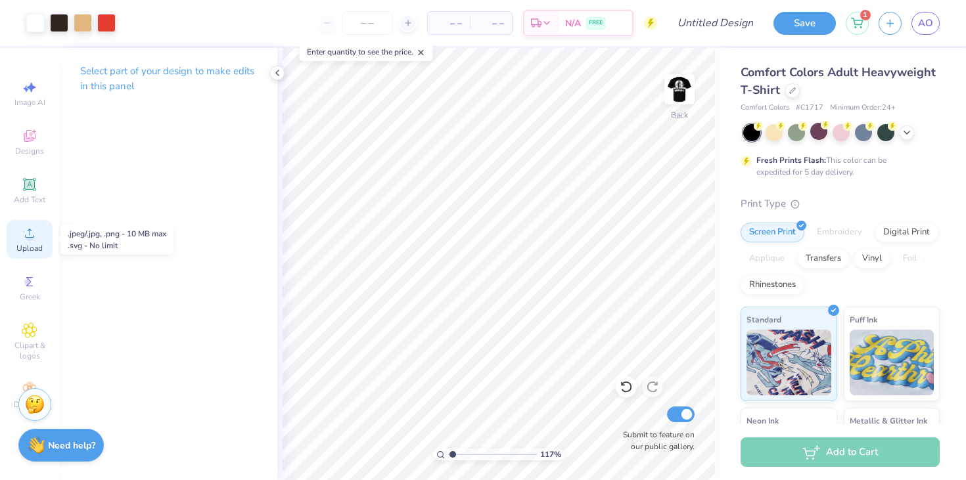
click at [32, 225] on icon at bounding box center [30, 233] width 16 height 16
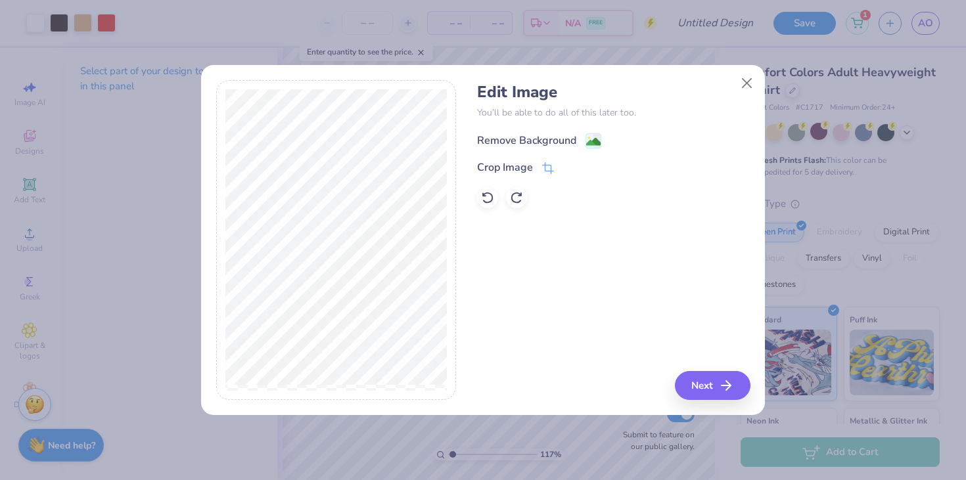
click at [555, 134] on div "Remove Background" at bounding box center [526, 141] width 99 height 16
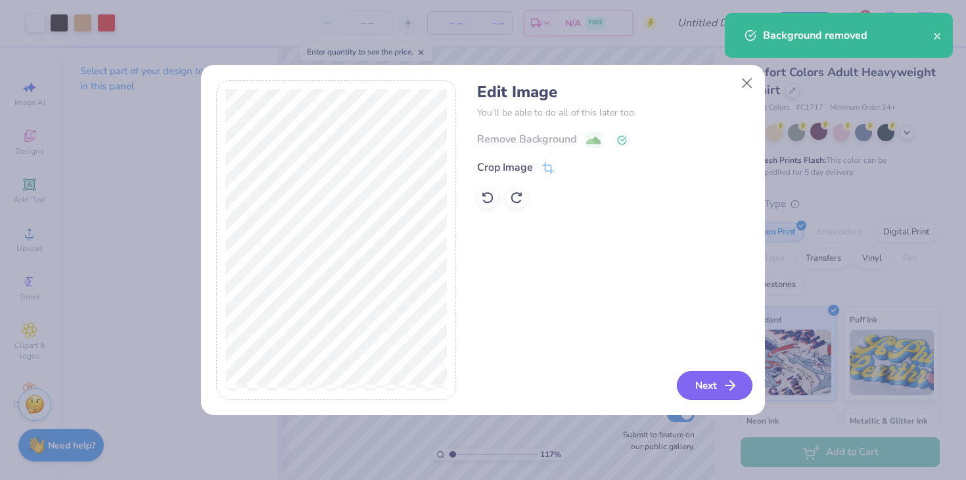
click at [717, 379] on button "Next" at bounding box center [715, 385] width 76 height 29
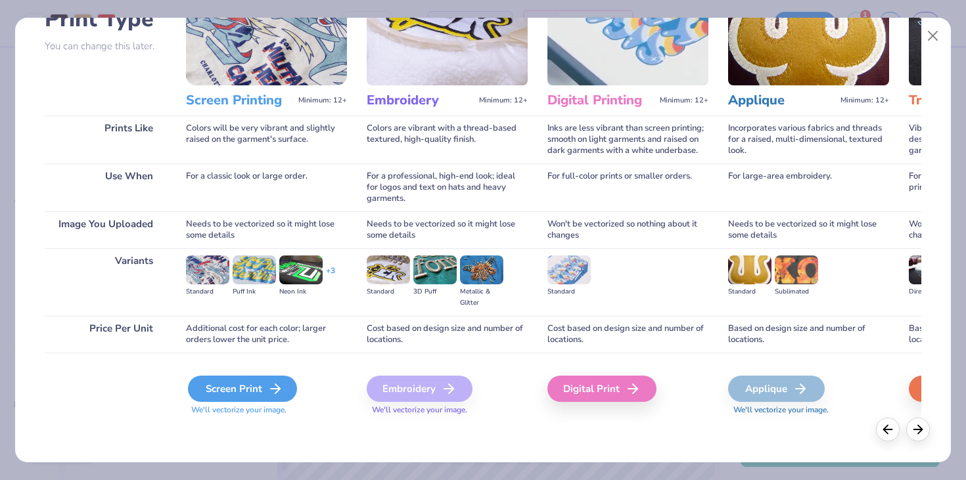
click at [225, 386] on div "Screen Print" at bounding box center [242, 389] width 109 height 26
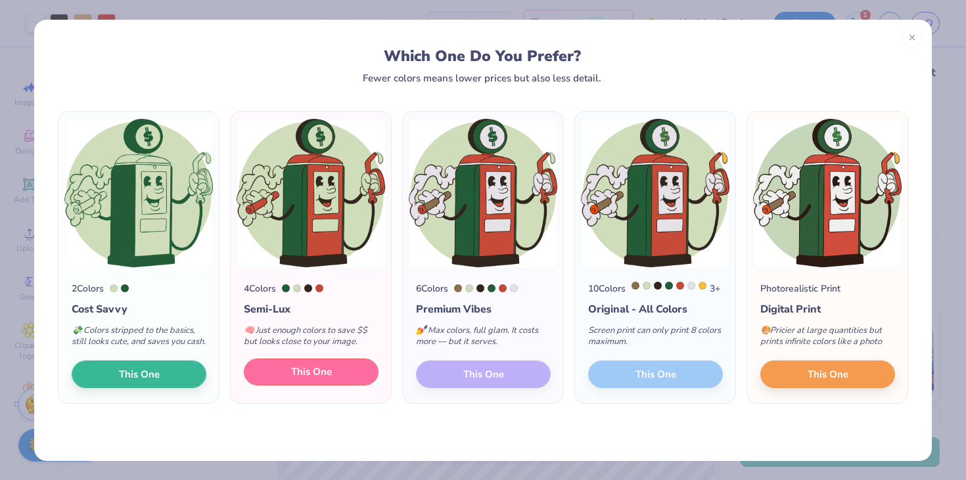
click at [316, 380] on span "This One" at bounding box center [311, 372] width 41 height 15
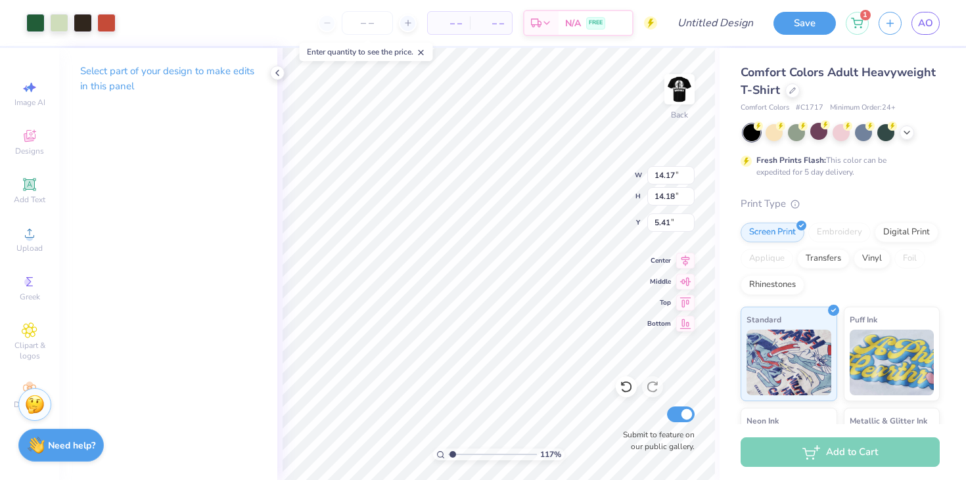
type input "3.00"
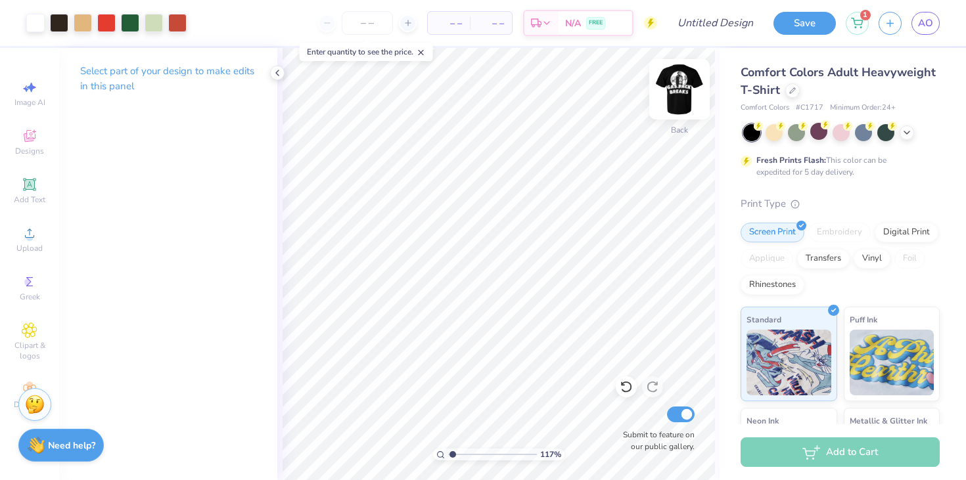
click at [675, 101] on img at bounding box center [679, 89] width 53 height 53
click at [675, 101] on img at bounding box center [679, 89] width 26 height 26
click at [122, 22] on div at bounding box center [130, 21] width 18 height 18
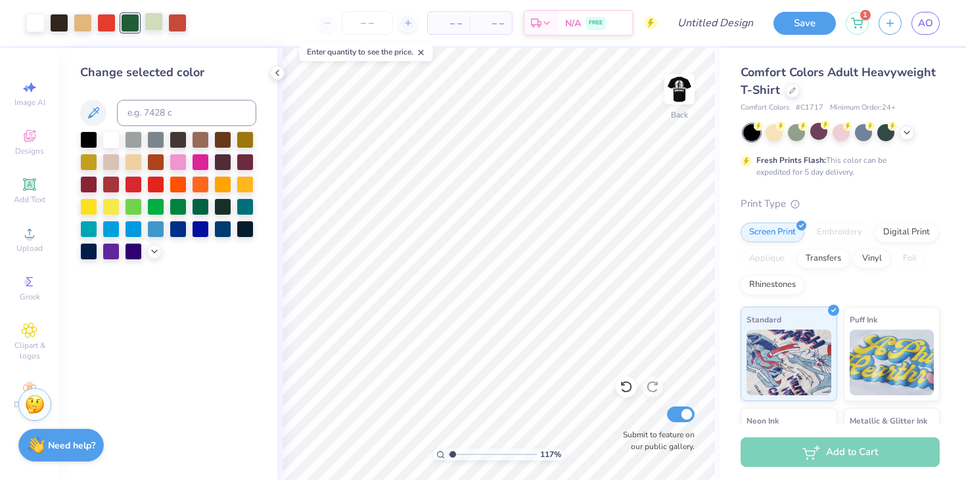
click at [156, 25] on div at bounding box center [154, 21] width 18 height 18
click at [112, 138] on div at bounding box center [111, 138] width 17 height 17
click at [680, 85] on img at bounding box center [679, 89] width 53 height 53
click at [680, 85] on img at bounding box center [679, 89] width 26 height 26
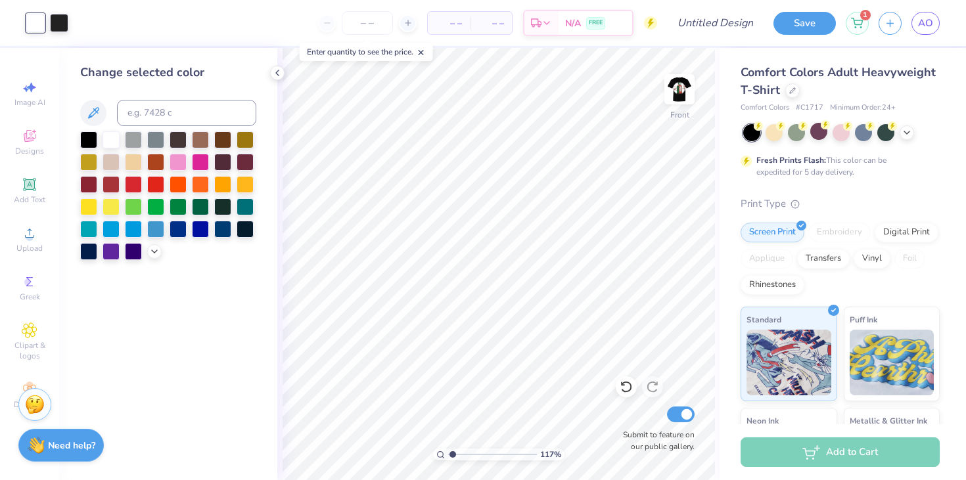
click at [680, 85] on img at bounding box center [679, 89] width 26 height 26
click at [131, 24] on div at bounding box center [130, 21] width 18 height 18
click at [91, 141] on div at bounding box center [88, 138] width 17 height 17
click at [110, 24] on div at bounding box center [106, 21] width 18 height 18
click at [85, 138] on div at bounding box center [88, 138] width 17 height 17
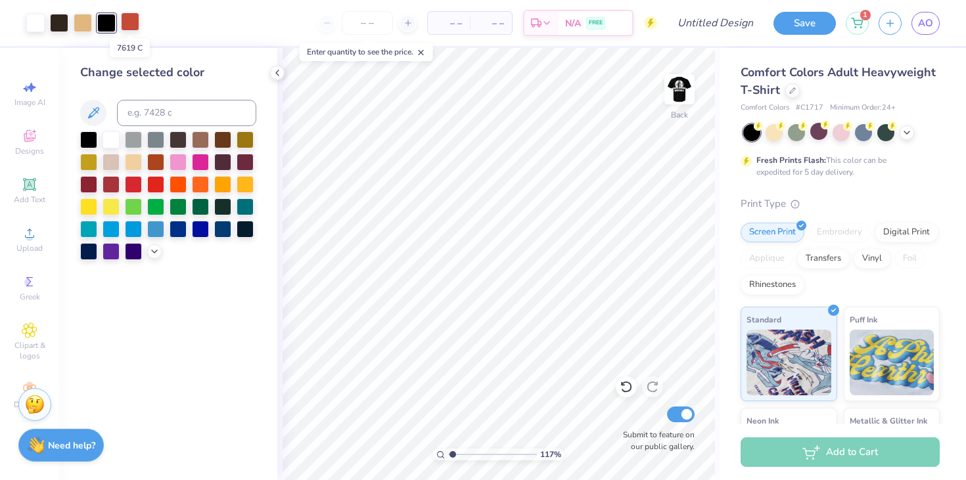
click at [131, 27] on div at bounding box center [130, 21] width 18 height 18
click at [92, 145] on div at bounding box center [88, 138] width 17 height 17
click at [676, 87] on img at bounding box center [679, 89] width 53 height 53
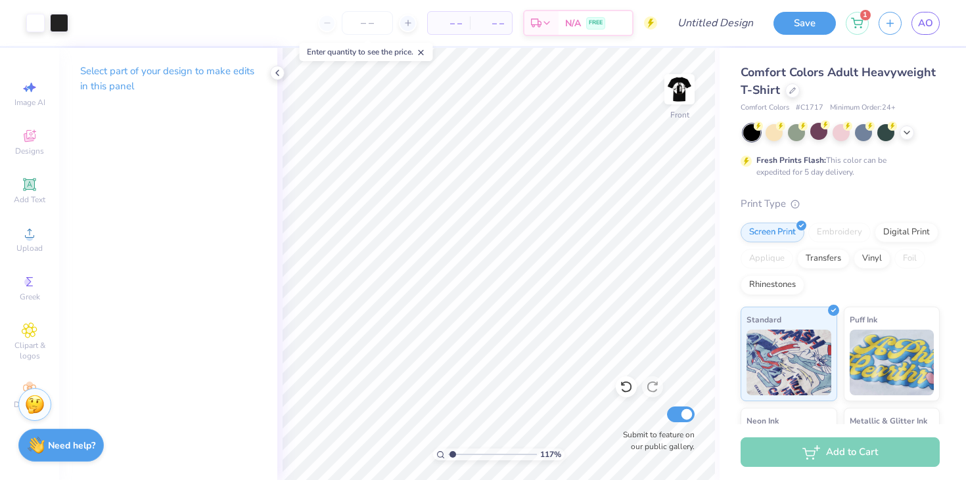
click at [676, 87] on img at bounding box center [679, 89] width 26 height 26
click at [60, 22] on div at bounding box center [59, 21] width 18 height 18
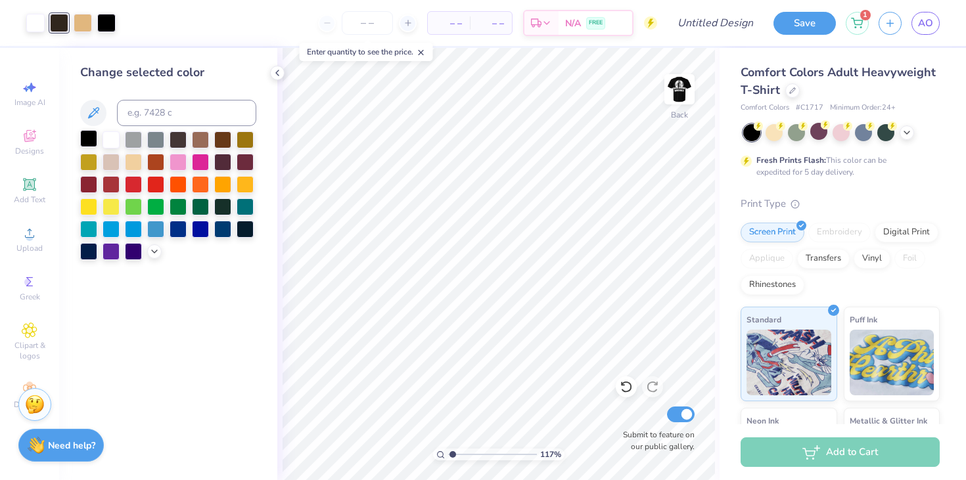
click at [89, 143] on div at bounding box center [88, 138] width 17 height 17
click at [671, 92] on img at bounding box center [679, 89] width 53 height 53
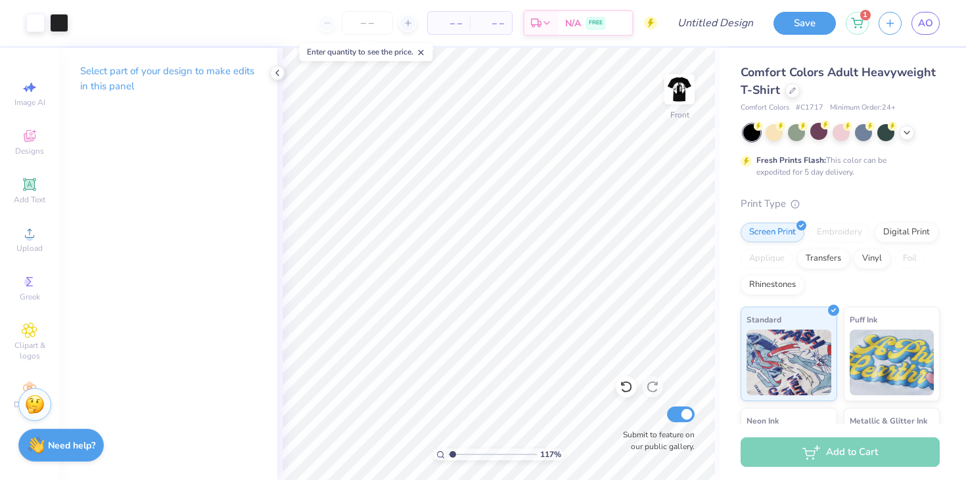
click at [671, 92] on img at bounding box center [679, 89] width 26 height 26
click at [85, 28] on div at bounding box center [83, 21] width 18 height 18
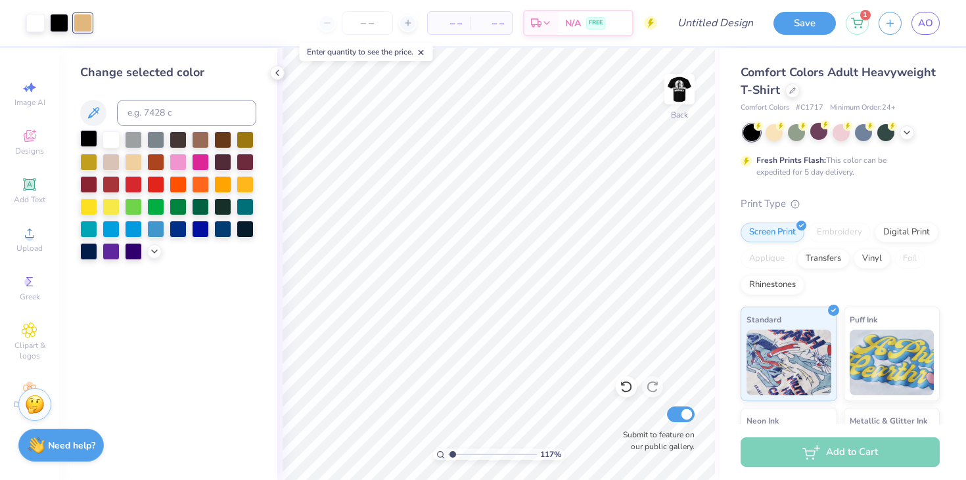
click at [87, 137] on div at bounding box center [88, 138] width 17 height 17
click at [28, 189] on icon at bounding box center [29, 184] width 10 height 10
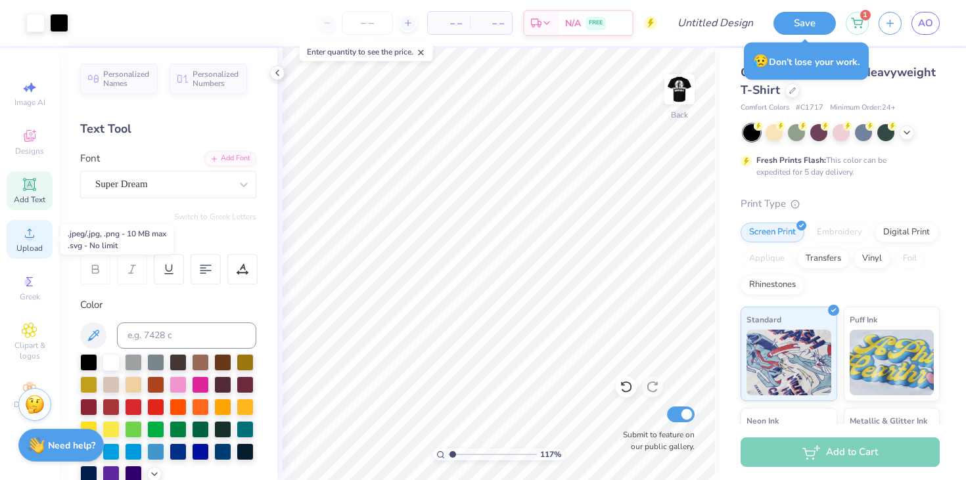
click at [17, 235] on div "Upload" at bounding box center [30, 239] width 46 height 39
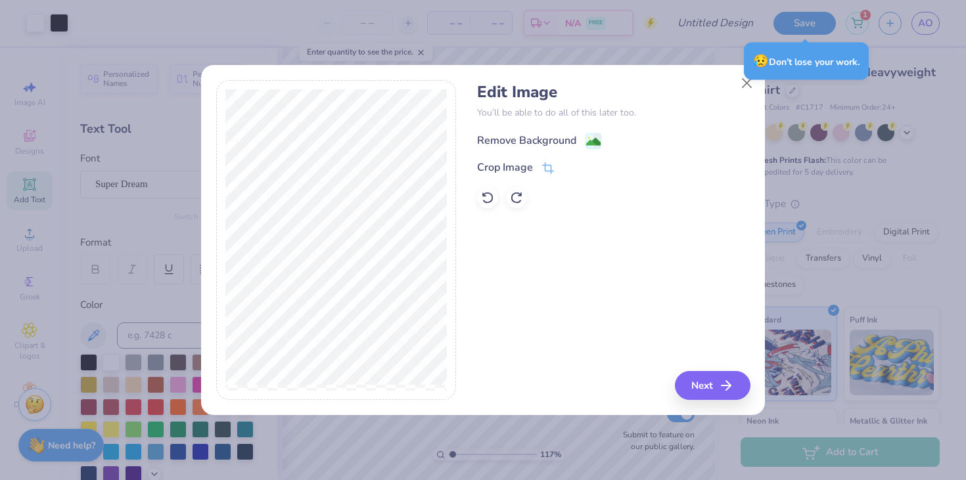
click at [538, 139] on div "Remove Background" at bounding box center [526, 141] width 99 height 16
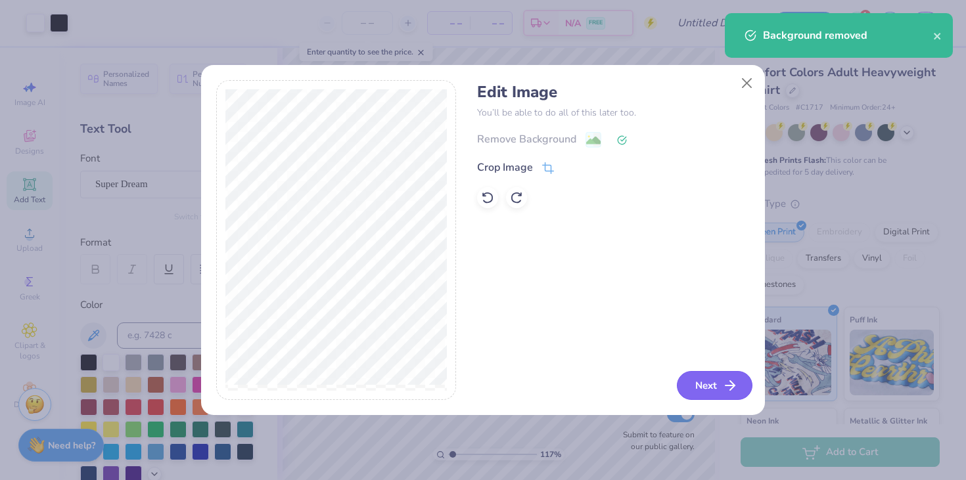
click at [703, 390] on button "Next" at bounding box center [715, 385] width 76 height 29
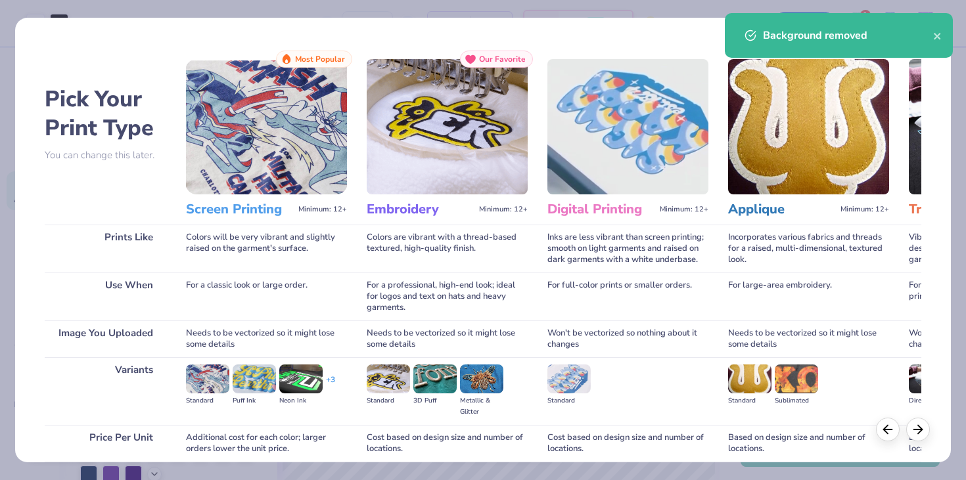
scroll to position [109, 0]
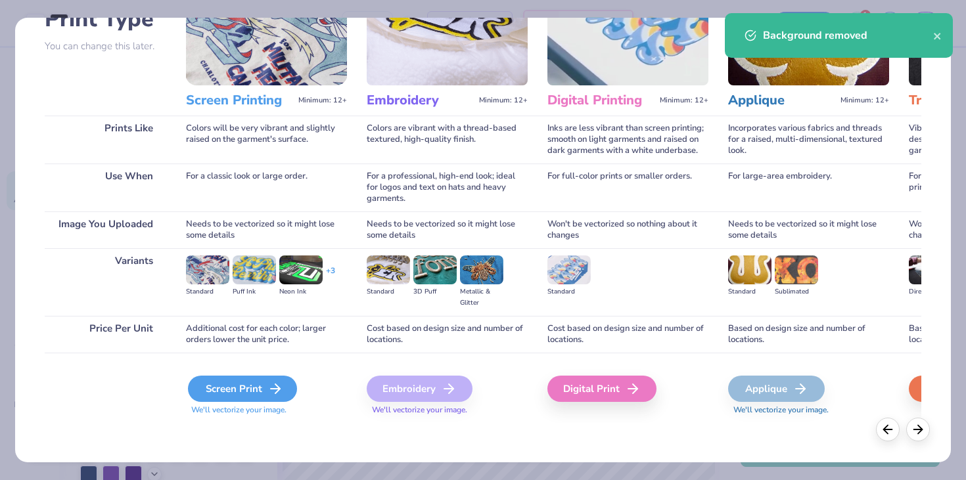
click at [246, 381] on div "Screen Print" at bounding box center [242, 389] width 109 height 26
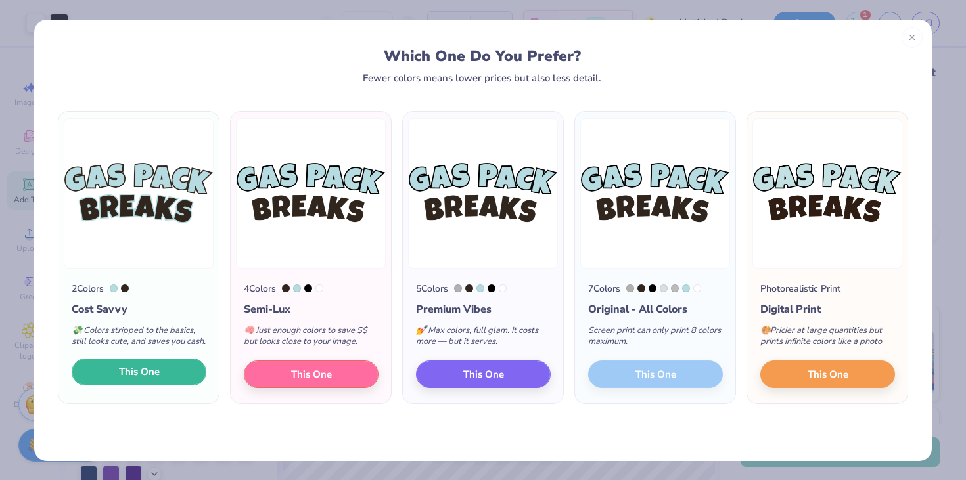
click at [145, 380] on span "This One" at bounding box center [139, 372] width 41 height 15
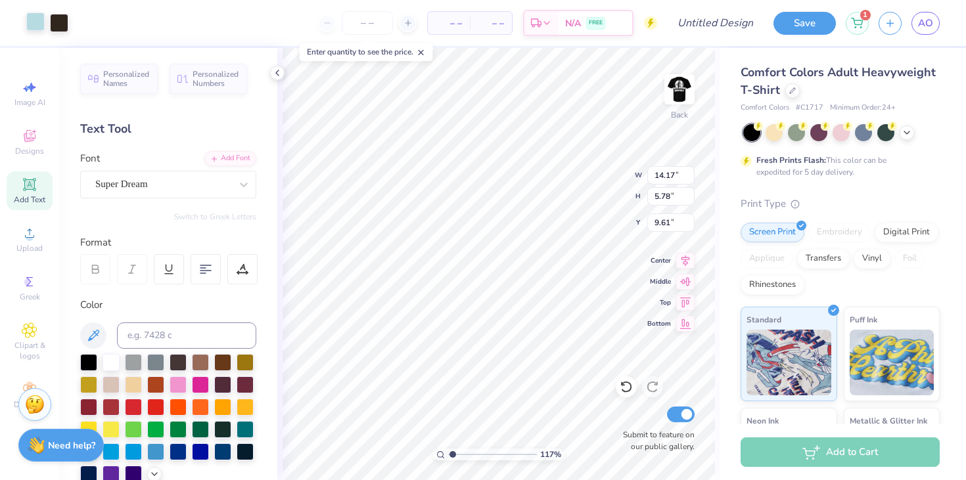
click at [34, 26] on div at bounding box center [35, 21] width 18 height 18
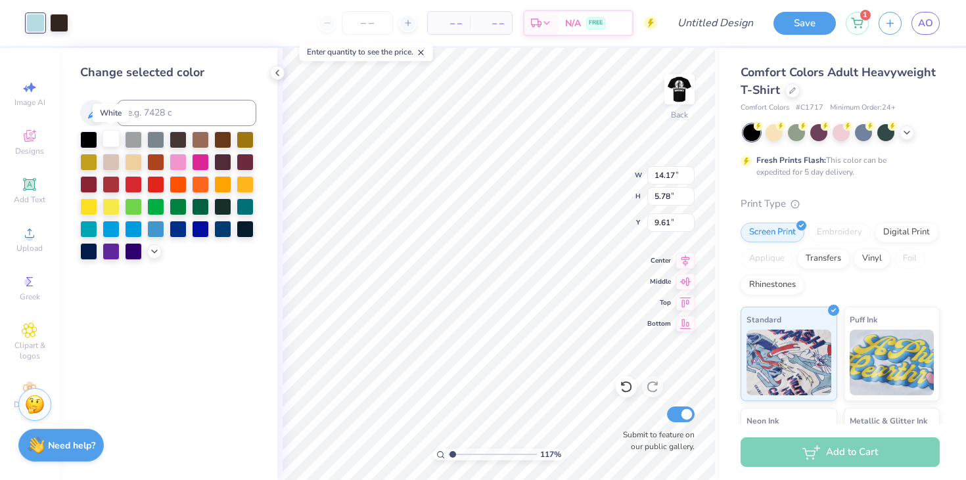
click at [107, 141] on div at bounding box center [111, 138] width 17 height 17
click at [54, 26] on div at bounding box center [59, 21] width 18 height 18
click at [88, 129] on div "Change selected color" at bounding box center [168, 162] width 176 height 197
click at [88, 138] on div at bounding box center [88, 138] width 17 height 17
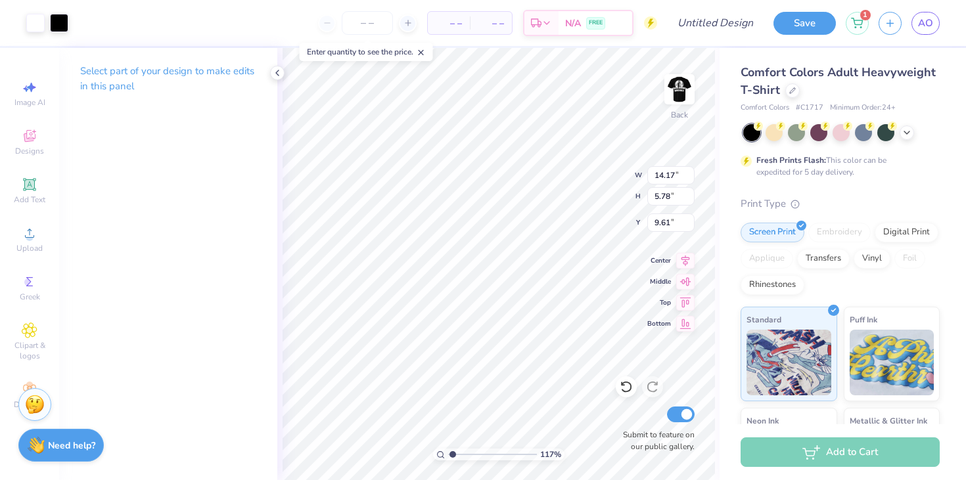
type input "13.17"
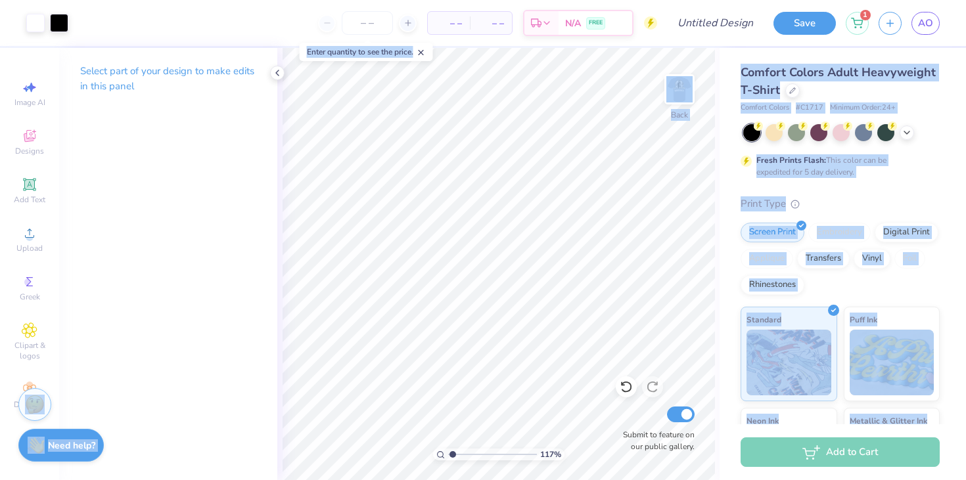
click at [596, 327] on body "Art colors – – Per Item – – Total Est. Delivery N/A FREE Design Title Save 1 AO…" at bounding box center [483, 240] width 966 height 480
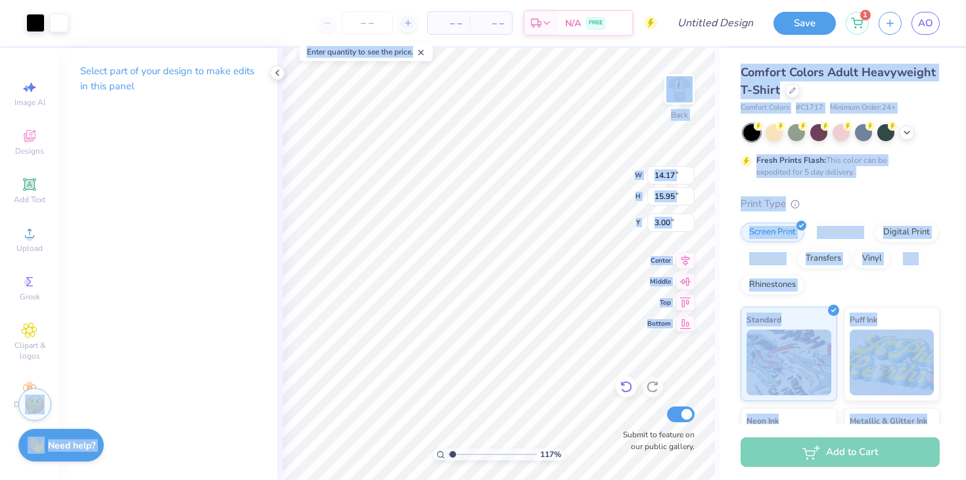
type input "12.74"
type input "14.34"
click at [622, 384] on icon at bounding box center [625, 388] width 11 height 12
click at [672, 97] on img at bounding box center [679, 89] width 53 height 53
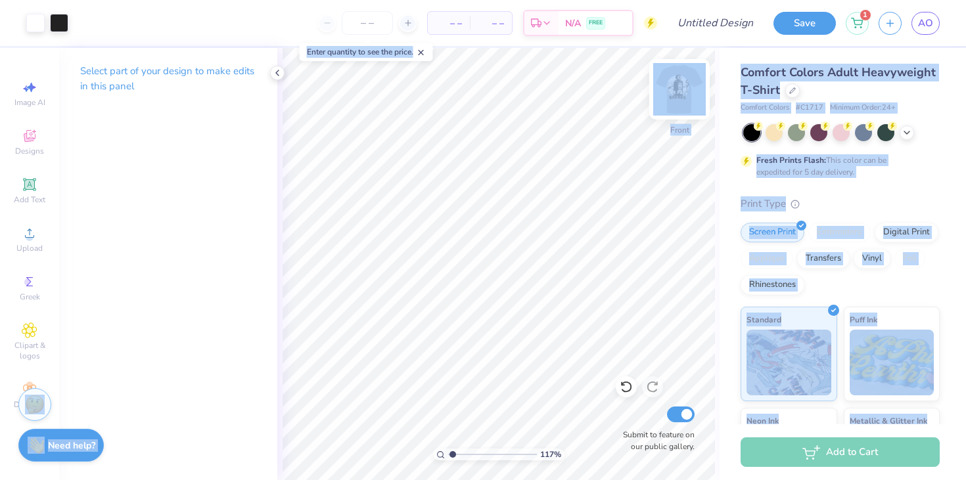
click at [676, 98] on img at bounding box center [679, 89] width 53 height 53
click at [681, 89] on img at bounding box center [679, 89] width 53 height 53
click at [653, 420] on div "117 % Front Submit to feature on our public gallery." at bounding box center [498, 264] width 442 height 432
click at [621, 449] on div "117 % Front Submit to feature on our public gallery." at bounding box center [498, 264] width 442 height 432
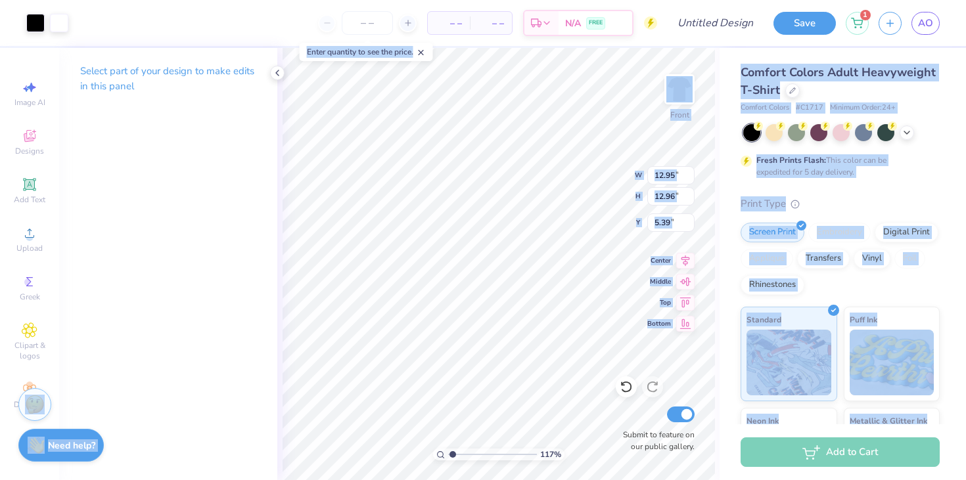
type input "5.38"
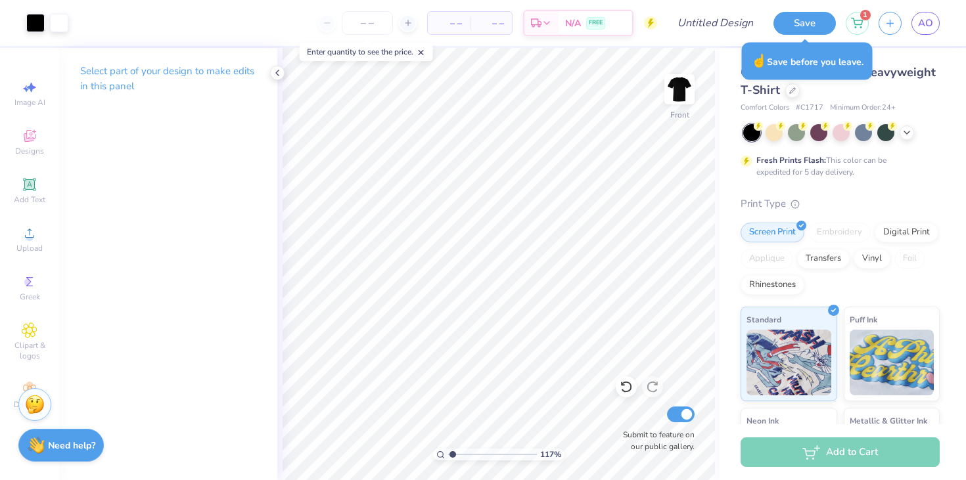
click at [276, 20] on div "– – Per Item – – Total Est. Delivery N/A FREE" at bounding box center [367, 23] width 579 height 46
click at [628, 392] on icon at bounding box center [625, 388] width 11 height 12
type input "5.37"
type input "3.00"
drag, startPoint x: 454, startPoint y: 455, endPoint x: 431, endPoint y: 454, distance: 23.0
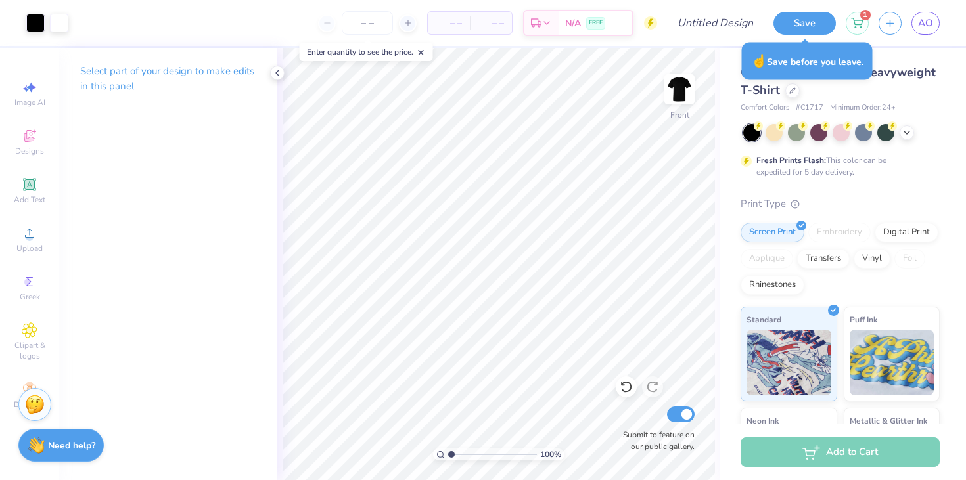
type input "1"
click at [448, 454] on input "range" at bounding box center [492, 455] width 89 height 12
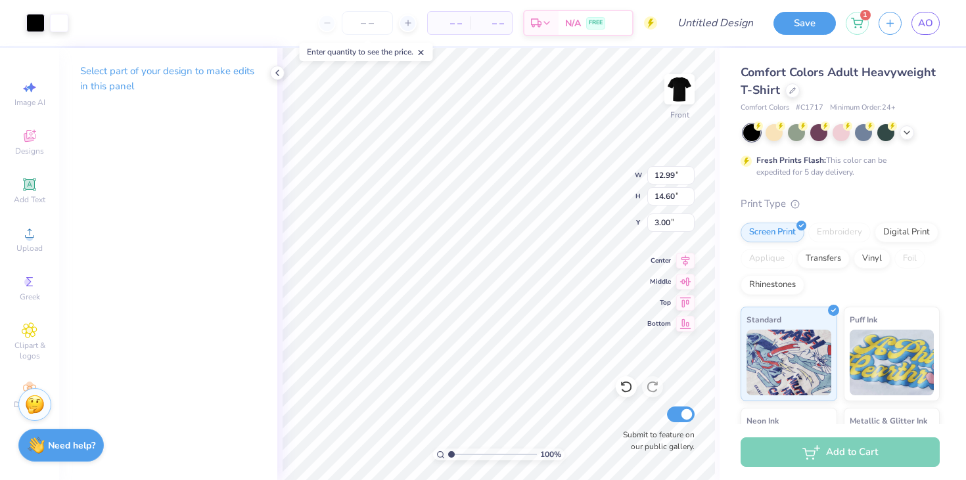
type input "12.05"
type input "13.55"
click at [36, 22] on div at bounding box center [35, 21] width 18 height 18
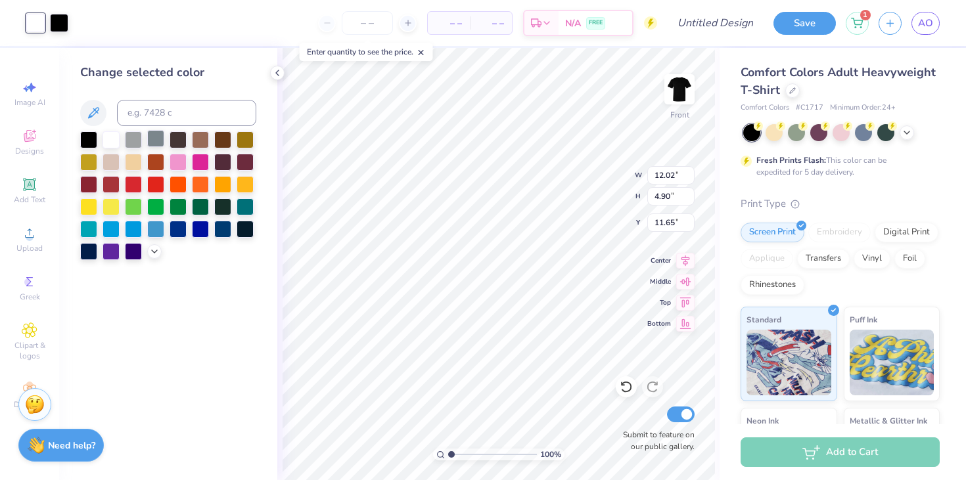
click at [157, 144] on div at bounding box center [155, 138] width 17 height 17
click at [62, 24] on div at bounding box center [59, 21] width 18 height 18
click at [118, 130] on div at bounding box center [111, 138] width 17 height 17
click at [29, 19] on div at bounding box center [35, 21] width 18 height 18
click at [91, 142] on div at bounding box center [88, 138] width 17 height 17
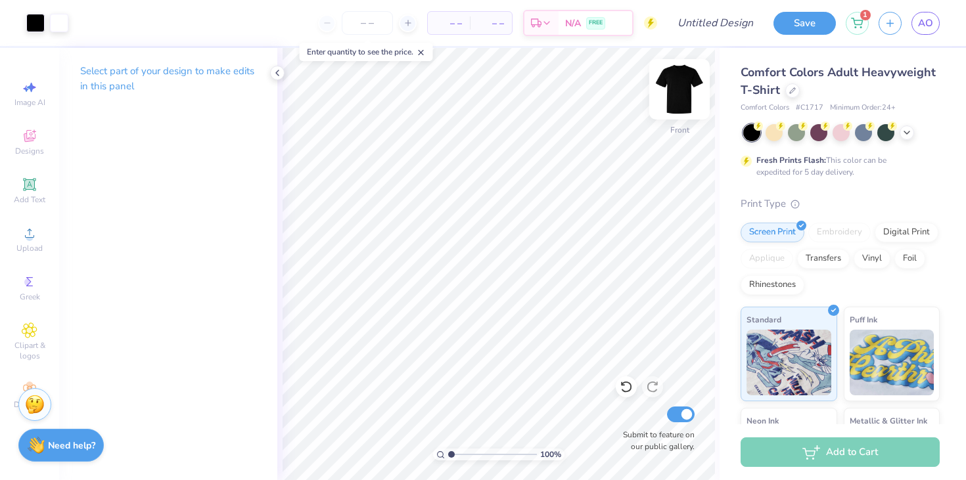
click at [682, 78] on img at bounding box center [679, 89] width 53 height 53
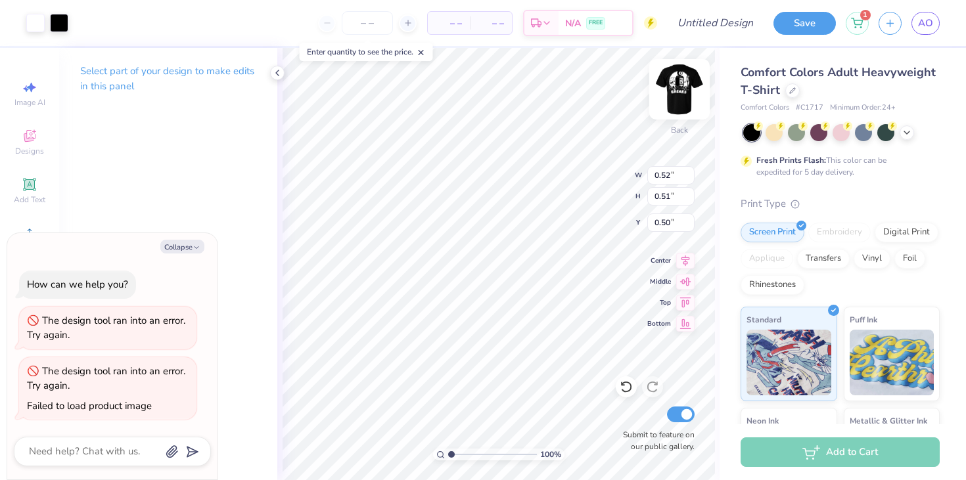
type textarea "x"
type input "13.47"
type input "13.25"
type textarea "x"
type input "3.00"
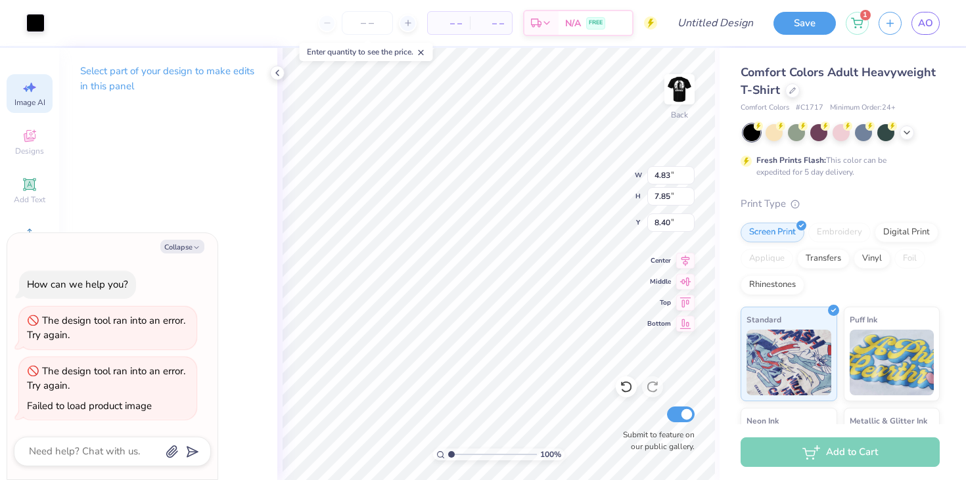
type textarea "x"
type input "7.27"
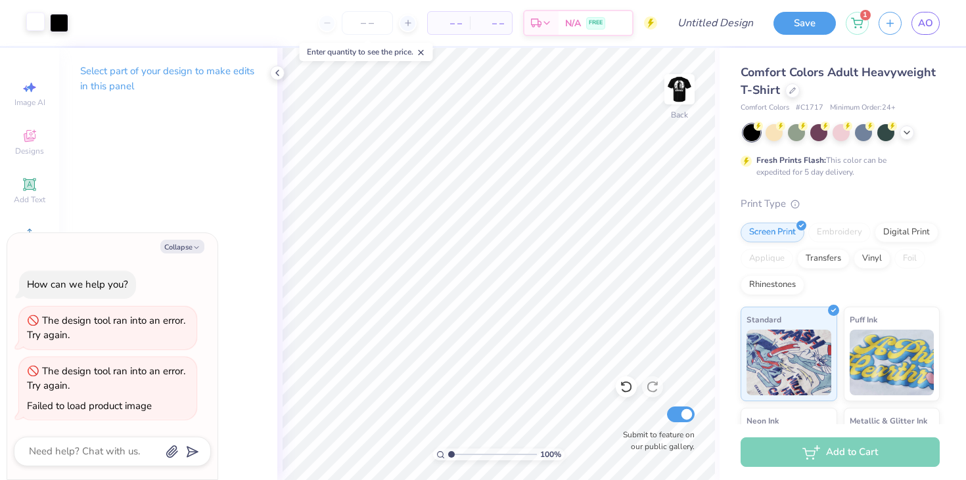
click at [35, 24] on div at bounding box center [35, 21] width 18 height 18
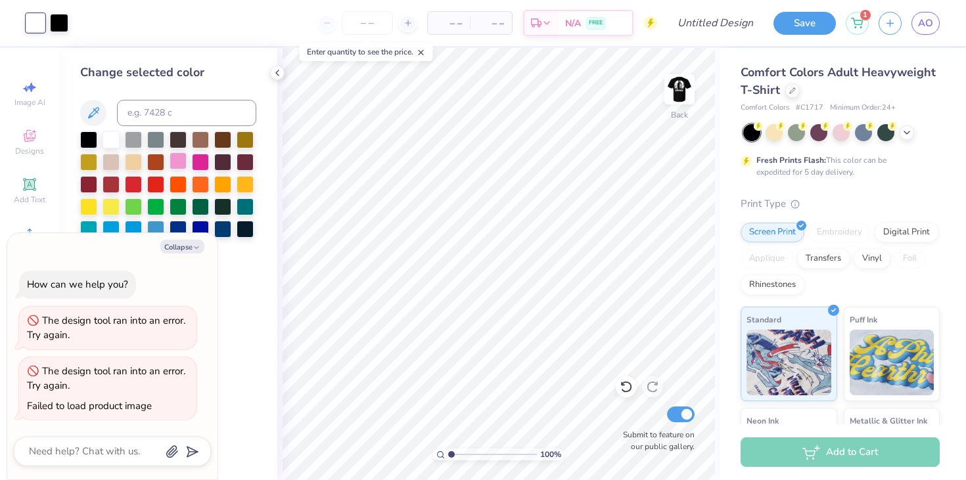
click at [181, 165] on div at bounding box center [178, 160] width 17 height 17
click at [185, 249] on button "Collapse" at bounding box center [182, 247] width 44 height 14
type textarea "x"
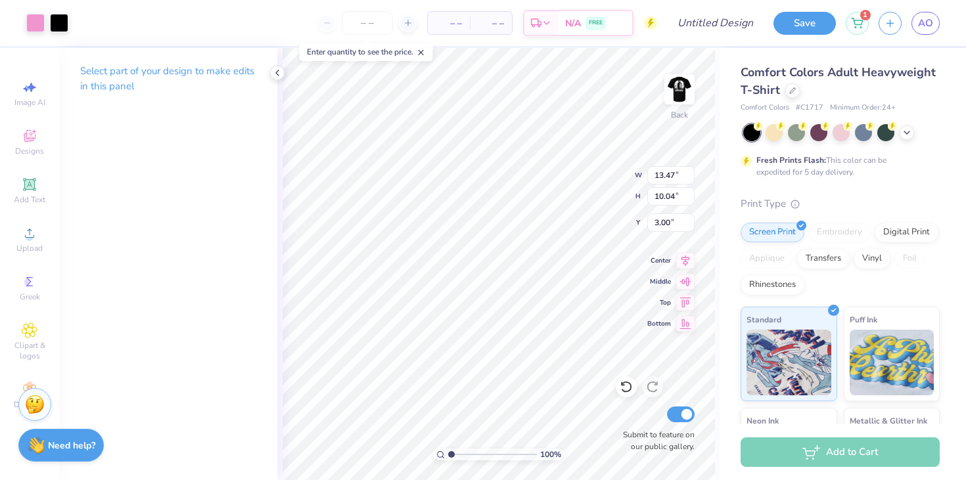
type input "1.64"
click at [670, 423] on div "100 % Back Submit to feature on our public gallery." at bounding box center [498, 264] width 442 height 432
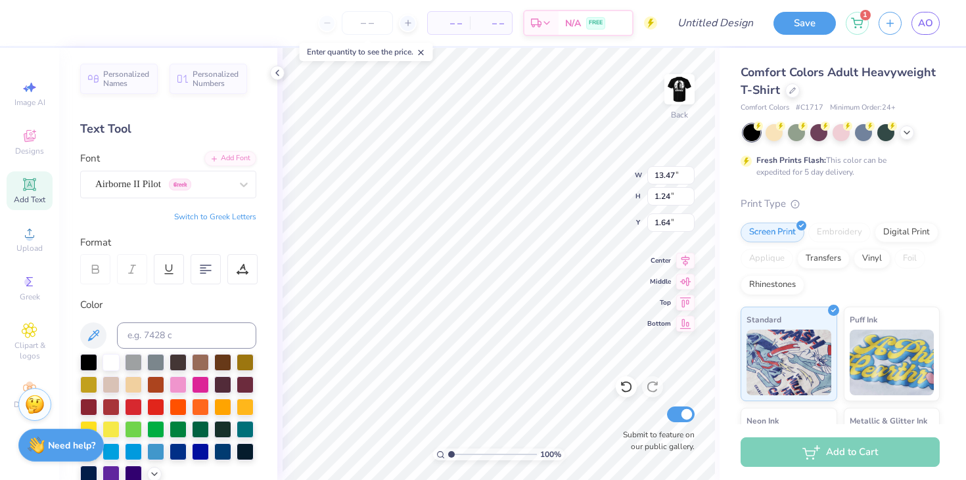
type input "3.00"
click at [32, 25] on div at bounding box center [35, 21] width 18 height 18
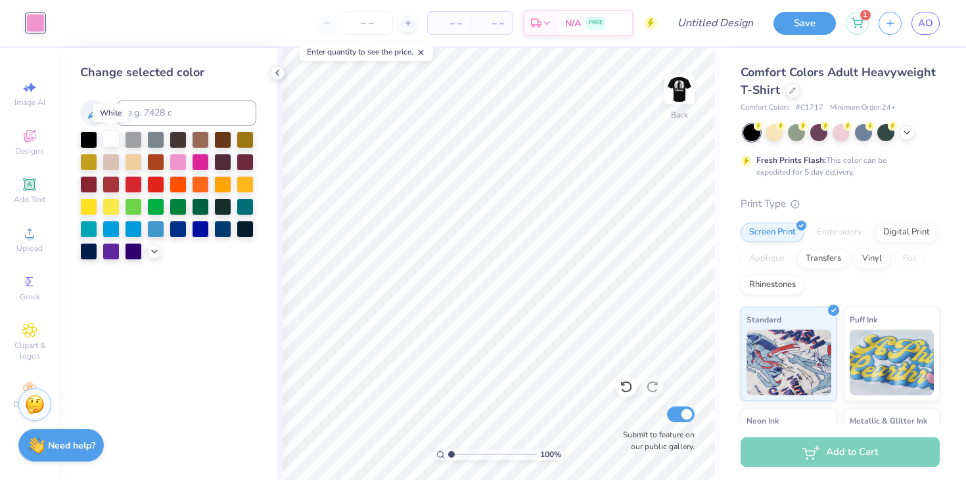
click at [112, 139] on div at bounding box center [111, 138] width 17 height 17
click at [25, 246] on span "Upload" at bounding box center [29, 248] width 26 height 11
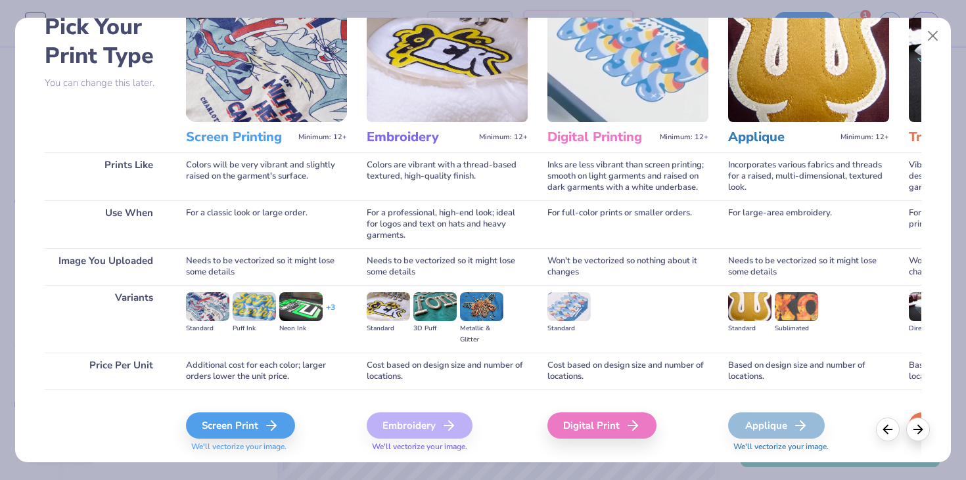
scroll to position [109, 0]
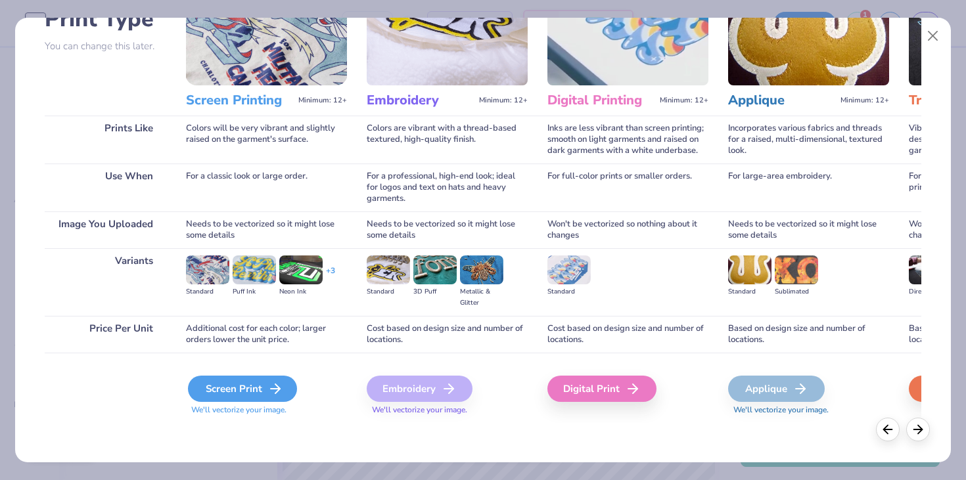
click at [240, 391] on div "Screen Print" at bounding box center [242, 389] width 109 height 26
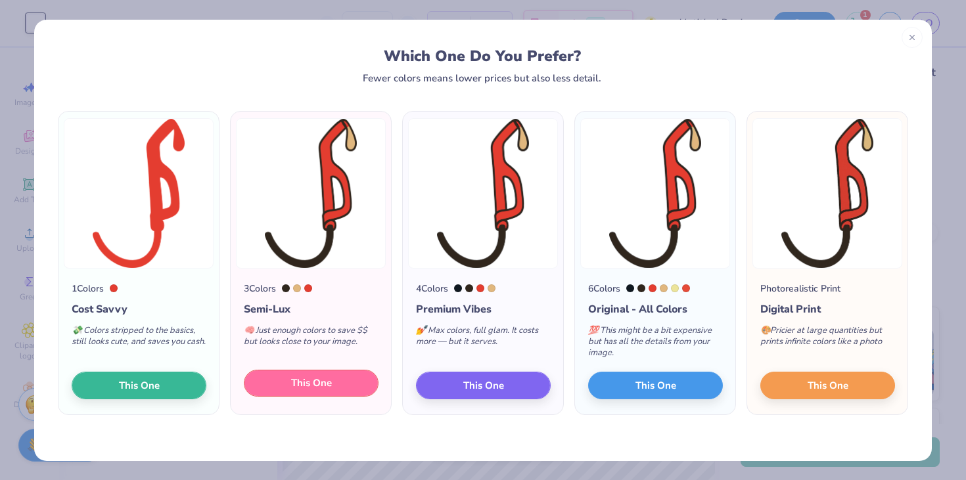
click at [293, 379] on span "This One" at bounding box center [311, 383] width 41 height 15
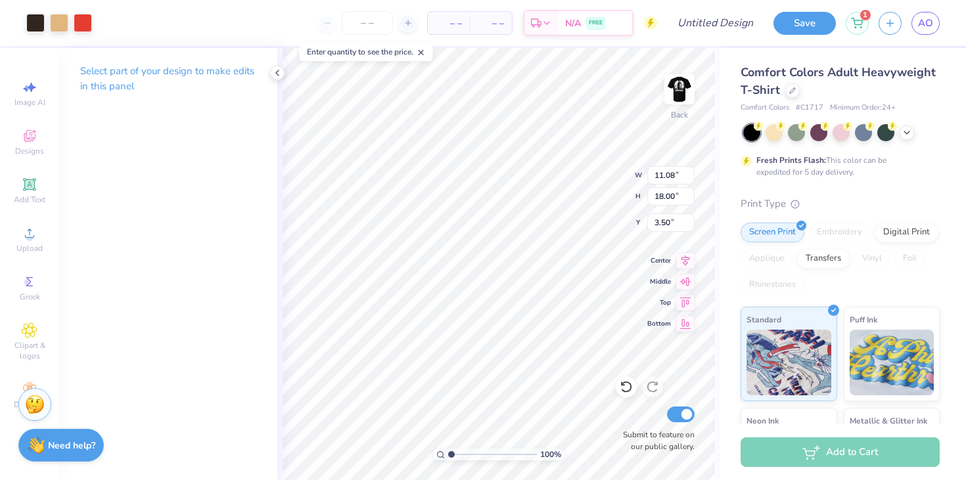
type input "3.55"
type input "5.76"
type input "5.15"
click at [41, 22] on div at bounding box center [35, 21] width 18 height 18
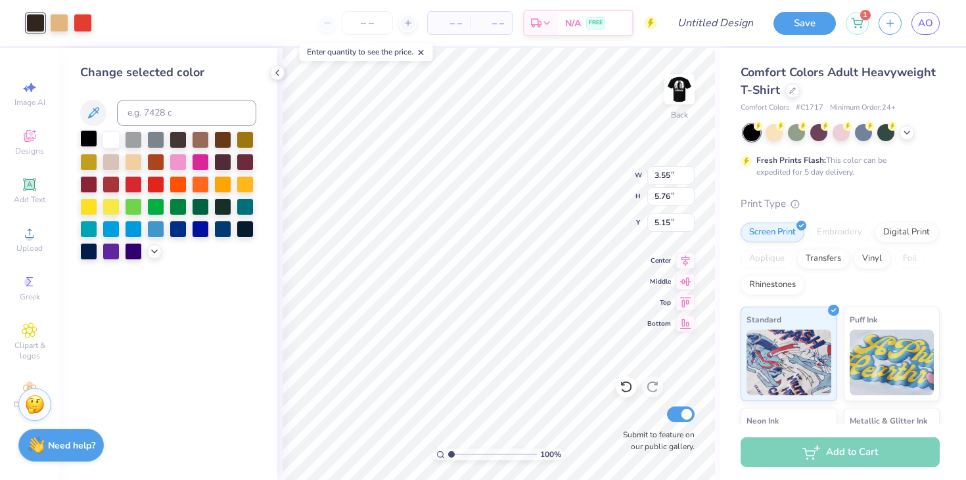
click at [91, 137] on div at bounding box center [88, 138] width 17 height 17
click at [84, 137] on div at bounding box center [88, 138] width 17 height 17
click at [56, 23] on div at bounding box center [59, 21] width 18 height 18
click at [110, 139] on div at bounding box center [111, 138] width 17 height 17
click at [79, 21] on div at bounding box center [83, 21] width 18 height 18
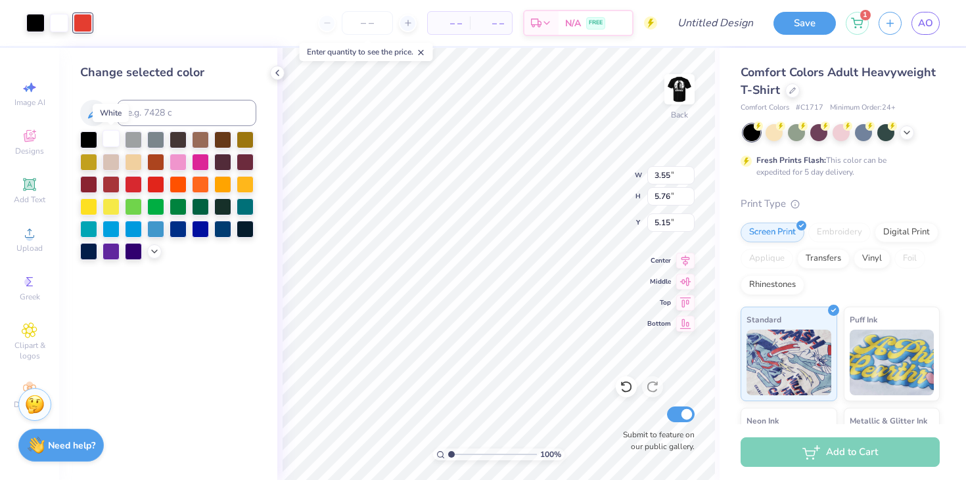
click at [112, 137] on div at bounding box center [111, 138] width 17 height 17
click at [38, 20] on div at bounding box center [35, 21] width 18 height 18
click at [225, 141] on div at bounding box center [222, 138] width 17 height 17
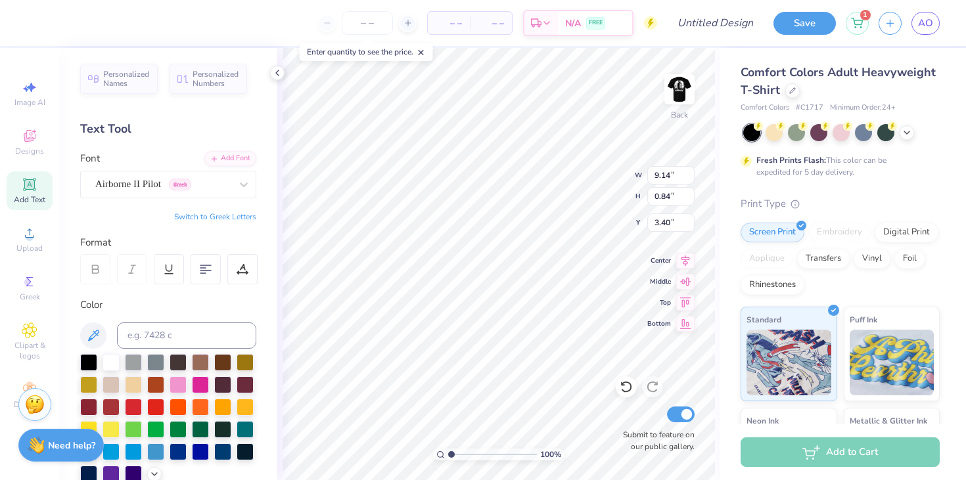
type input "9.14"
type input "0.84"
type input "5.45"
type input "6.94"
type input "0.64"
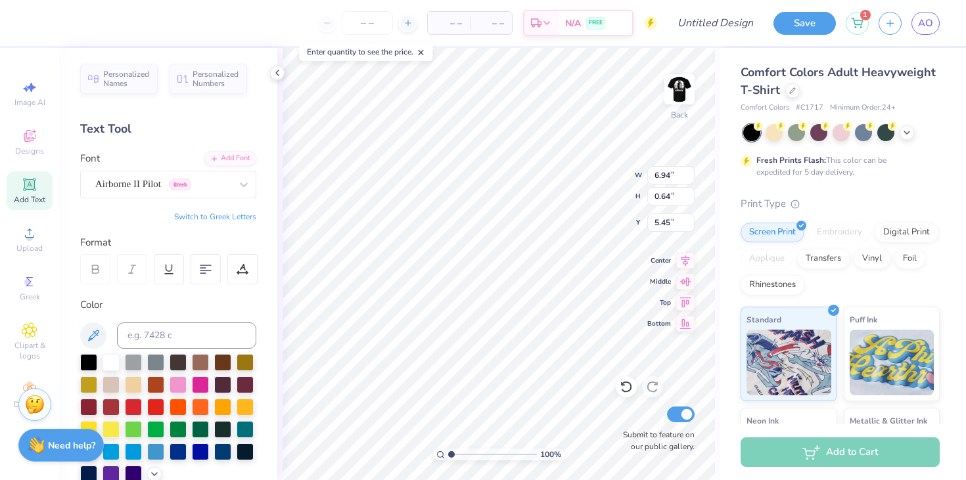
type input "6.07"
type input "4.41"
type input "2.11"
type input "3.42"
type input "4.12"
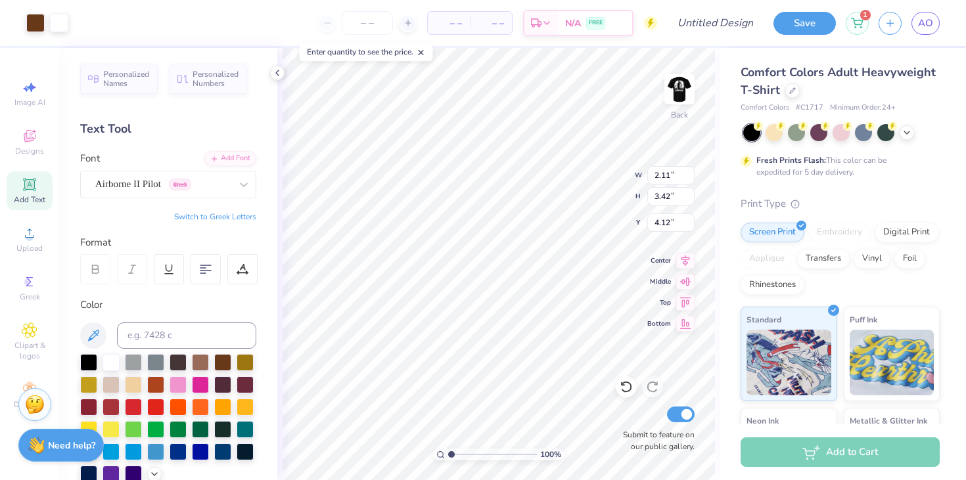
type input "0.62"
type input "1.01"
type input "6.53"
type input "1.17"
type input "1.90"
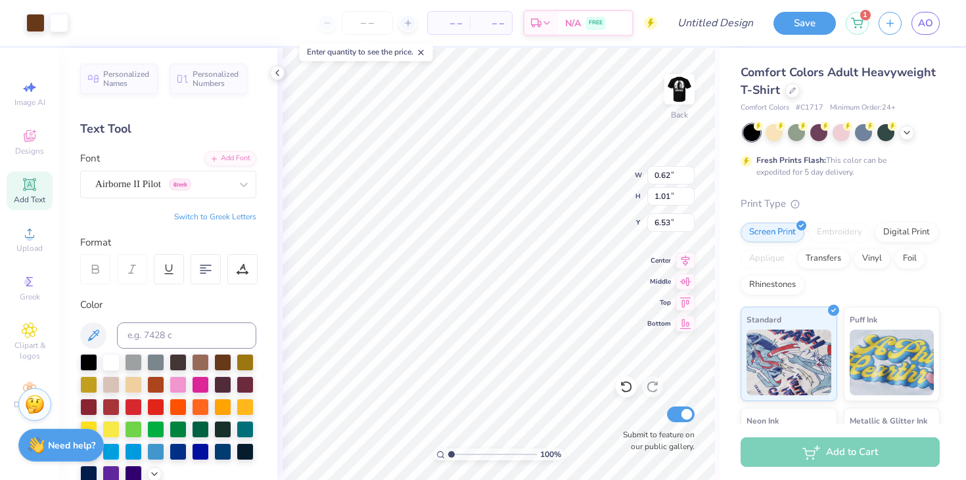
type input "5.65"
type input "5.44"
type input "1.67"
type input "1.44"
type input "5.77"
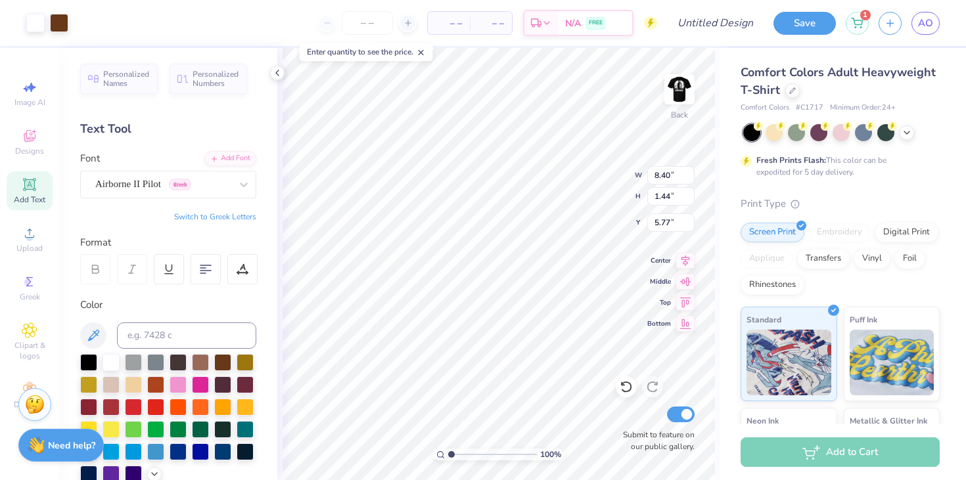
type input "5.30"
type input "9.79"
type input "1.68"
type input "5.38"
click at [454, 452] on input "range" at bounding box center [492, 455] width 89 height 12
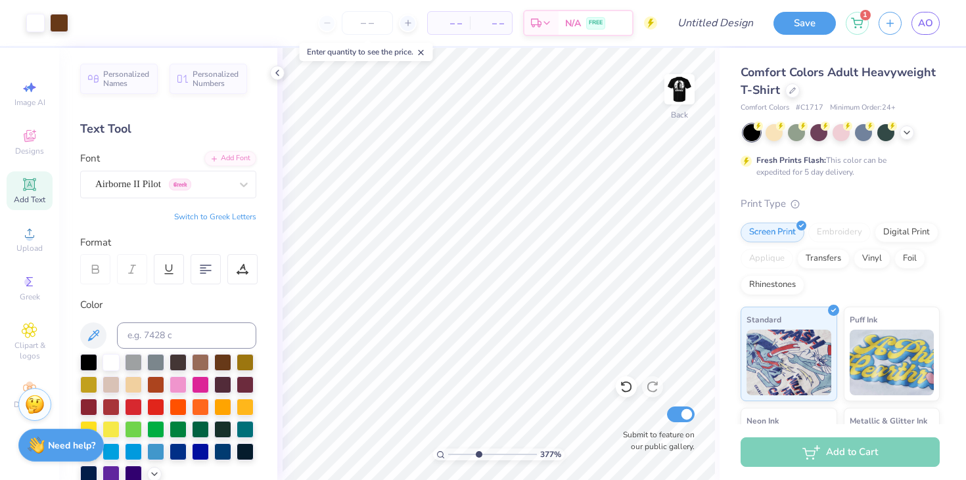
drag, startPoint x: 454, startPoint y: 452, endPoint x: 477, endPoint y: 452, distance: 23.0
type input "4.08"
click at [478, 452] on input "range" at bounding box center [492, 455] width 89 height 12
type input "5.57"
type input "1.91"
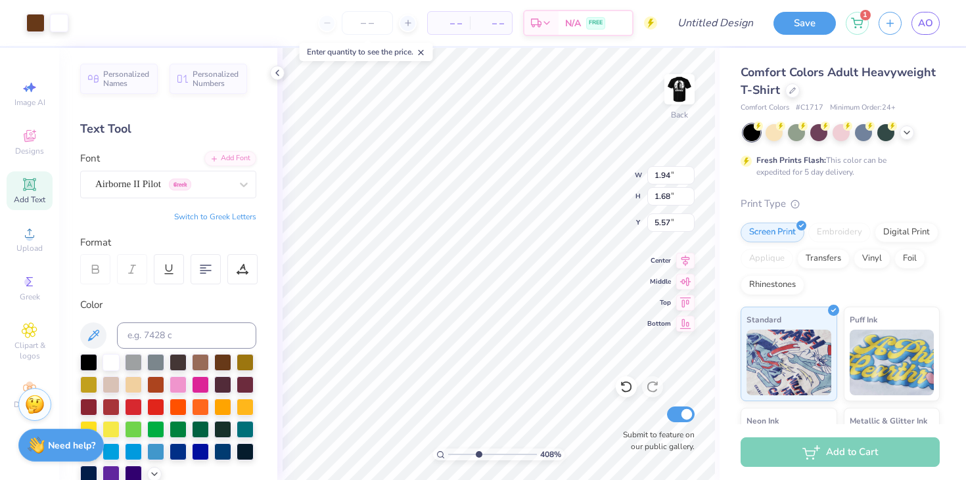
type input "1.72"
type input "5.45"
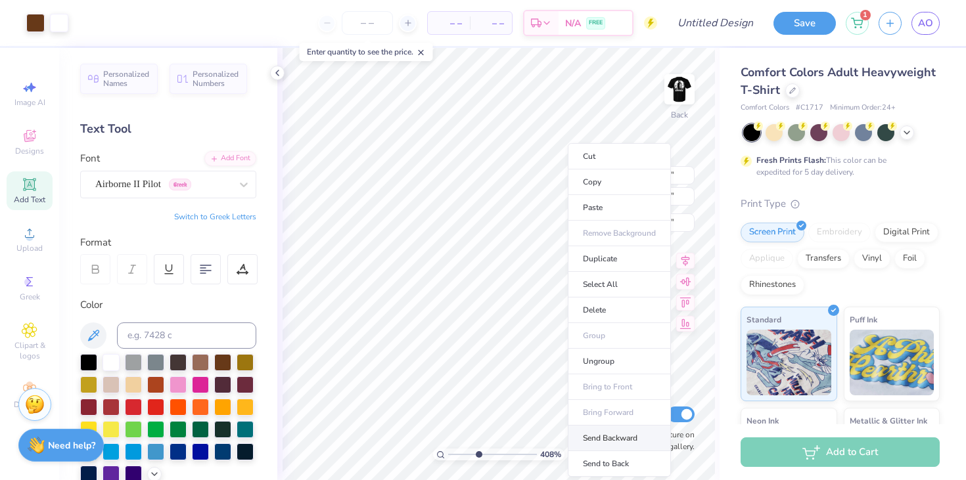
click at [613, 438] on li "Send Backward" at bounding box center [619, 439] width 103 height 26
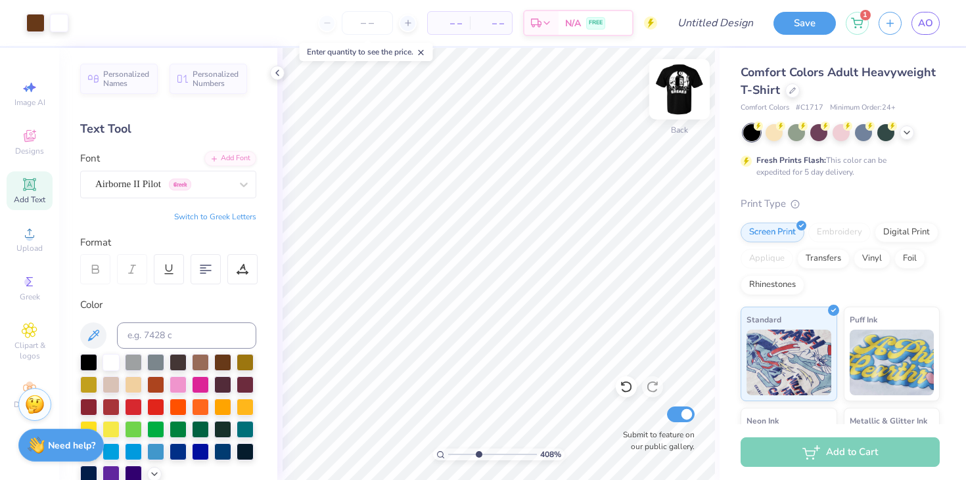
click at [689, 92] on img at bounding box center [679, 89] width 53 height 53
drag, startPoint x: 478, startPoint y: 451, endPoint x: 419, endPoint y: 441, distance: 60.0
click at [448, 449] on input "range" at bounding box center [492, 455] width 89 height 12
click at [665, 94] on img at bounding box center [679, 89] width 53 height 53
drag, startPoint x: 452, startPoint y: 454, endPoint x: 555, endPoint y: 459, distance: 104.0
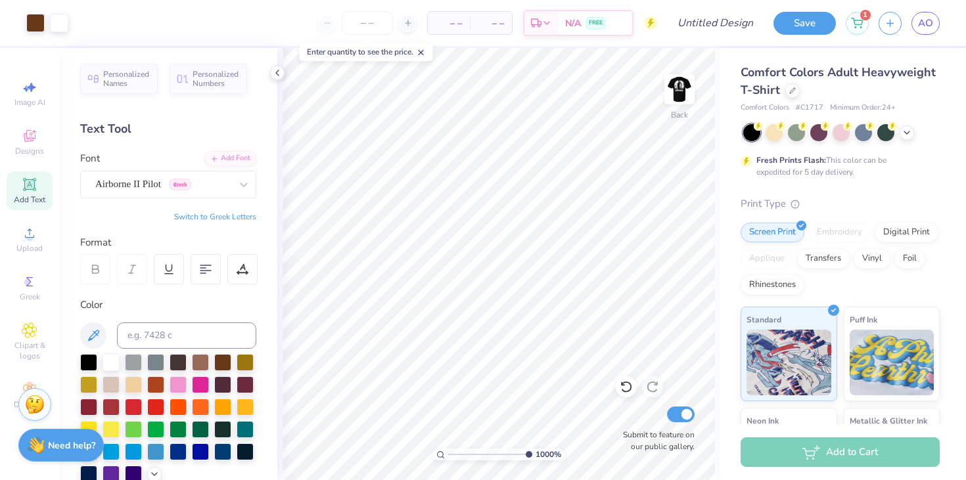
click at [532, 459] on input "range" at bounding box center [490, 455] width 84 height 12
click at [33, 27] on div at bounding box center [35, 21] width 18 height 18
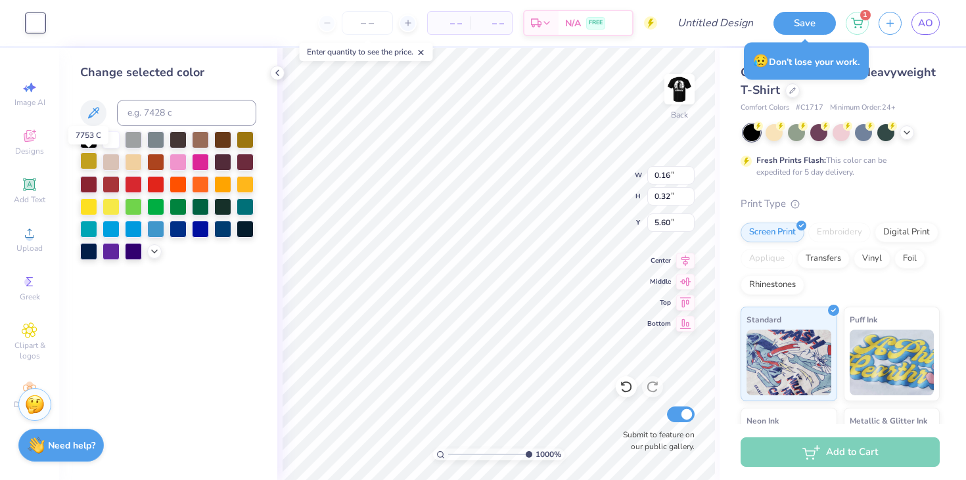
click at [92, 161] on div at bounding box center [88, 160] width 17 height 17
click at [89, 205] on div at bounding box center [88, 205] width 17 height 17
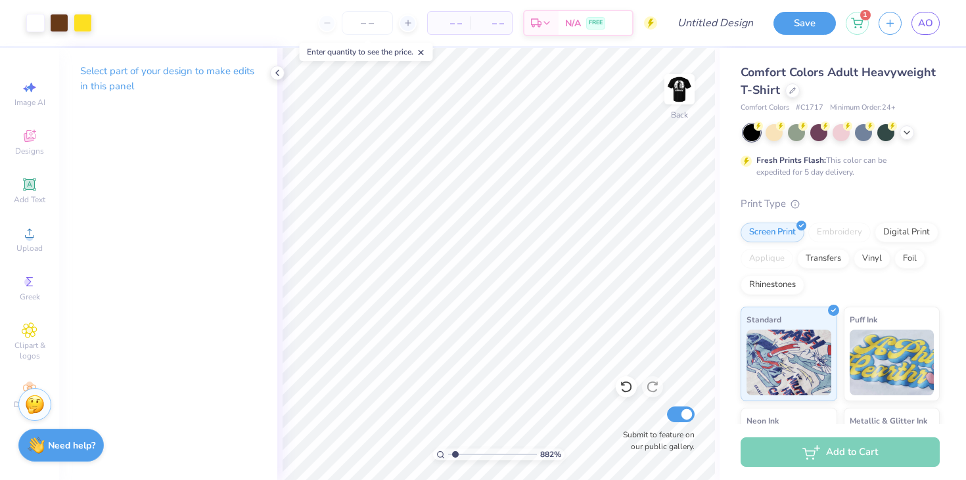
drag, startPoint x: 528, startPoint y: 457, endPoint x: 455, endPoint y: 457, distance: 72.3
click at [455, 457] on input "range" at bounding box center [492, 455] width 89 height 12
type input "1"
click at [427, 455] on div "134 %" at bounding box center [499, 264] width 432 height 432
click at [112, 308] on div "Select part of your design to make edits in this panel" at bounding box center [168, 264] width 218 height 432
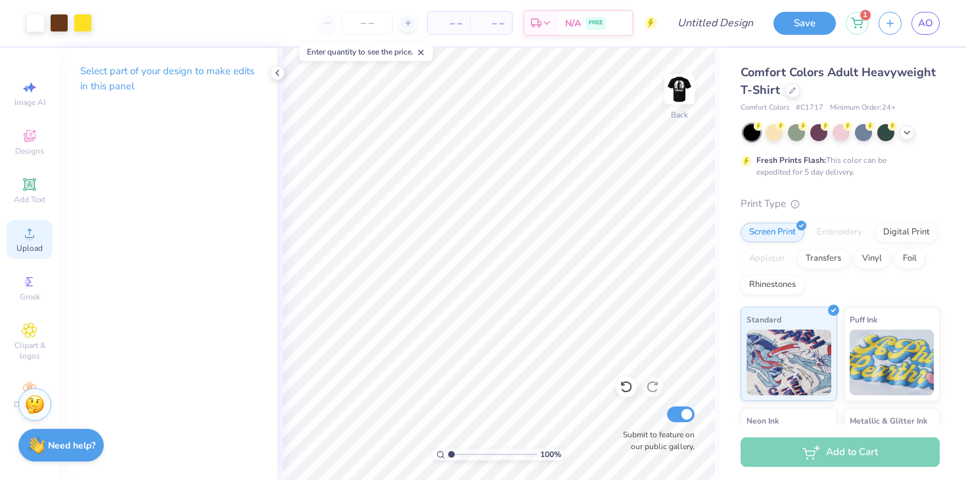
click at [15, 245] on div "Upload" at bounding box center [30, 239] width 46 height 39
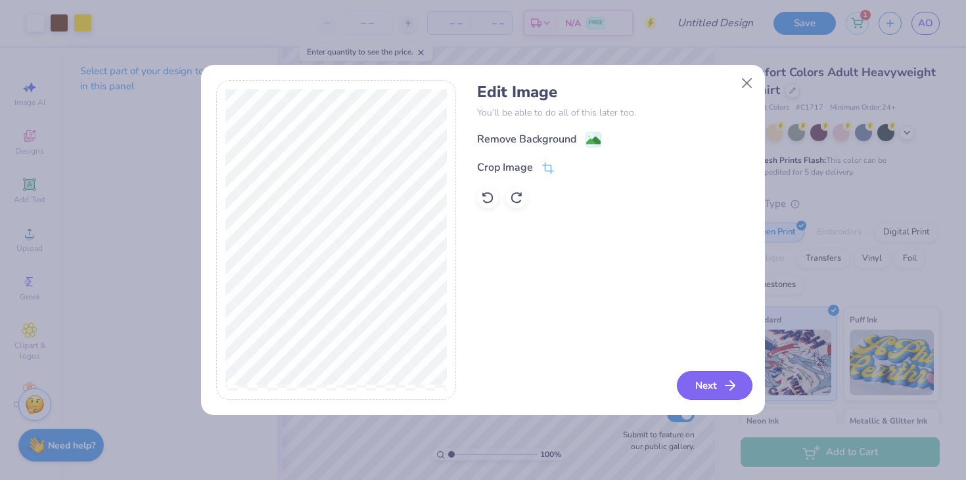
click at [724, 382] on icon "button" at bounding box center [730, 386] width 16 height 16
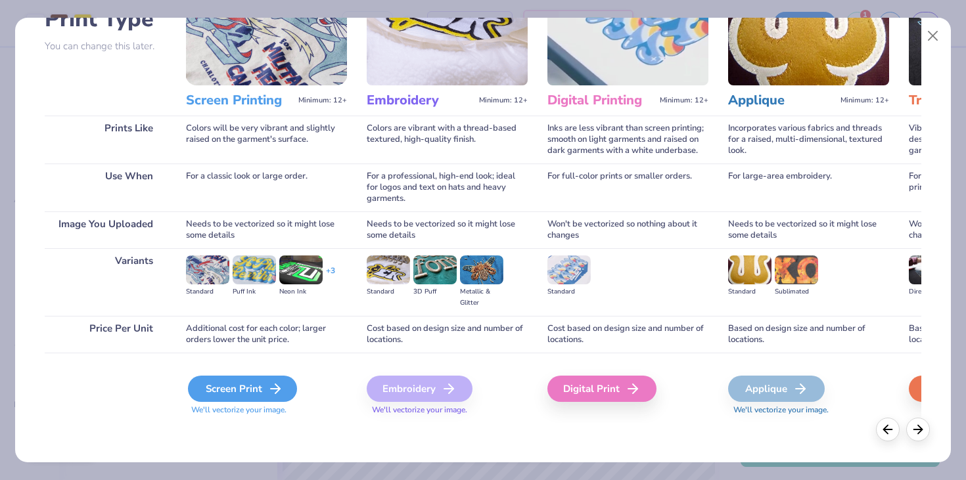
click at [248, 385] on div "Screen Print" at bounding box center [242, 389] width 109 height 26
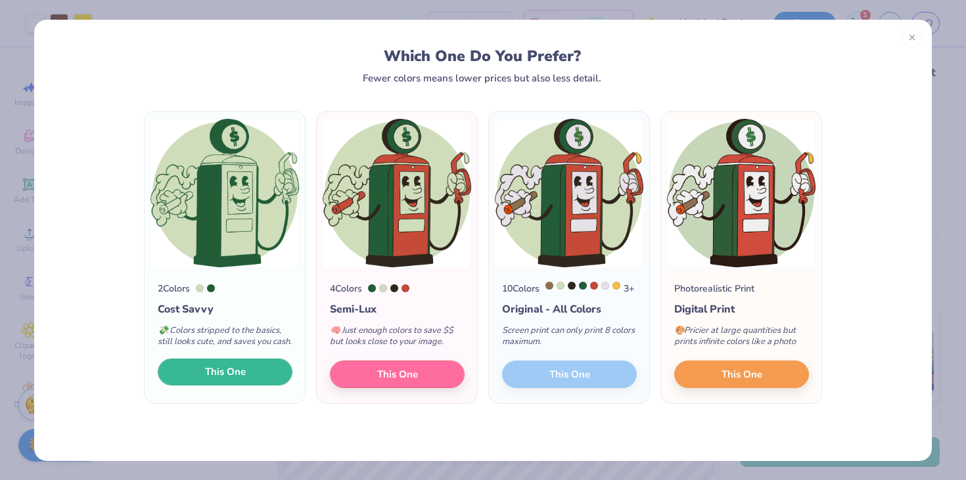
click at [233, 380] on span "This One" at bounding box center [225, 372] width 41 height 15
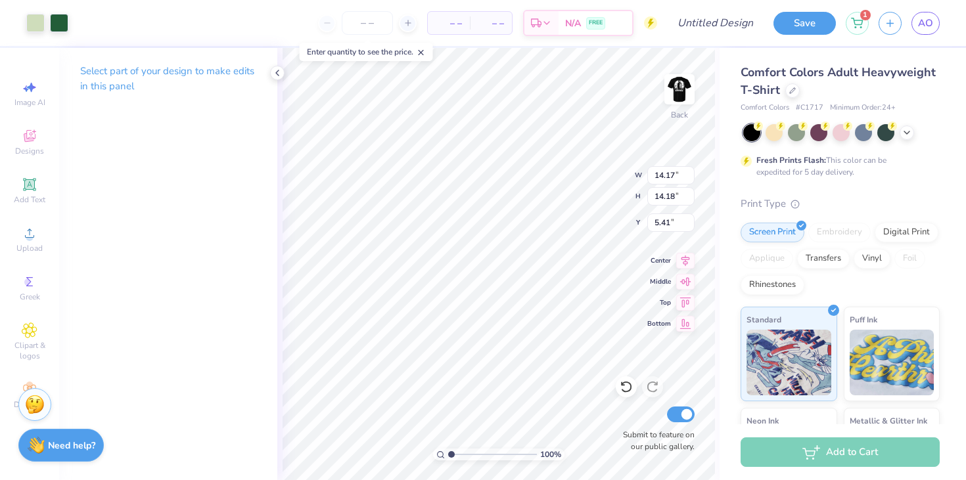
type input "4.37"
type input "4.38"
type input "3.00"
type input "3.90"
type input "3.91"
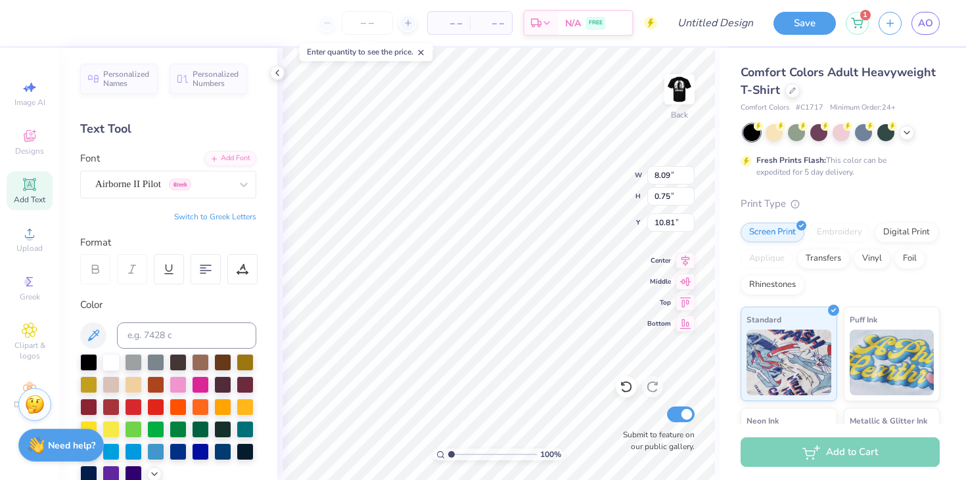
type input "10.81"
click at [58, 23] on div at bounding box center [59, 21] width 18 height 18
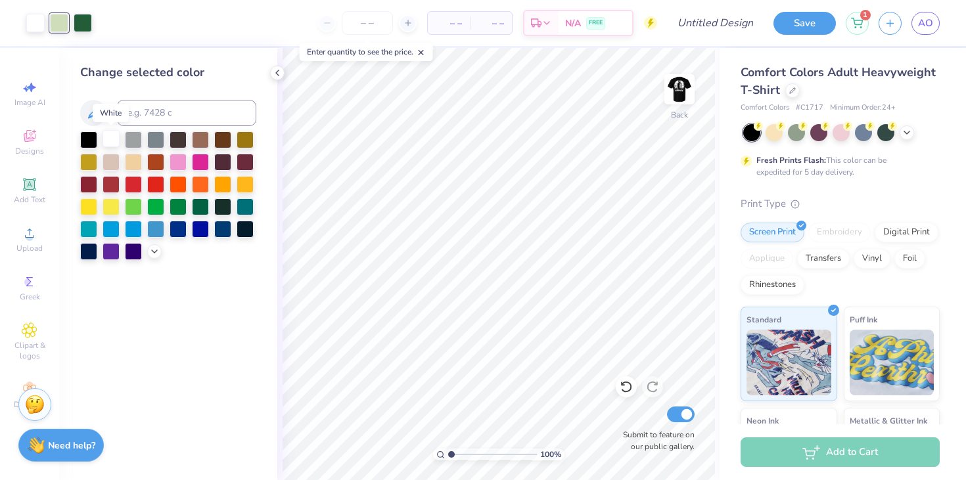
click at [110, 143] on div at bounding box center [111, 138] width 17 height 17
click at [57, 22] on div at bounding box center [59, 21] width 18 height 18
click at [85, 130] on div at bounding box center [88, 138] width 17 height 17
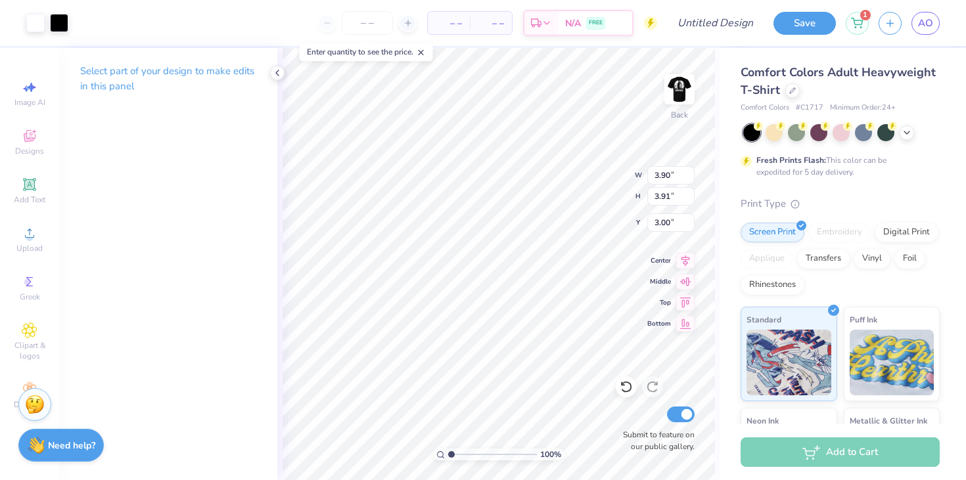
type input "3.17"
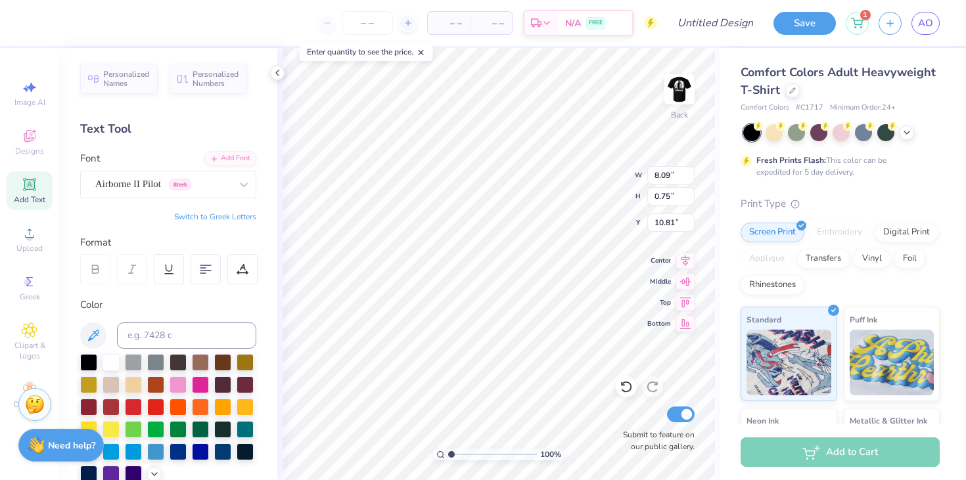
type input "6.42"
type input "5.63"
type input "0.52"
type input "6.17"
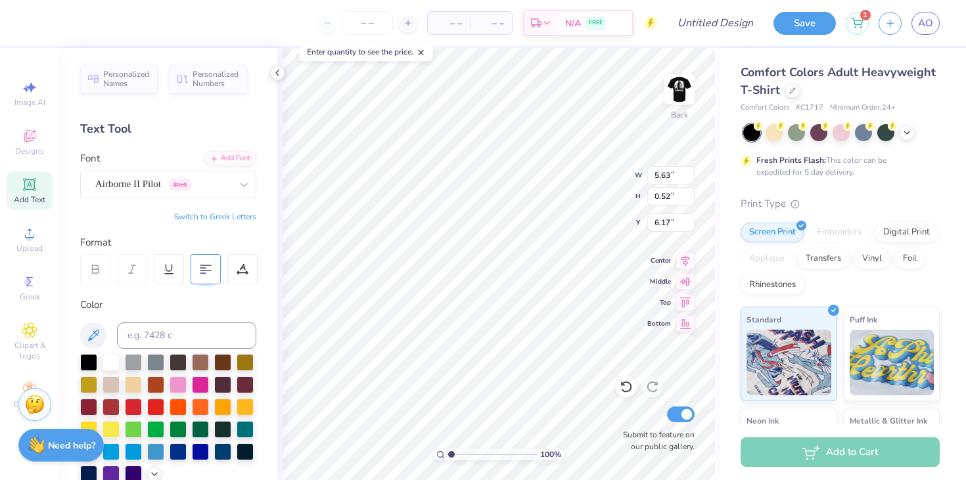
type textarea "Fuel The Hobby"
click at [208, 268] on icon at bounding box center [206, 270] width 12 height 12
type input "6.50"
type input "5.55"
type input "2.16"
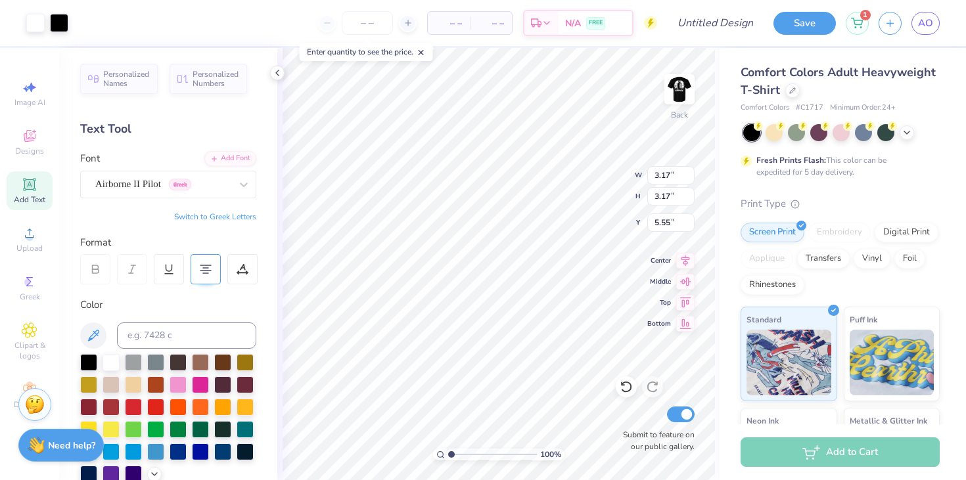
type input "2.22"
type input "3.33"
type input "3.00"
type input "8.72"
type input "3.17"
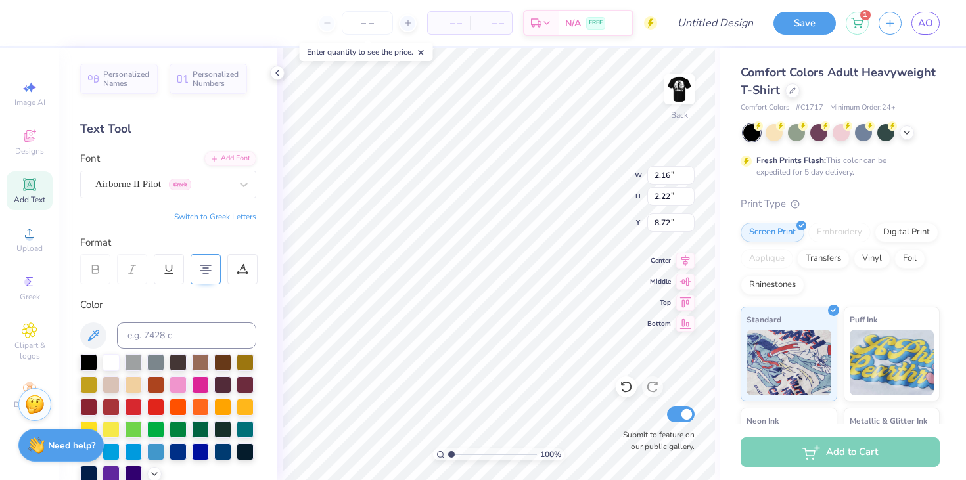
type input "3.17"
type input "3.00"
type input "7.05"
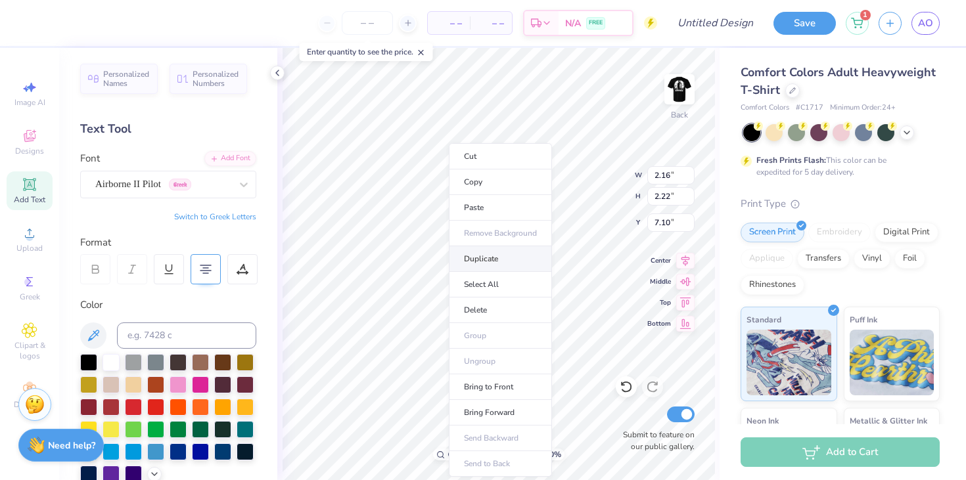
click at [503, 265] on li "Duplicate" at bounding box center [500, 259] width 103 height 26
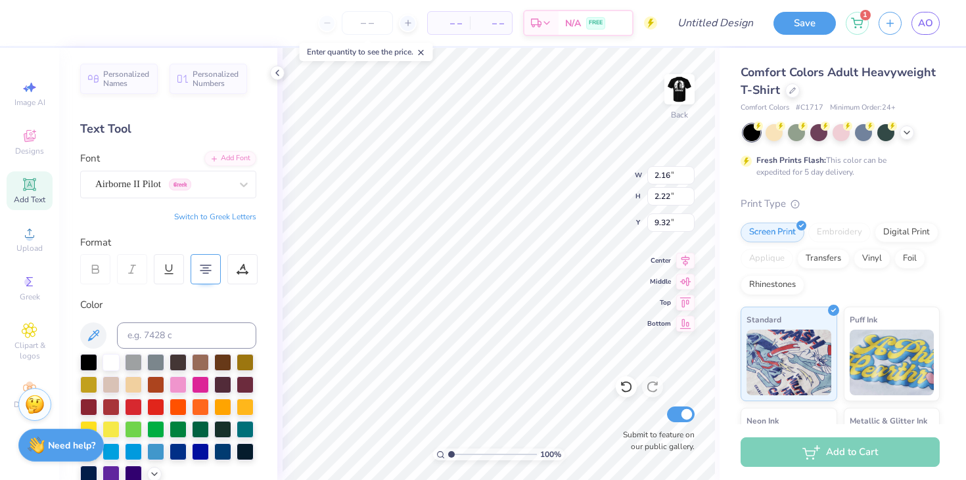
type input "7.10"
type textarea "Hobby"
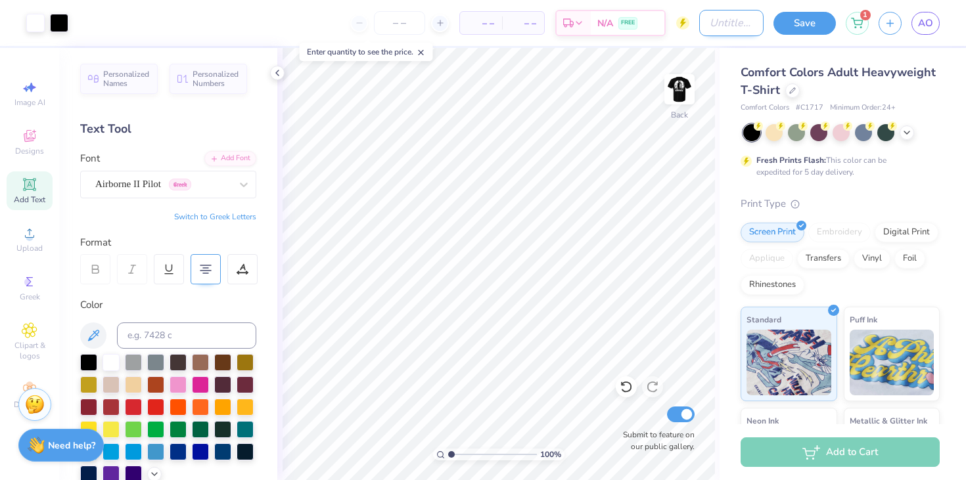
click at [741, 22] on input "Design Title" at bounding box center [731, 23] width 64 height 26
type input "gaspack"
click at [810, 22] on button "Save" at bounding box center [805, 21] width 62 height 23
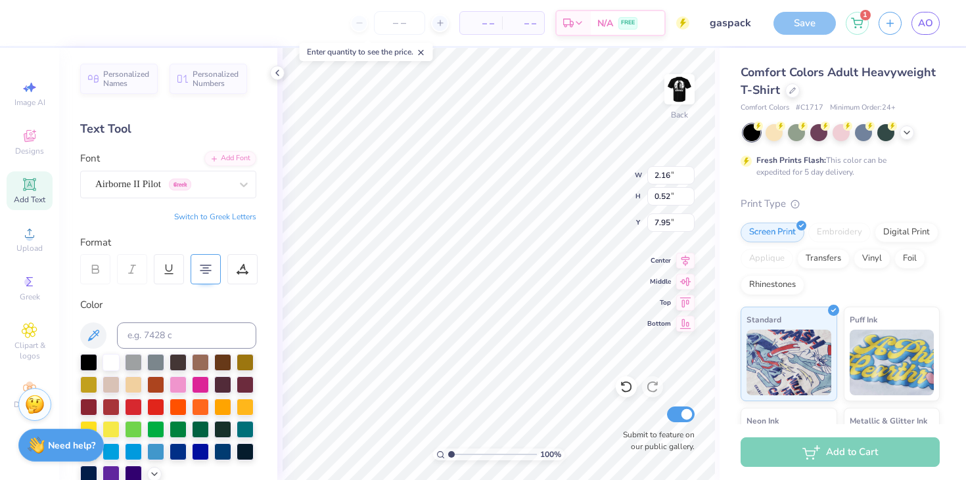
type input "6.52"
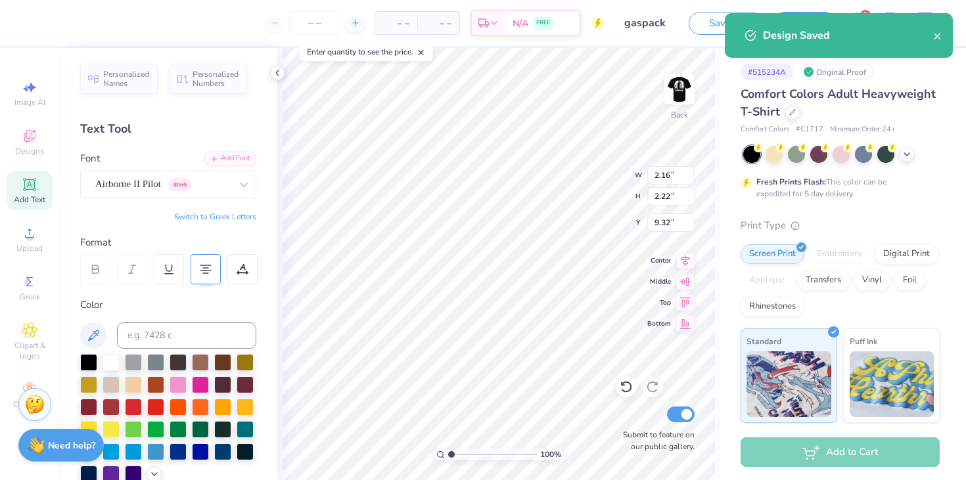
type textarea "Fuel The"
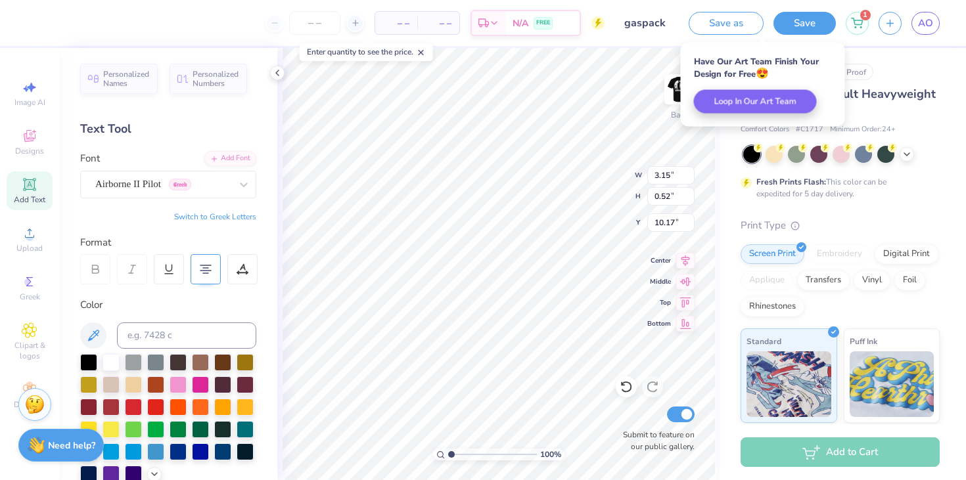
type input "2.48"
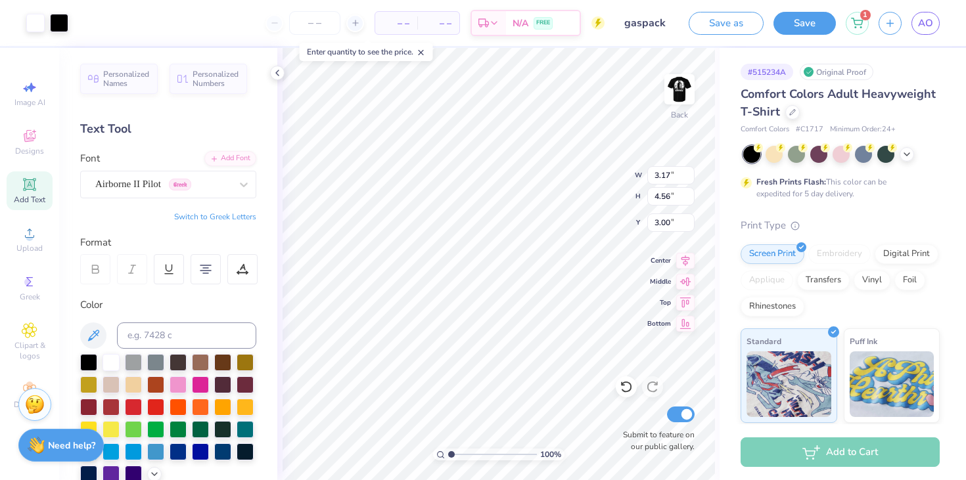
type input "3.00"
click at [818, 23] on button "Save" at bounding box center [805, 21] width 62 height 23
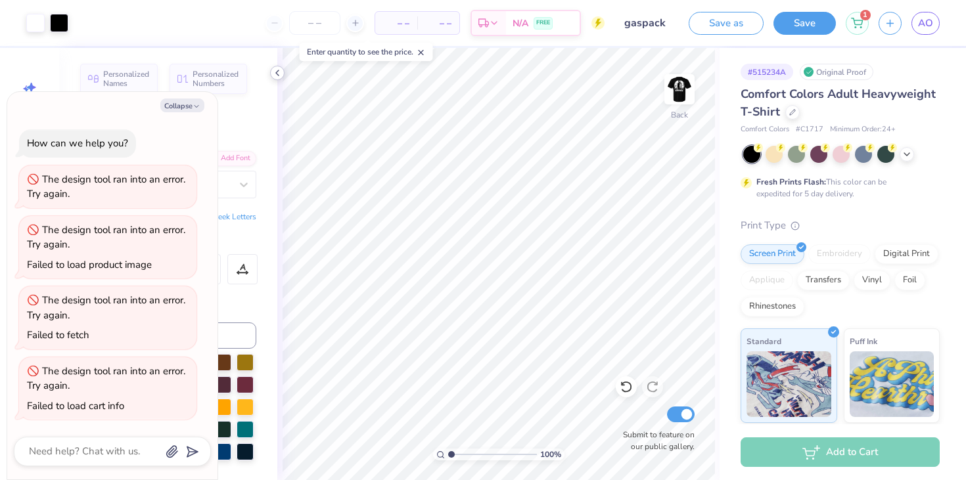
click at [273, 73] on icon at bounding box center [277, 73] width 11 height 11
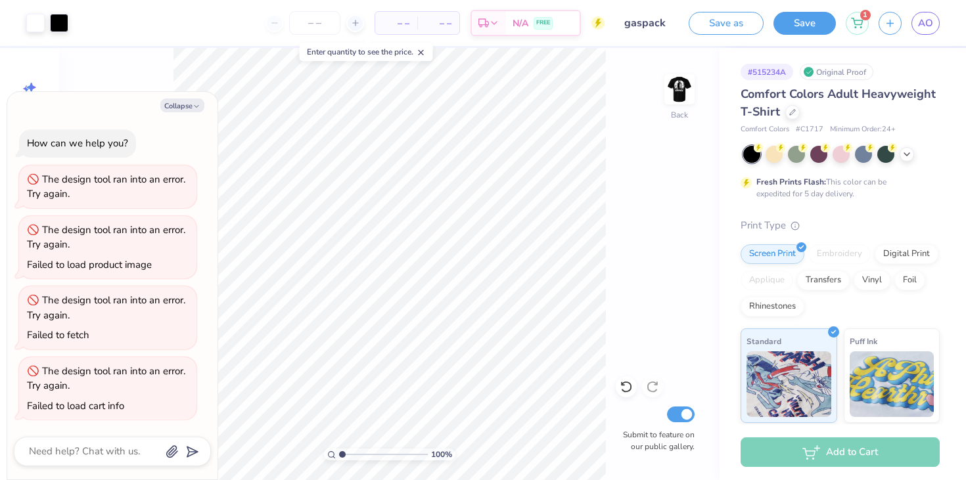
type textarea "x"
